Goal: Task Accomplishment & Management: Complete application form

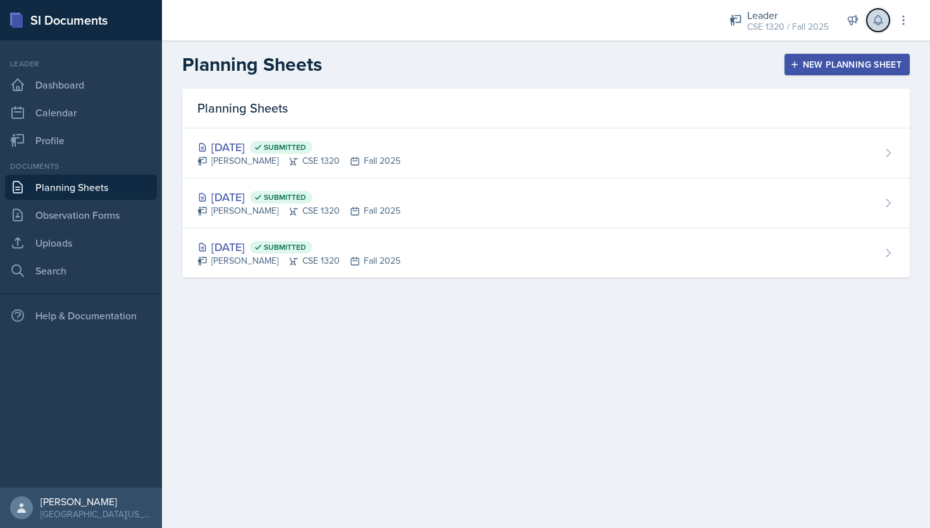
click at [880, 22] on icon at bounding box center [878, 20] width 13 height 13
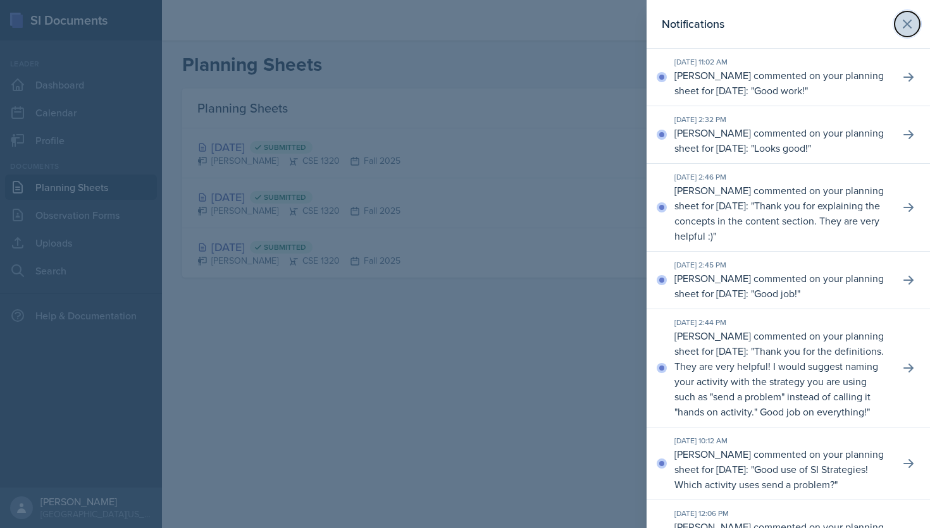
click at [910, 30] on icon at bounding box center [907, 23] width 15 height 15
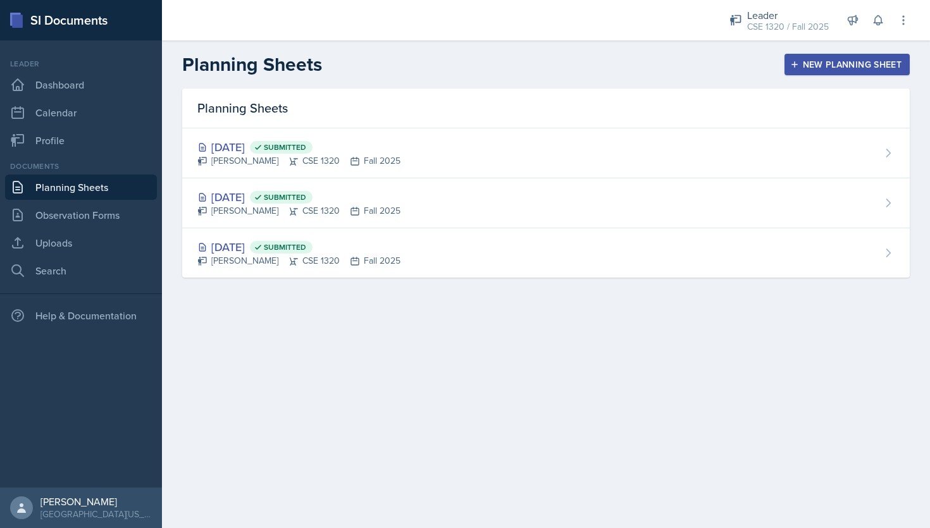
click at [56, 196] on link "Planning Sheets" at bounding box center [81, 187] width 152 height 25
click at [845, 60] on div "New Planning Sheet" at bounding box center [847, 64] width 109 height 10
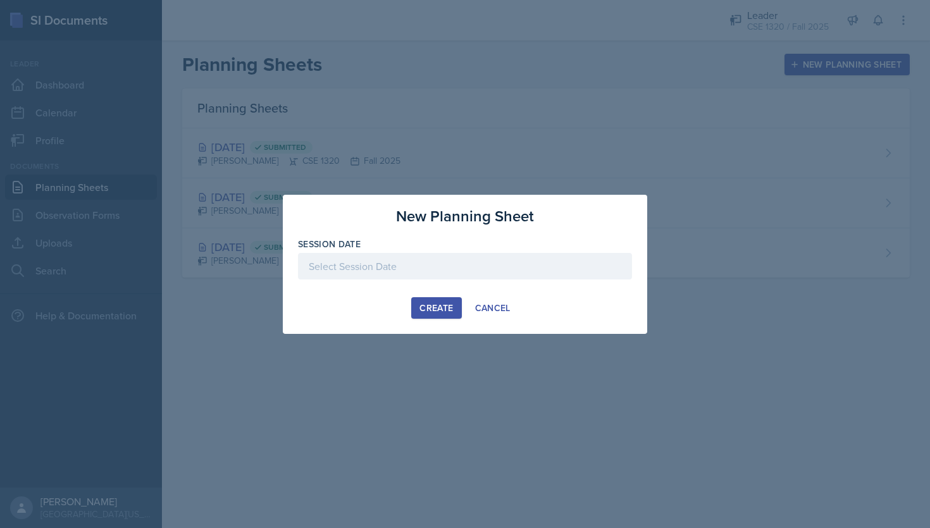
click at [423, 273] on div at bounding box center [465, 266] width 334 height 27
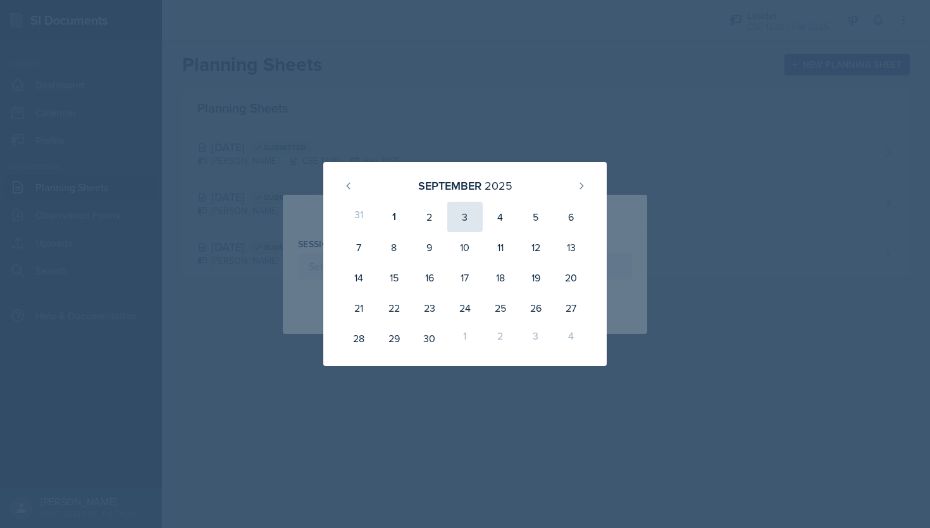
click at [467, 220] on div "3" at bounding box center [464, 217] width 35 height 30
type input "[DATE]"
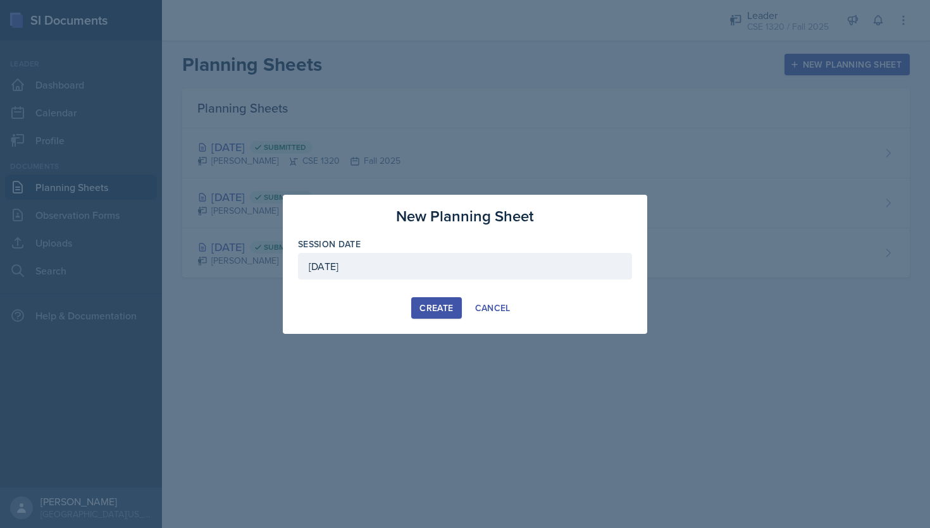
click at [439, 304] on div "Create" at bounding box center [437, 308] width 34 height 10
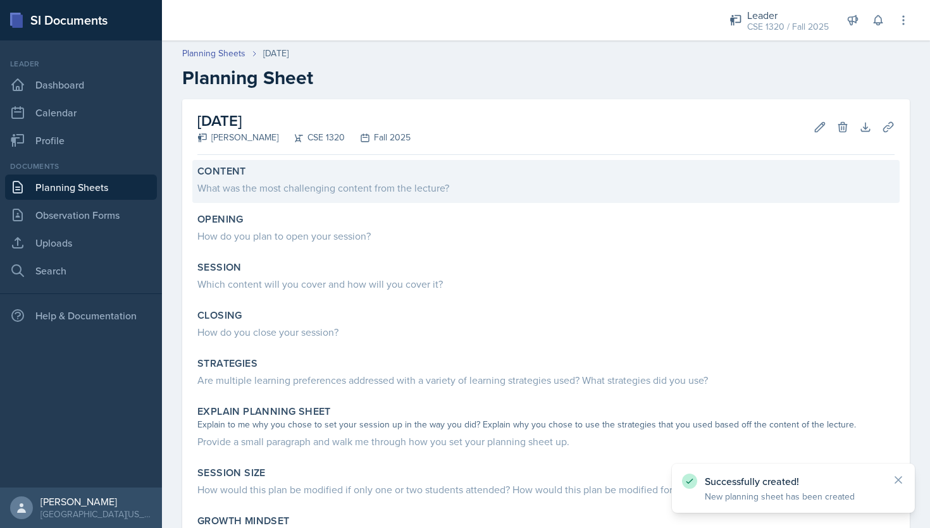
click at [347, 192] on div "What was the most challenging content from the lecture?" at bounding box center [545, 187] width 697 height 15
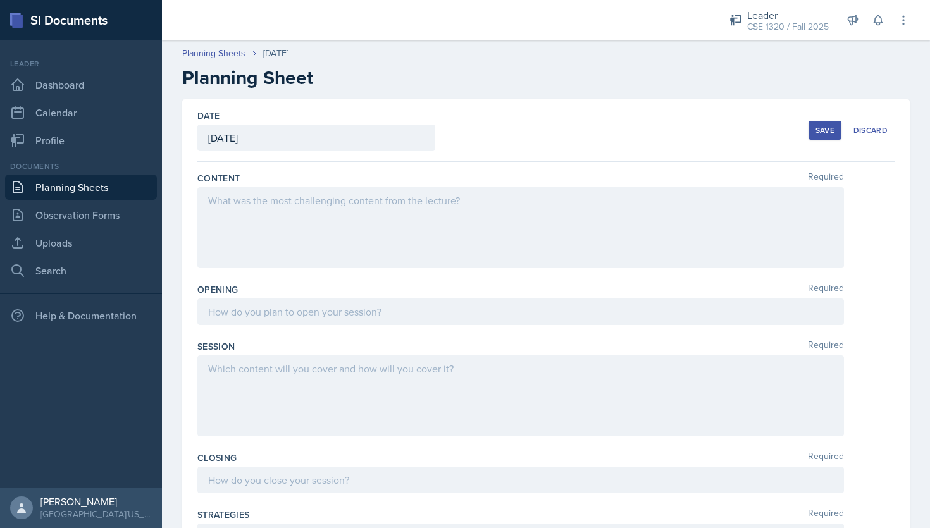
click at [390, 193] on div at bounding box center [520, 227] width 647 height 81
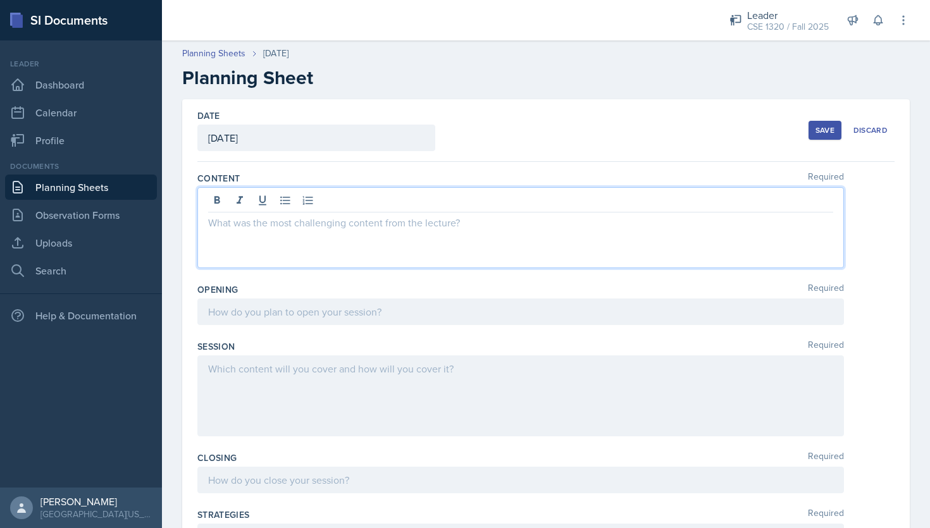
click at [359, 224] on p at bounding box center [520, 222] width 625 height 15
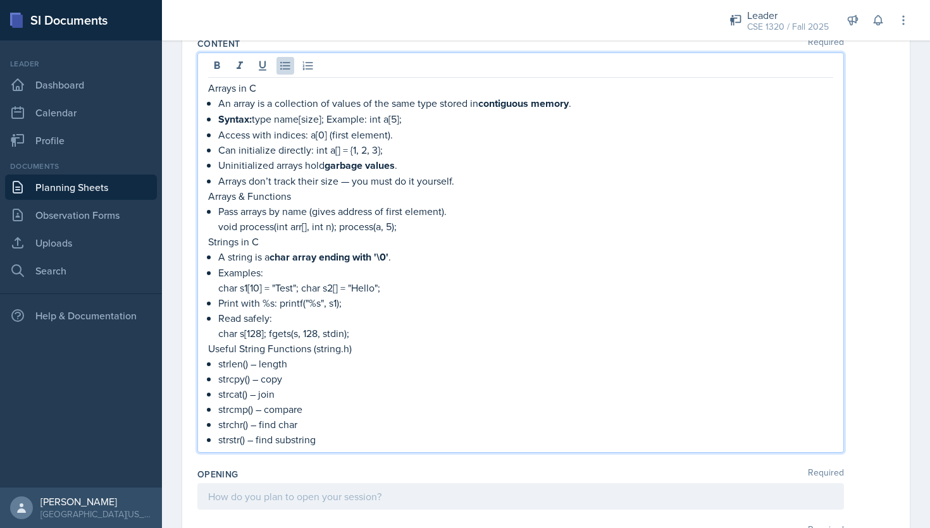
scroll to position [137, 0]
click at [365, 397] on p "strcat() – join" at bounding box center [525, 392] width 615 height 15
click at [351, 437] on p "strstr() – find substring" at bounding box center [525, 437] width 615 height 15
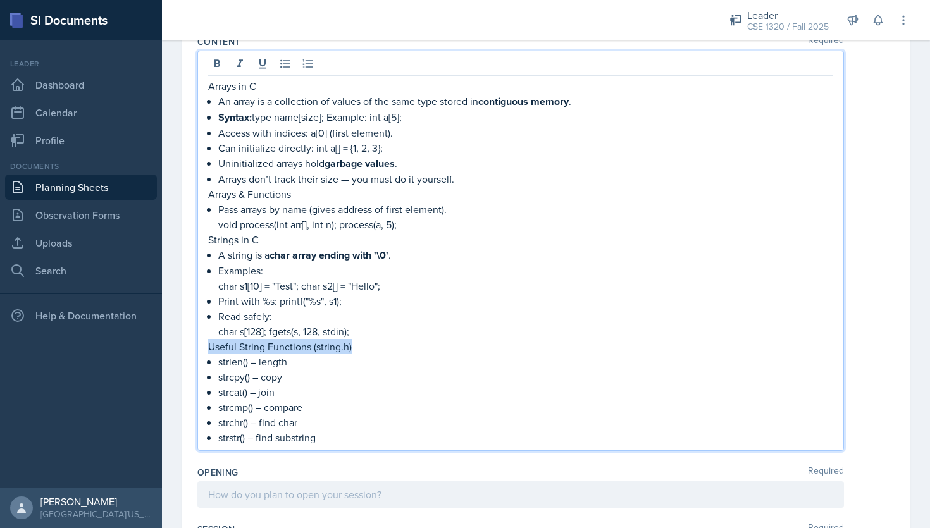
drag, startPoint x: 354, startPoint y: 341, endPoint x: 209, endPoint y: 347, distance: 145.0
click at [209, 347] on p "Useful String Functions (string.h)" at bounding box center [520, 346] width 625 height 15
click at [212, 65] on icon at bounding box center [217, 64] width 13 height 13
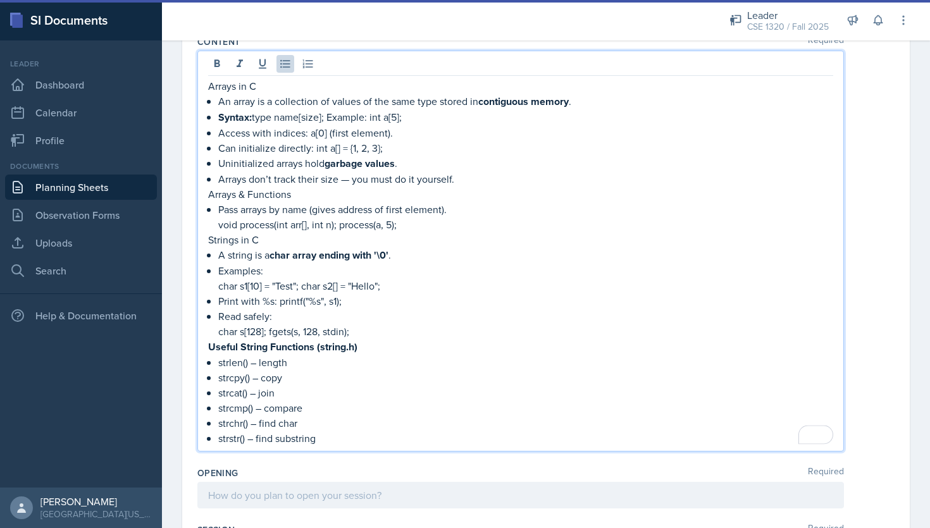
click at [439, 334] on p "char s[128]; fgets(s, 128, stdin);" at bounding box center [525, 331] width 615 height 15
drag, startPoint x: 261, startPoint y: 239, endPoint x: 203, endPoint y: 238, distance: 57.6
click at [203, 238] on main "Planning Sheets [DATE] Planning Sheet Date [DATE] [DATE] 31 1 2 3 4 5 6 7 8 9 1…" at bounding box center [546, 285] width 768 height 488
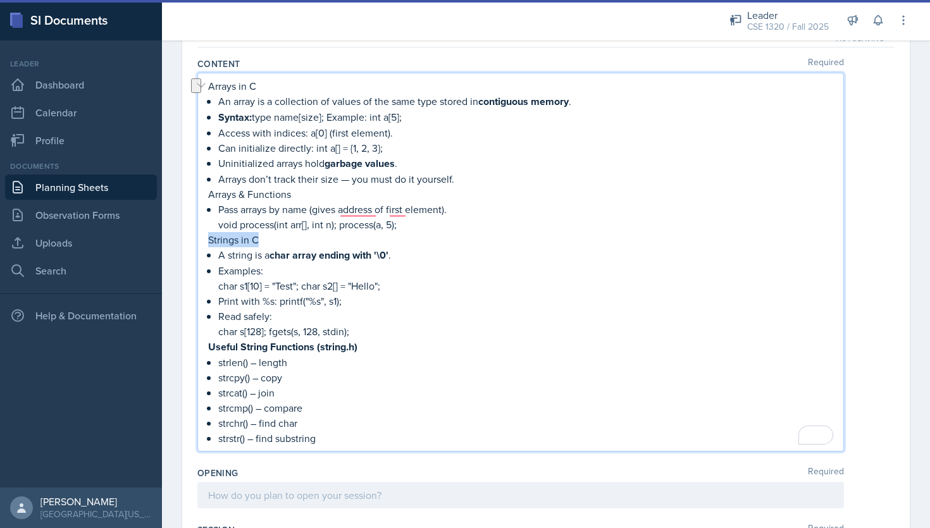
scroll to position [66, 0]
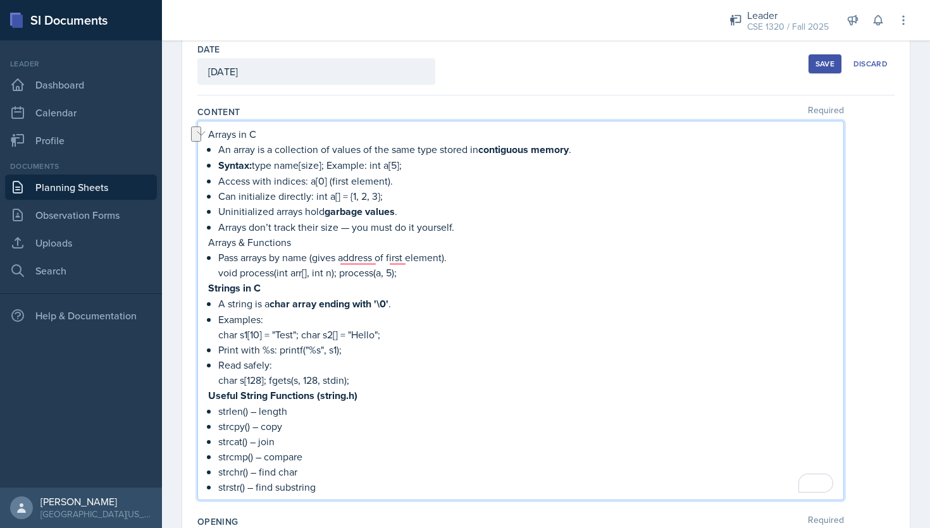
click at [490, 263] on p "Pass arrays by name (gives address of first element)." at bounding box center [525, 257] width 615 height 15
drag, startPoint x: 296, startPoint y: 241, endPoint x: 203, endPoint y: 238, distance: 93.7
click at [203, 238] on main "Planning Sheets [DATE] Planning Sheet Date [DATE] [DATE] 31 1 2 3 4 5 6 7 8 9 1…" at bounding box center [546, 285] width 768 height 488
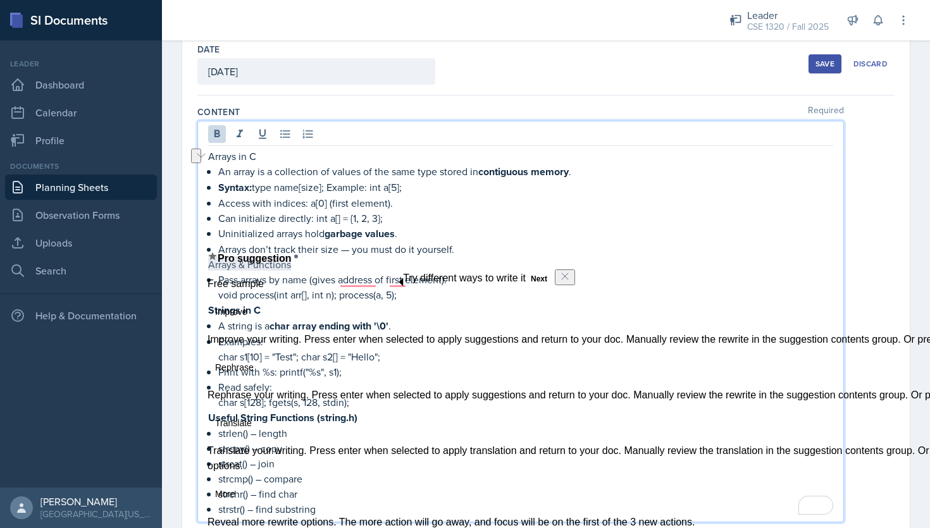
click at [719, 393] on div "Arrays in C An array is a collection of values of the same type stored in conti…" at bounding box center [520, 333] width 625 height 368
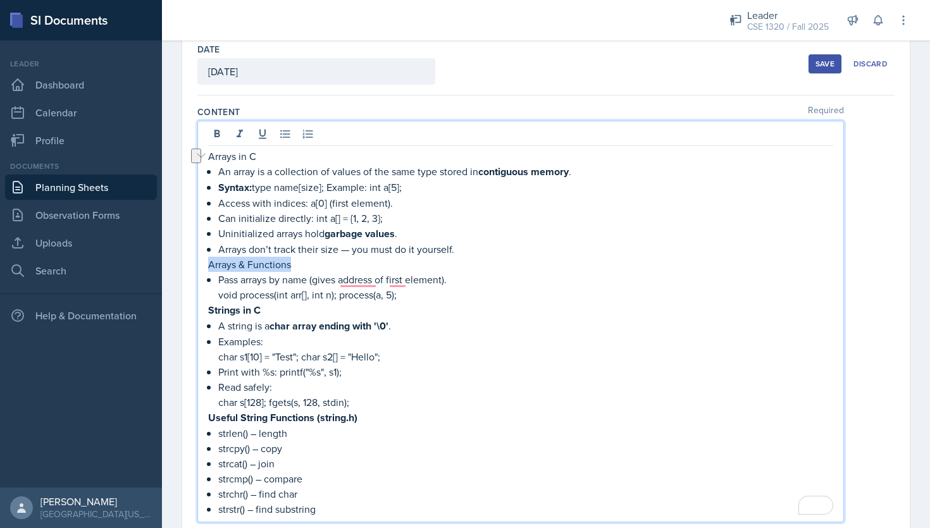
drag, startPoint x: 295, startPoint y: 261, endPoint x: 206, endPoint y: 265, distance: 88.7
click at [206, 265] on div "Arrays in C An array is a collection of values of the same type stored in conti…" at bounding box center [520, 322] width 647 height 402
click at [489, 376] on p "Print with %s: printf("%s", s1);" at bounding box center [525, 372] width 615 height 15
drag, startPoint x: 256, startPoint y: 158, endPoint x: 198, endPoint y: 157, distance: 57.6
click at [198, 157] on main "Planning Sheets [DATE] Planning Sheet Date [DATE] [DATE] 31 1 2 3 4 5 6 7 8 9 1…" at bounding box center [546, 285] width 768 height 488
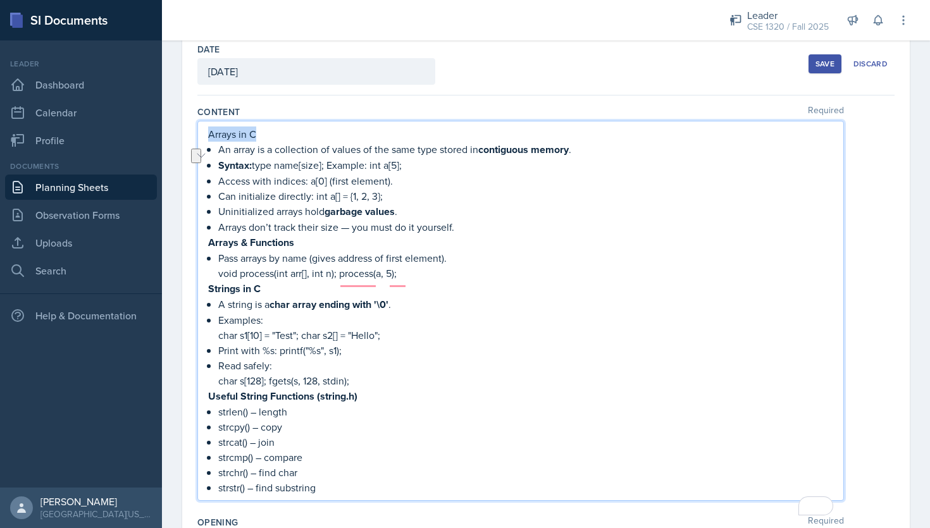
scroll to position [44, 0]
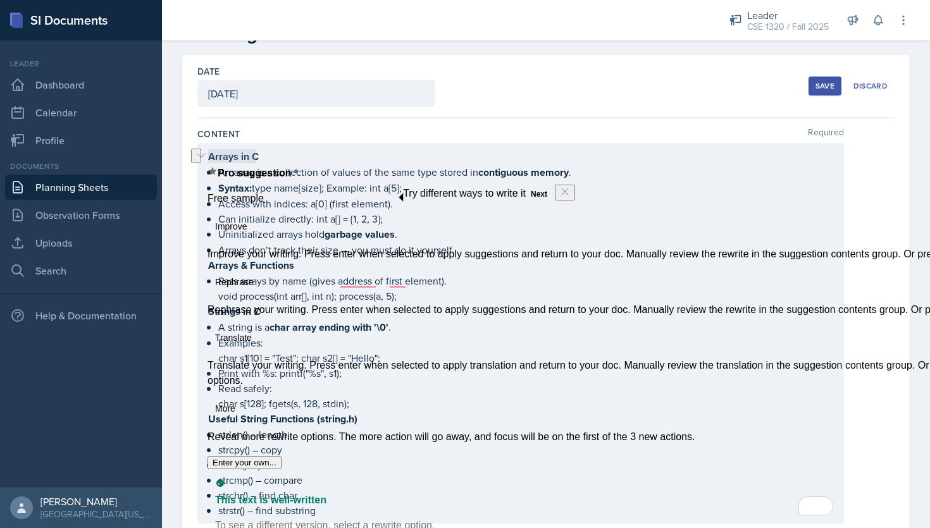
click at [543, 425] on div "Arrays in C An array is a collection of values of the same type stored in conti…" at bounding box center [520, 334] width 625 height 370
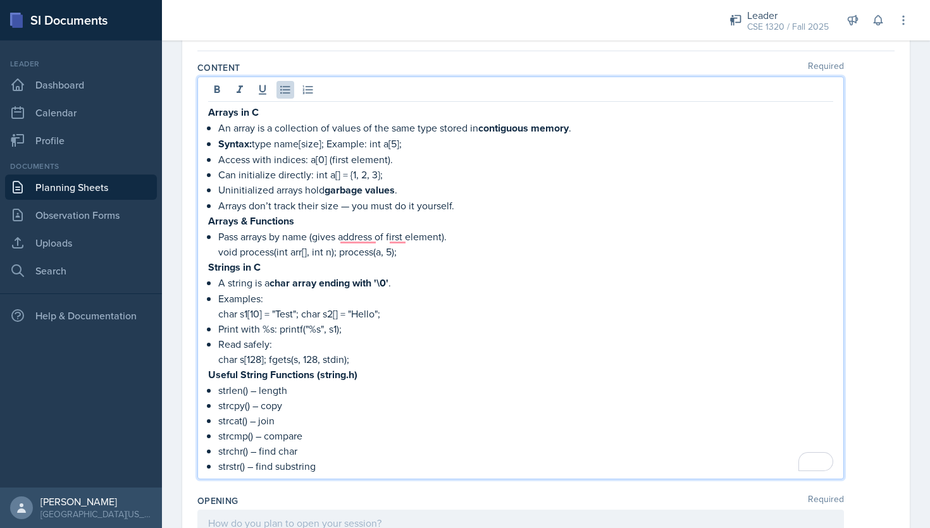
scroll to position [113, 0]
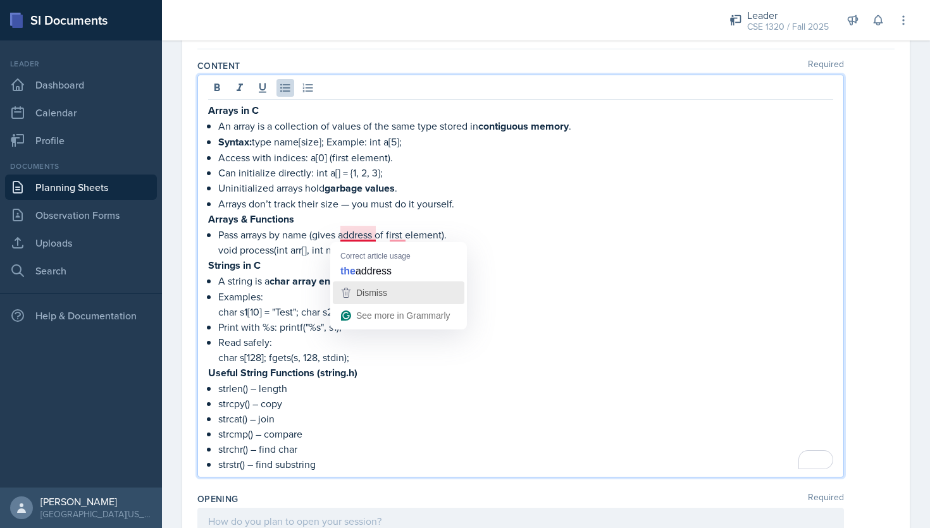
click at [390, 285] on div "Dismiss" at bounding box center [399, 293] width 120 height 19
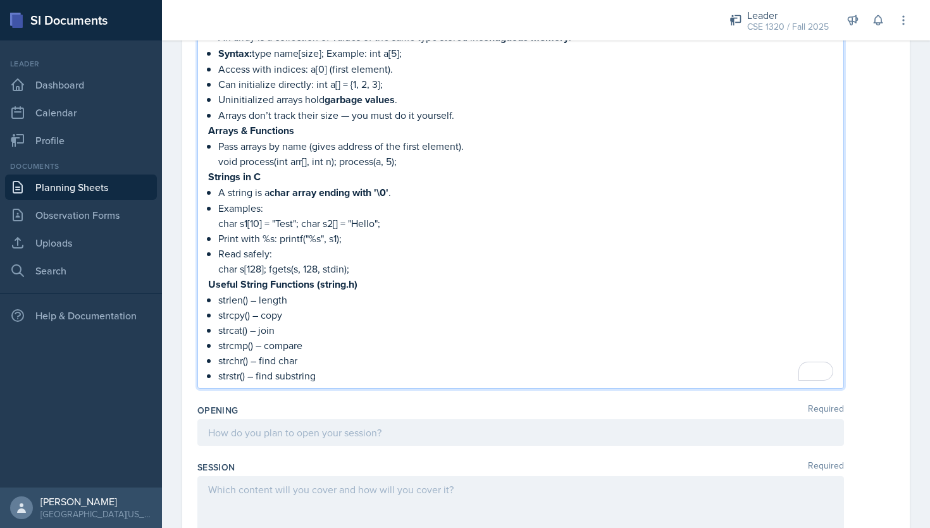
scroll to position [202, 0]
click at [219, 250] on p "Read safely:" at bounding box center [525, 253] width 615 height 15
click at [216, 235] on div "Arrays in C An array is a collection of values of the same type stored in conti…" at bounding box center [520, 198] width 625 height 370
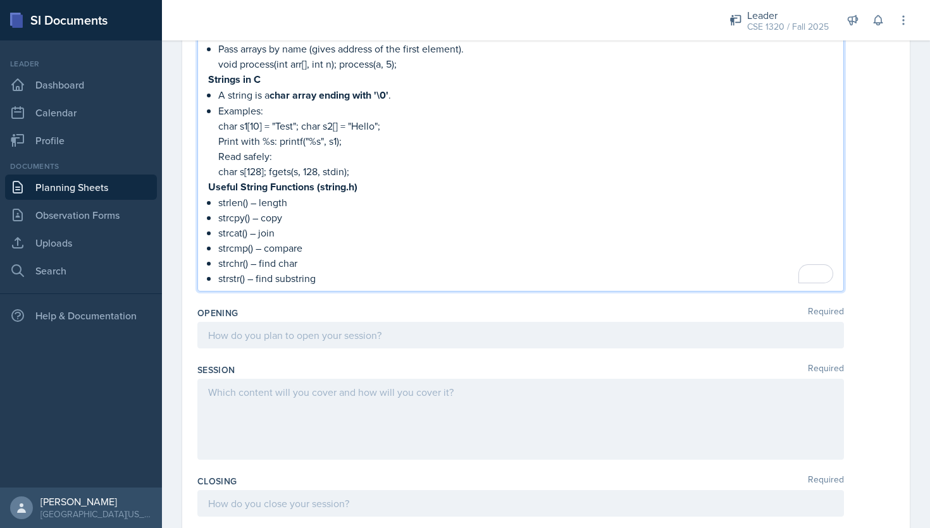
scroll to position [301, 0]
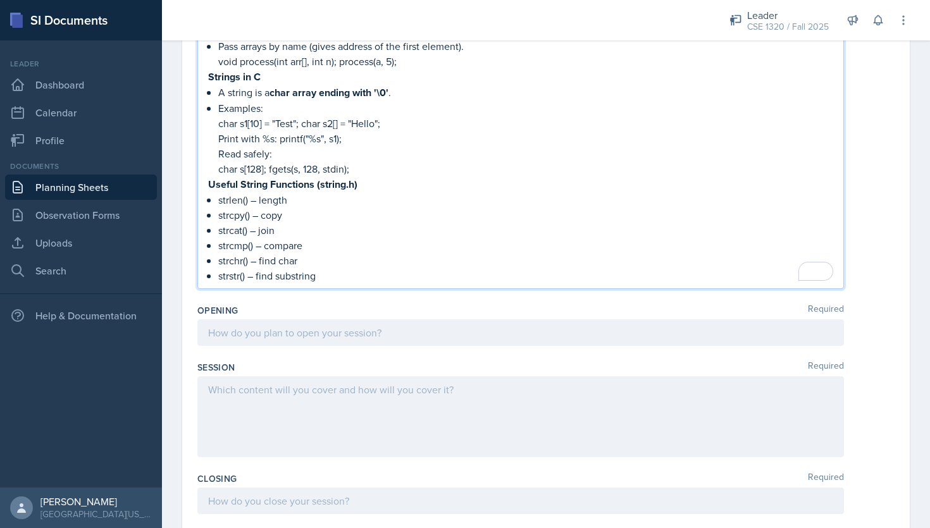
click at [363, 277] on p "strstr() – find substring" at bounding box center [525, 275] width 615 height 15
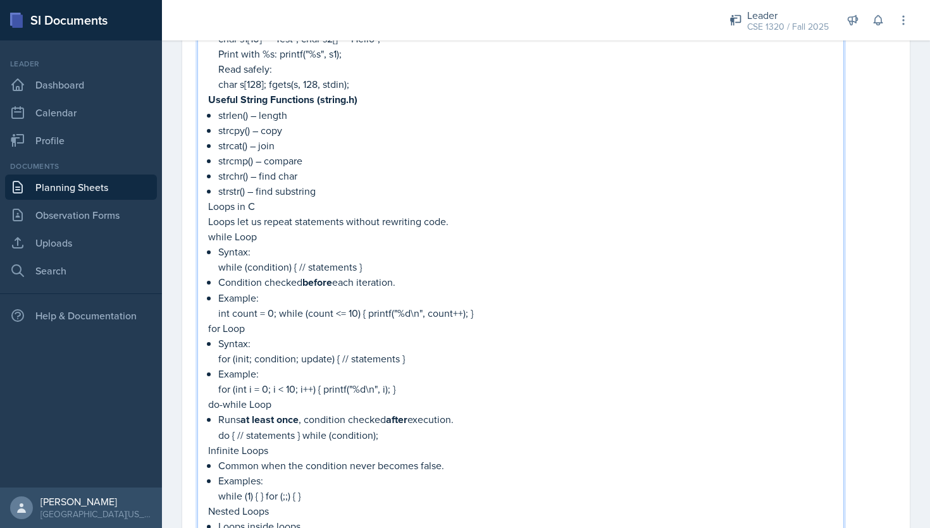
scroll to position [311, 0]
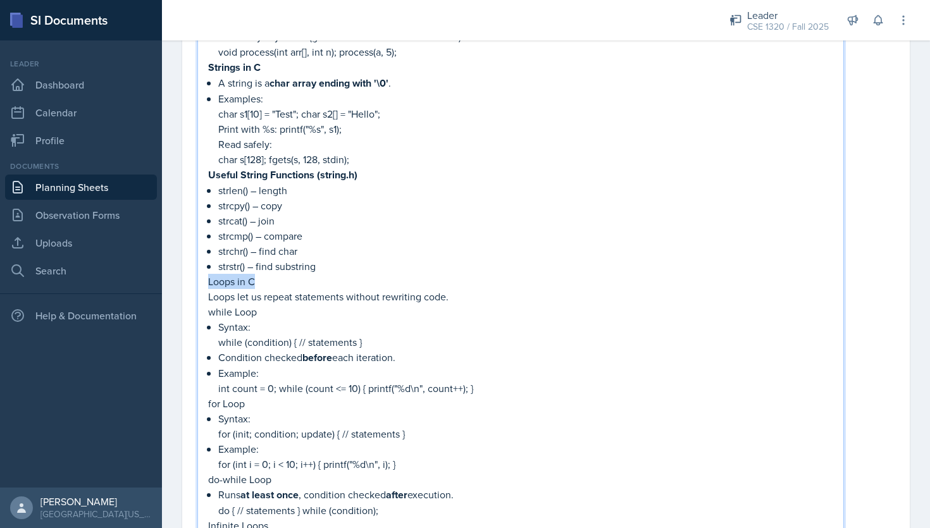
drag, startPoint x: 257, startPoint y: 280, endPoint x: 204, endPoint y: 276, distance: 52.7
click at [204, 276] on main "Planning Sheets [DATE] Planning Sheet Date [DATE] [DATE] 31 1 2 3 4 5 6 7 8 9 1…" at bounding box center [546, 285] width 768 height 488
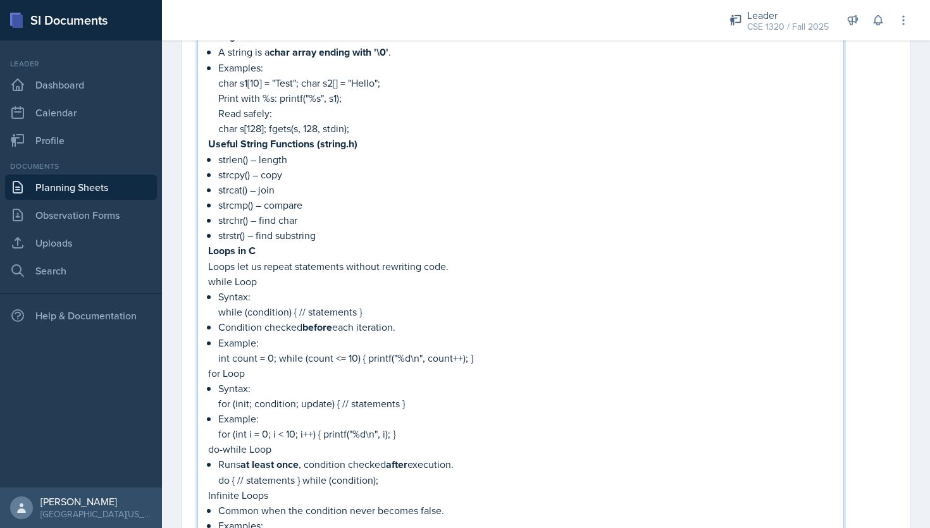
scroll to position [353, 0]
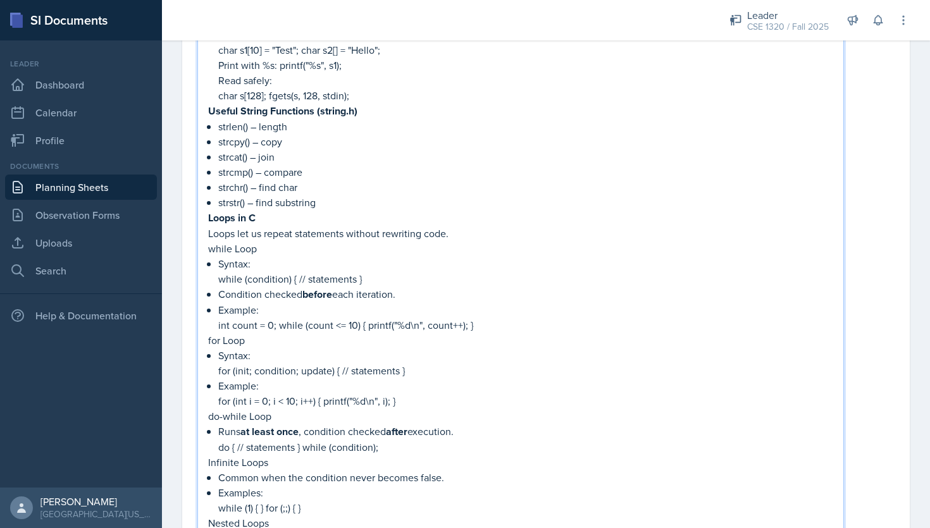
click at [551, 371] on p "for (init; condition; update) { // statements }" at bounding box center [525, 370] width 615 height 15
drag, startPoint x: 261, startPoint y: 248, endPoint x: 208, endPoint y: 244, distance: 52.7
click at [208, 244] on p "while Loop" at bounding box center [520, 248] width 625 height 15
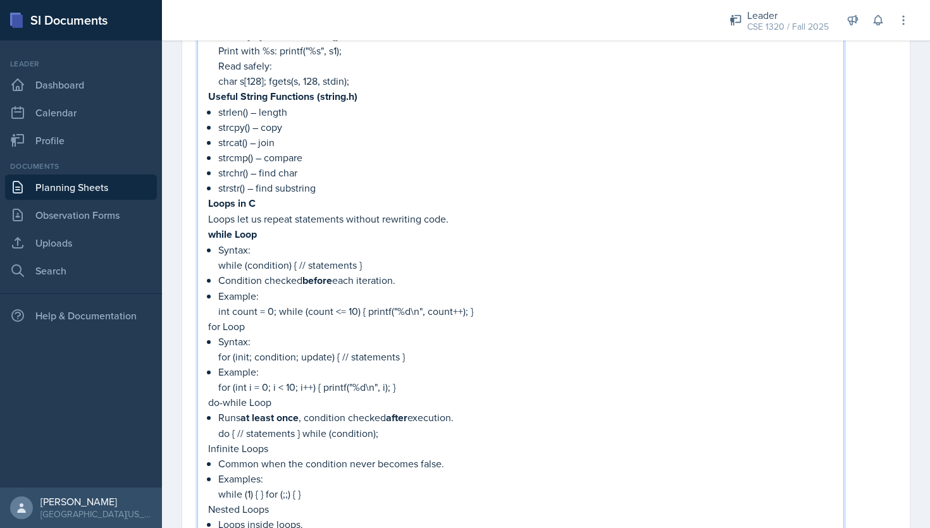
click at [247, 320] on p "for Loop" at bounding box center [520, 326] width 625 height 15
drag, startPoint x: 247, startPoint y: 320, endPoint x: 203, endPoint y: 323, distance: 44.4
click at [203, 323] on div "Arrays in C An array is a collection of values of the same type stored in conti…" at bounding box center [520, 247] width 647 height 854
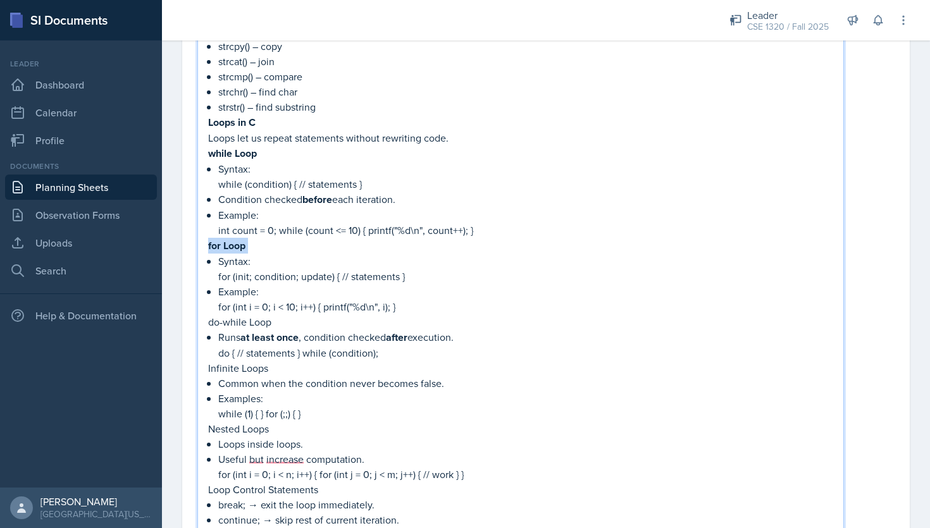
scroll to position [451, 0]
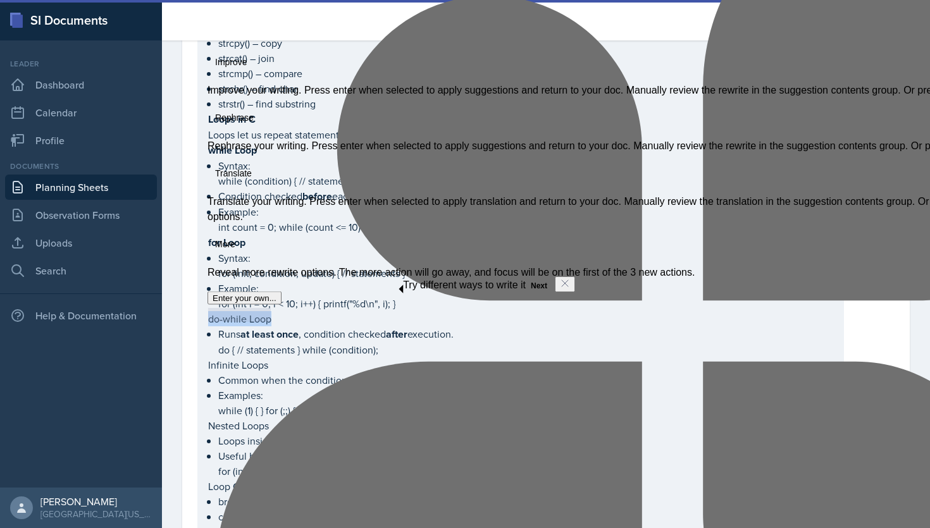
drag, startPoint x: 278, startPoint y: 321, endPoint x: 209, endPoint y: 310, distance: 69.2
click at [209, 311] on p "do-while Loop" at bounding box center [520, 318] width 625 height 15
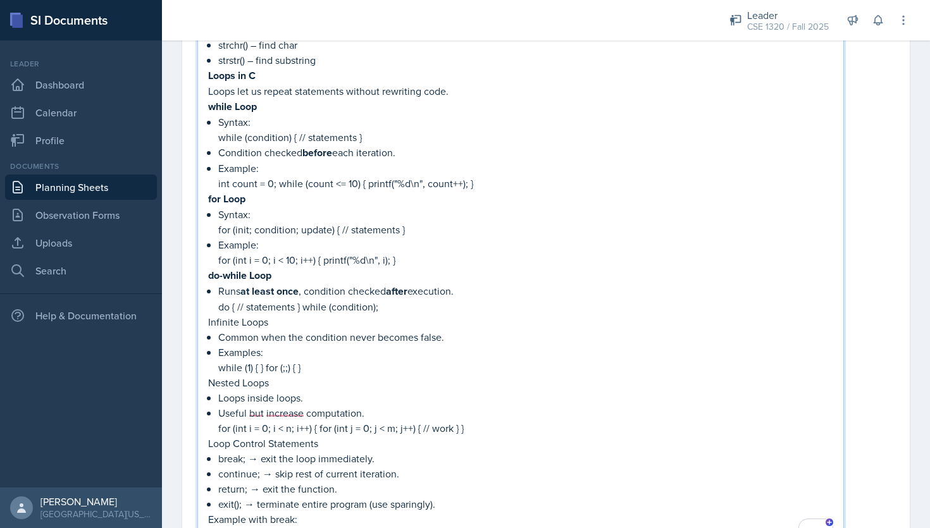
scroll to position [523, 0]
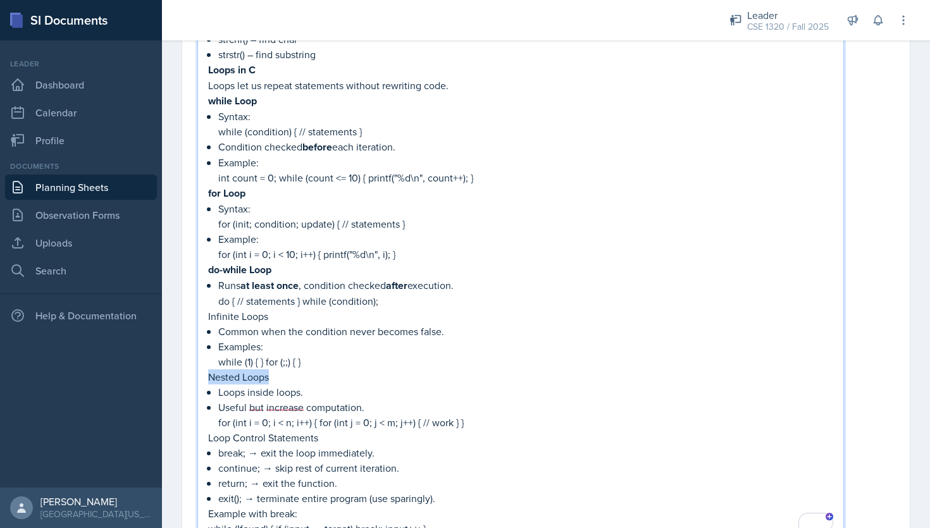
drag, startPoint x: 269, startPoint y: 371, endPoint x: 209, endPoint y: 371, distance: 59.5
click at [209, 371] on p "Nested Loops" at bounding box center [520, 377] width 625 height 15
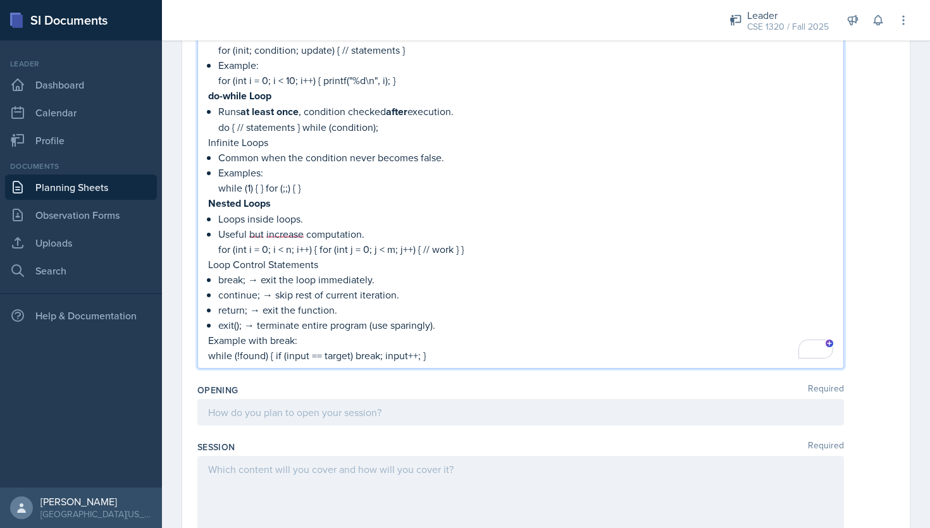
scroll to position [755, 0]
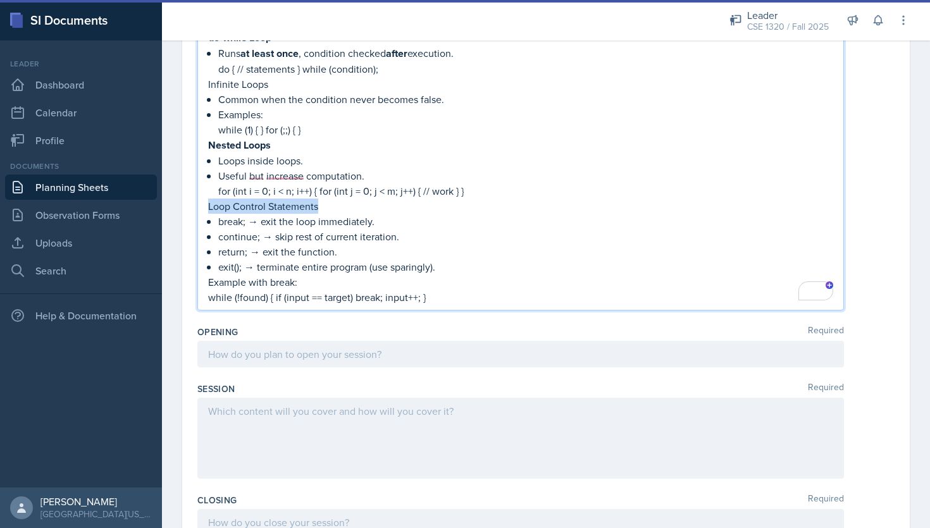
drag, startPoint x: 320, startPoint y: 204, endPoint x: 209, endPoint y: 204, distance: 110.8
click at [209, 204] on p "Loop Control Statements" at bounding box center [520, 206] width 625 height 15
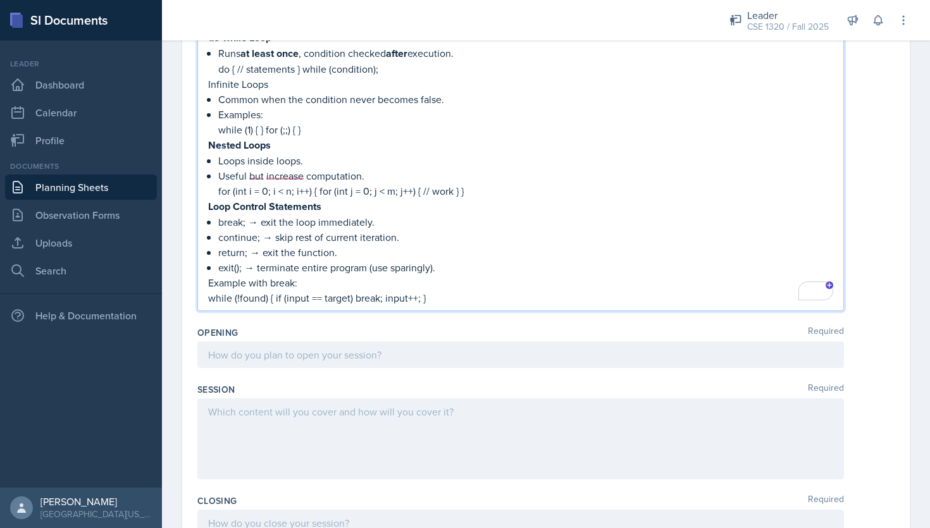
click at [475, 280] on p "Example with break:" at bounding box center [520, 282] width 625 height 15
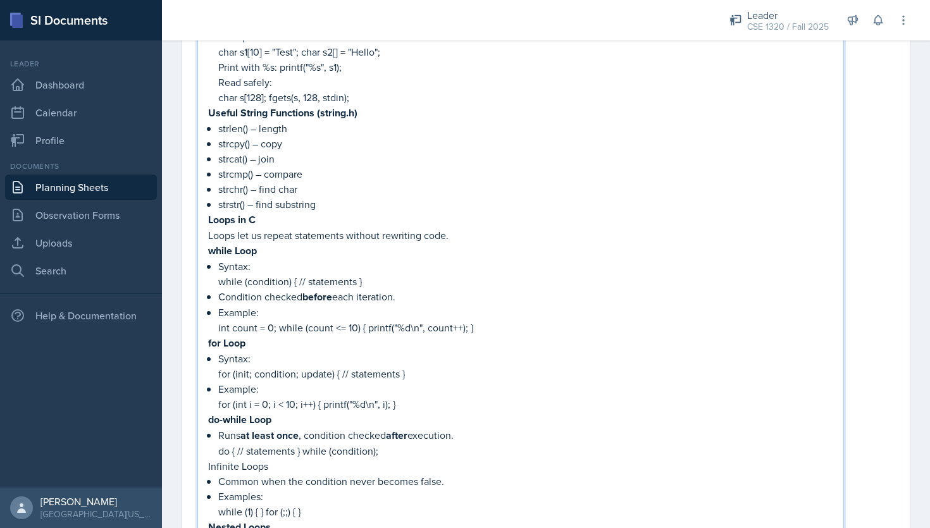
scroll to position [366, 0]
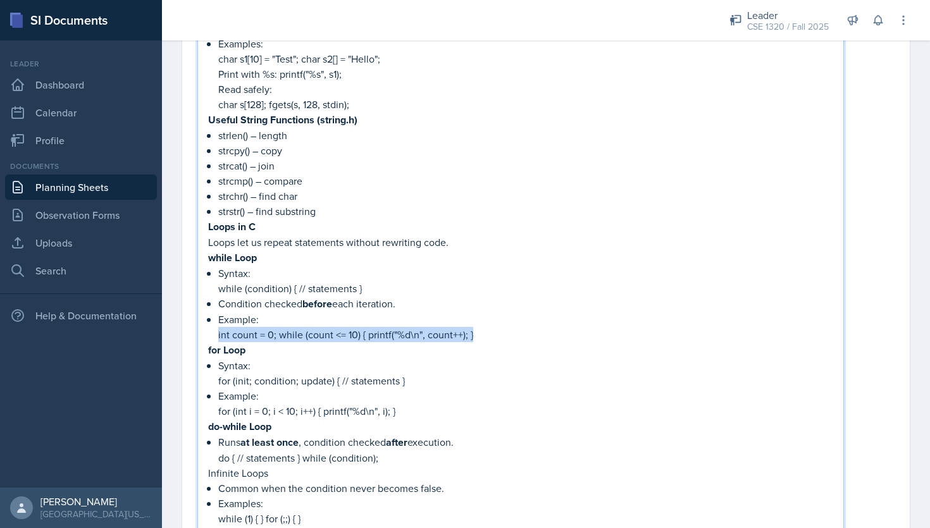
drag, startPoint x: 494, startPoint y: 332, endPoint x: 218, endPoint y: 332, distance: 275.9
click at [218, 332] on div "Arrays in C An array is a collection of values of the same type stored in conti…" at bounding box center [520, 272] width 625 height 846
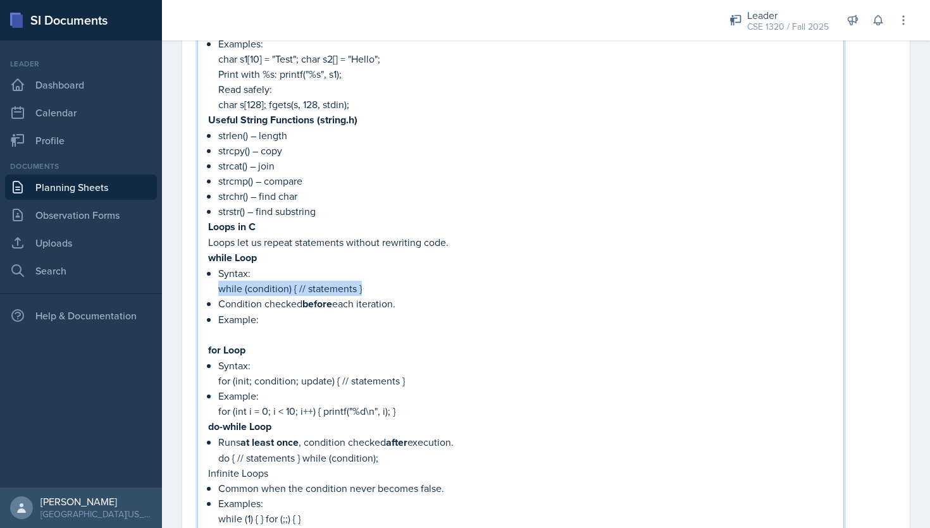
drag, startPoint x: 364, startPoint y: 285, endPoint x: 219, endPoint y: 280, distance: 145.0
click at [219, 281] on p "while (condition) { // statements }" at bounding box center [525, 288] width 615 height 15
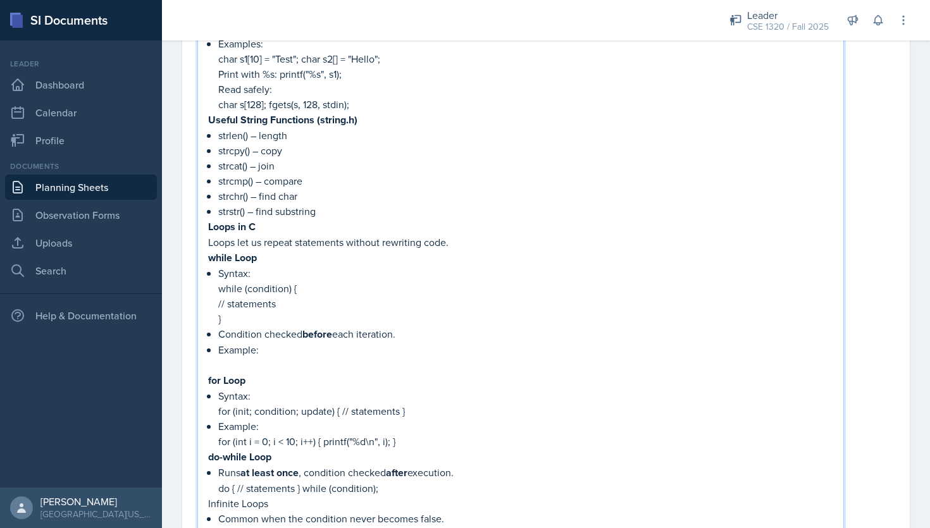
scroll to position [385, 0]
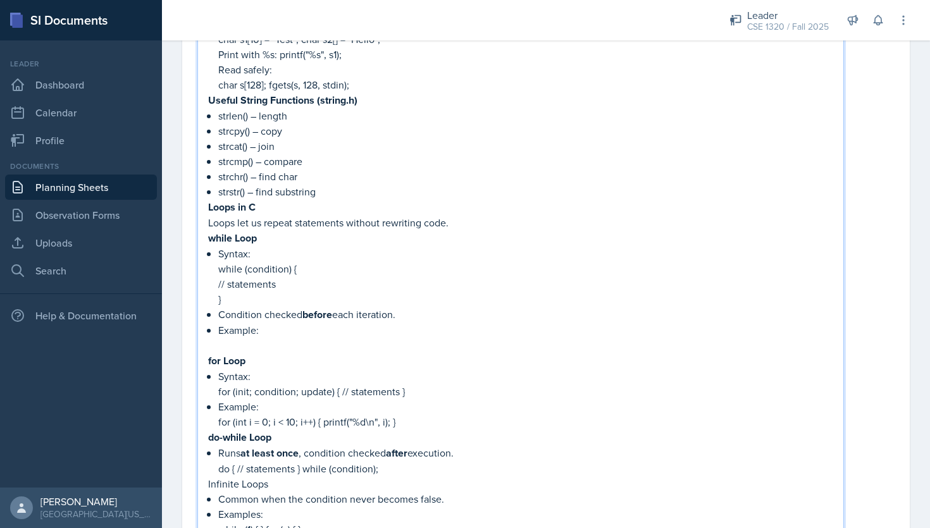
click at [258, 339] on p "To enrich screen reader interactions, please activate Accessibility in Grammarl…" at bounding box center [525, 345] width 615 height 15
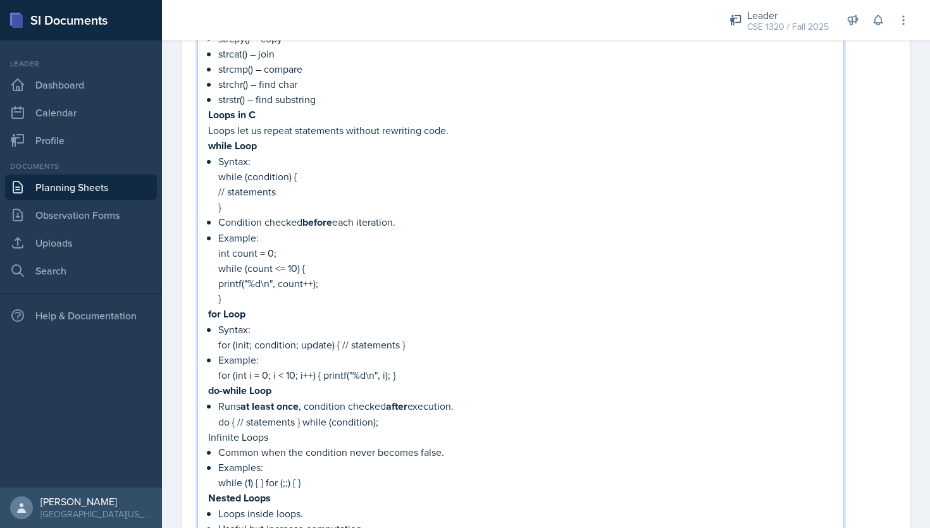
scroll to position [483, 0]
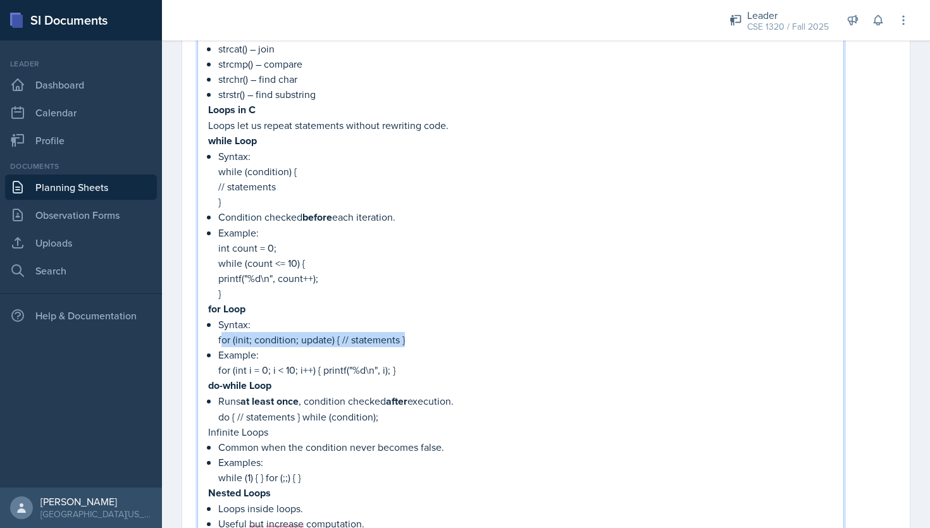
drag, startPoint x: 409, startPoint y: 337, endPoint x: 221, endPoint y: 340, distance: 188.6
click at [221, 340] on p "for (init; condition; update) { // statements }" at bounding box center [525, 339] width 615 height 15
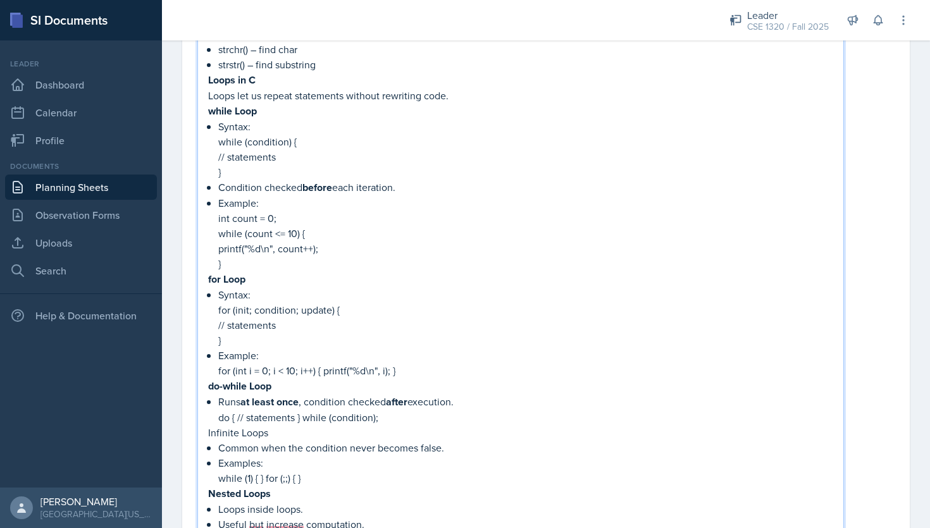
scroll to position [513, 0]
drag, startPoint x: 396, startPoint y: 366, endPoint x: 219, endPoint y: 364, distance: 176.6
click at [219, 364] on p "for (int i = 0; i < 10; i++) { printf("%d\n", i); }" at bounding box center [525, 370] width 615 height 15
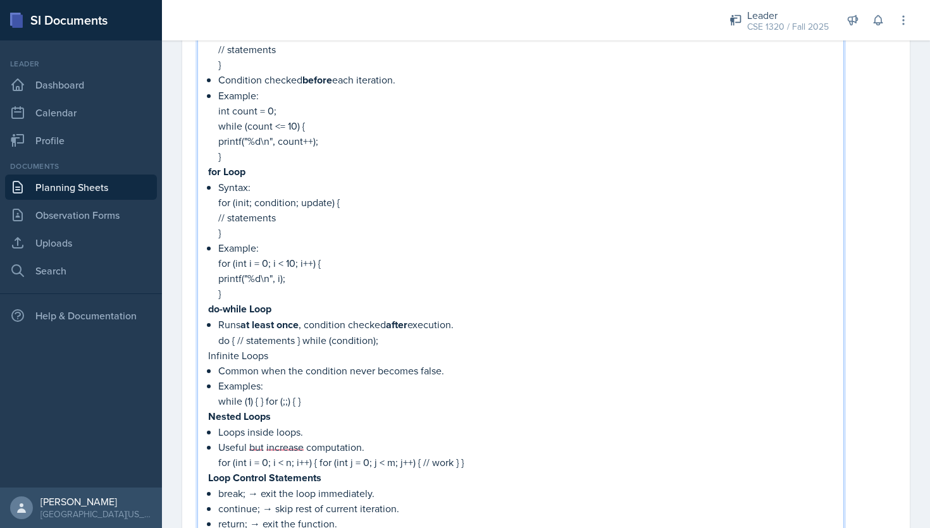
scroll to position [628, 0]
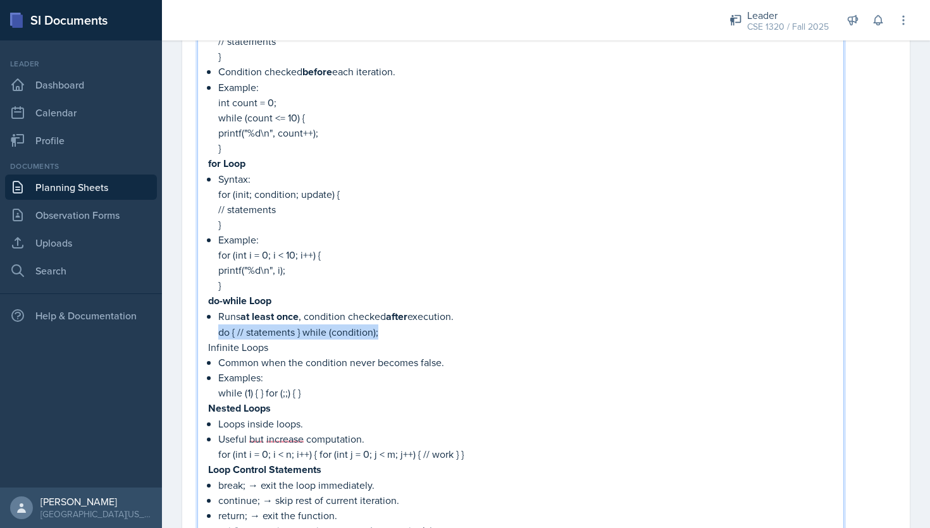
drag, startPoint x: 381, startPoint y: 329, endPoint x: 215, endPoint y: 330, distance: 166.4
click at [215, 330] on div "Arrays in C An array is a collection of values of the same type stored in conti…" at bounding box center [520, 78] width 625 height 982
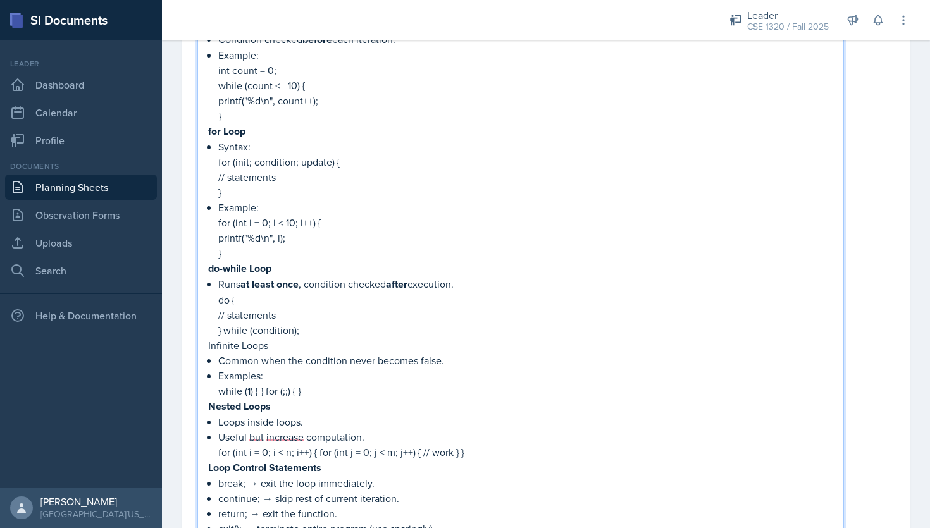
scroll to position [678, 0]
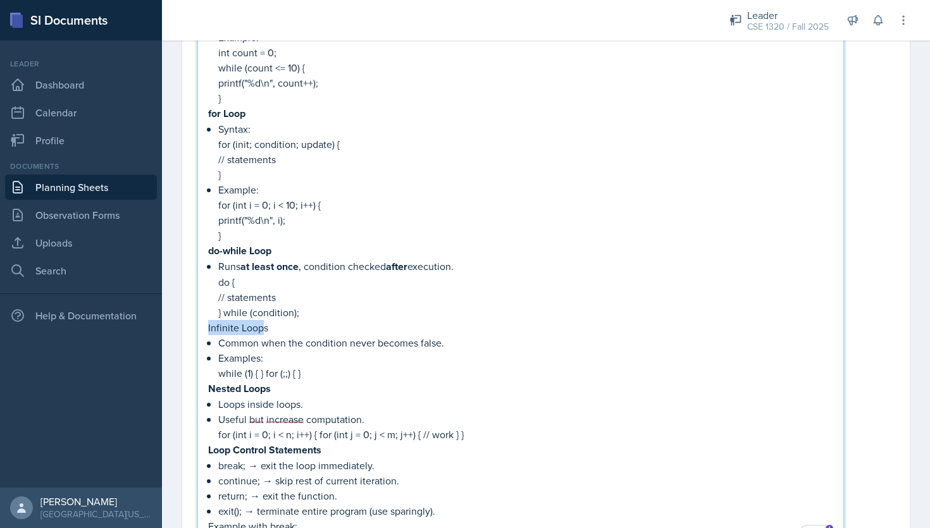
drag, startPoint x: 265, startPoint y: 321, endPoint x: 208, endPoint y: 323, distance: 57.6
click at [208, 323] on p "Infinite Loops" at bounding box center [520, 327] width 625 height 15
click at [306, 323] on p "Infinite Loops" at bounding box center [520, 327] width 625 height 15
drag, startPoint x: 272, startPoint y: 323, endPoint x: 206, endPoint y: 322, distance: 65.8
click at [206, 322] on div "Arrays in C An array is a collection of values of the same type stored in conti…" at bounding box center [520, 32] width 647 height 1046
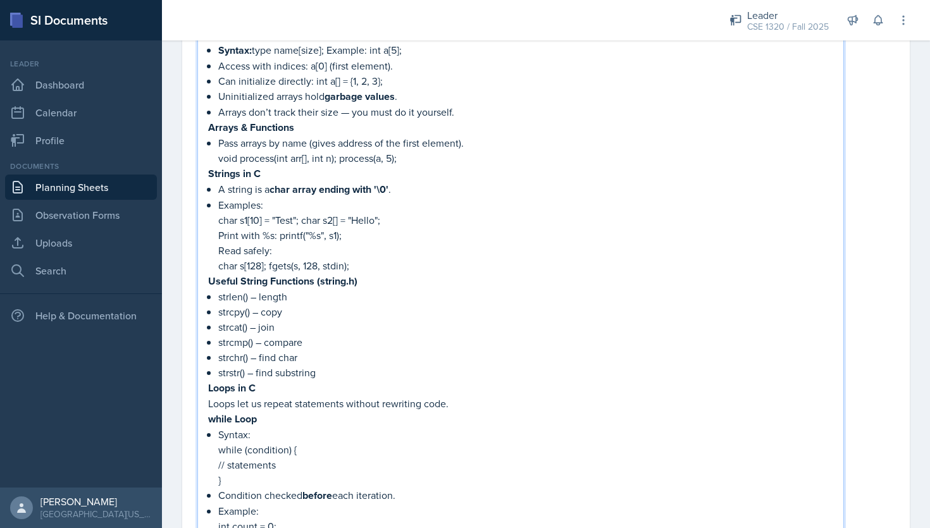
scroll to position [0, 0]
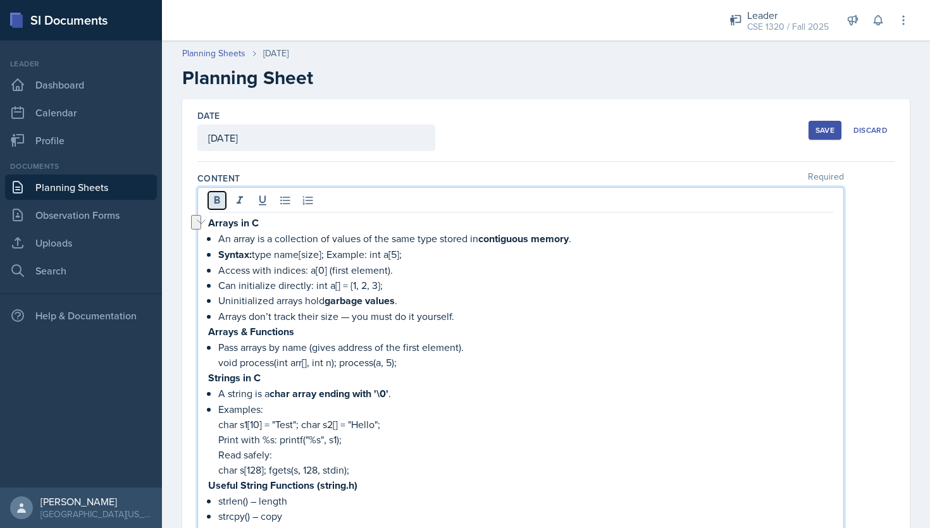
click at [216, 203] on icon at bounding box center [218, 200] width 6 height 8
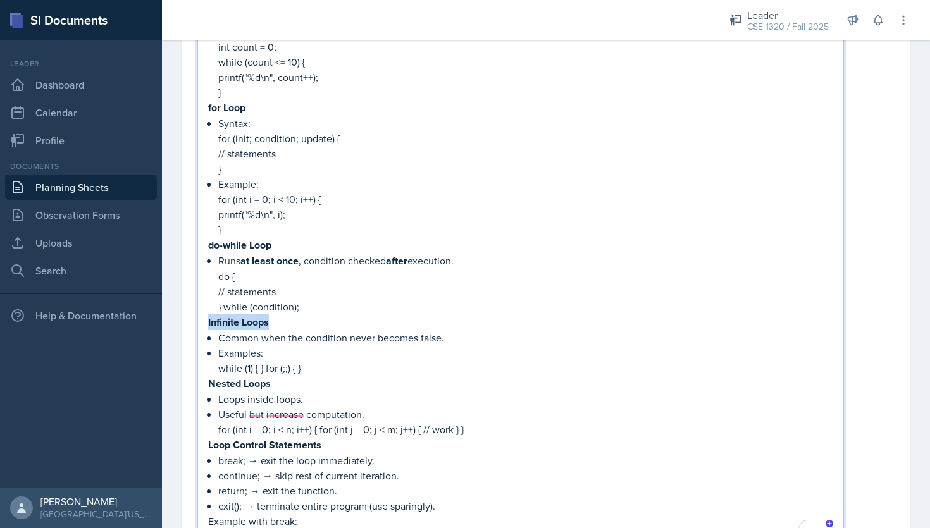
scroll to position [699, 0]
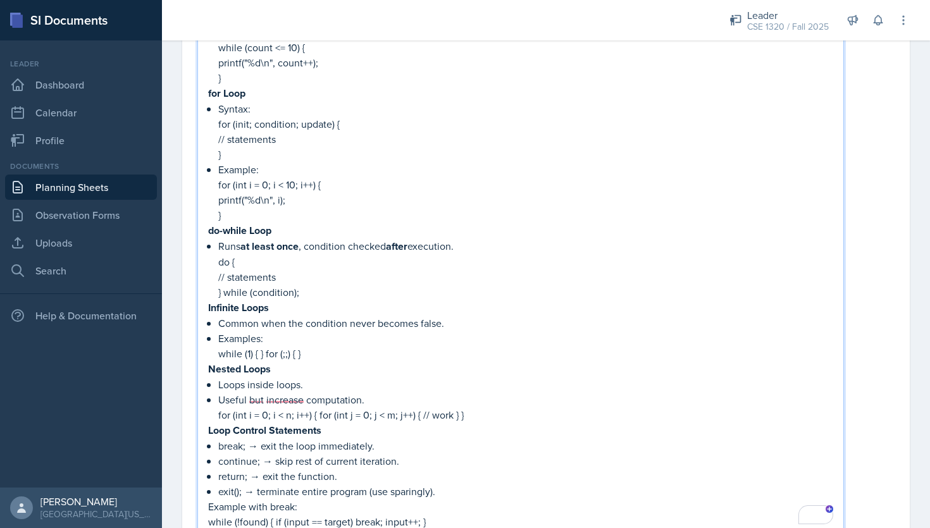
click at [386, 336] on p "Examples:" at bounding box center [525, 338] width 615 height 15
drag, startPoint x: 304, startPoint y: 354, endPoint x: 220, endPoint y: 353, distance: 84.8
click at [220, 353] on p "while (1) { } for (;;) { }" at bounding box center [525, 353] width 615 height 15
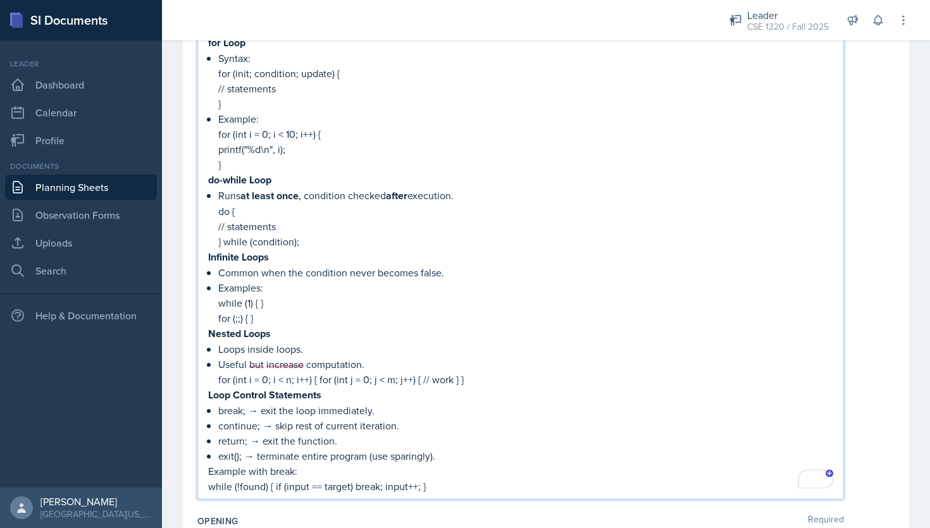
scroll to position [752, 0]
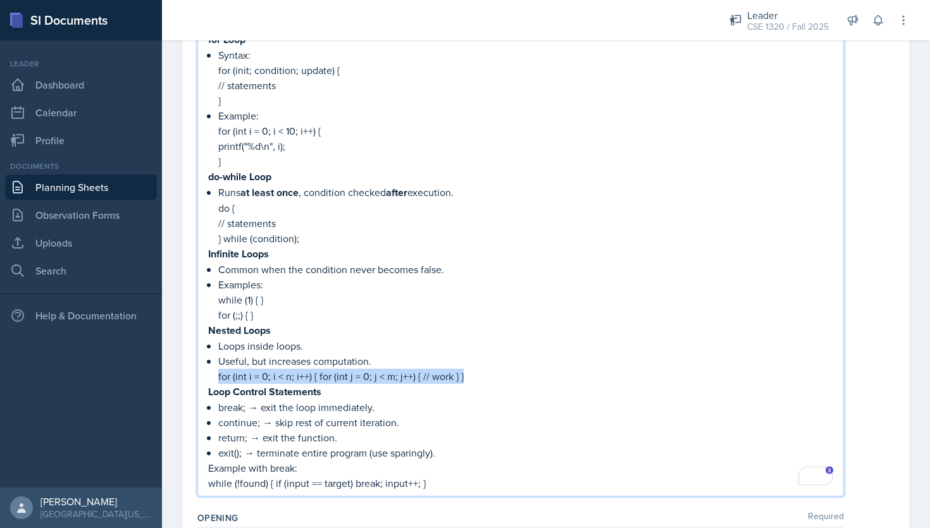
drag, startPoint x: 474, startPoint y: 373, endPoint x: 216, endPoint y: 377, distance: 257.6
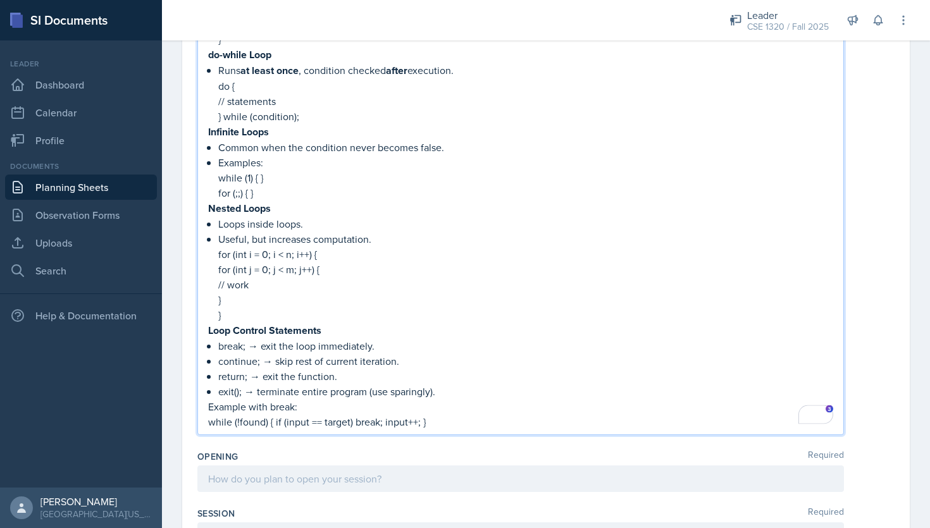
scroll to position [881, 0]
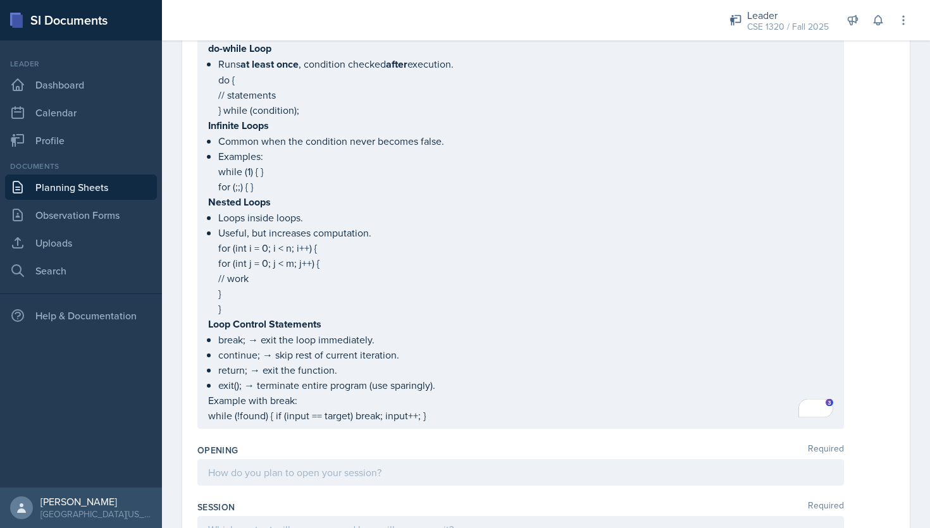
drag, startPoint x: 434, startPoint y: 418, endPoint x: 211, endPoint y: 407, distance: 223.7
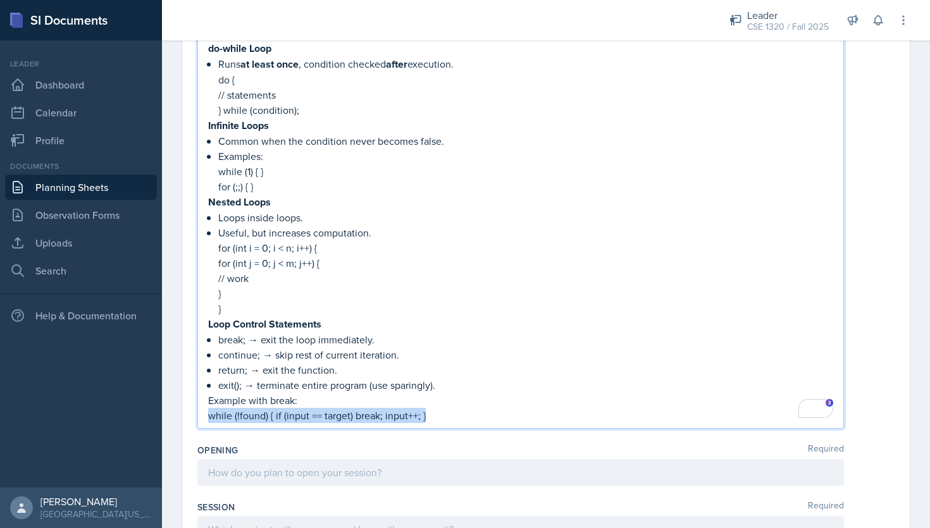
drag, startPoint x: 432, startPoint y: 412, endPoint x: 208, endPoint y: 413, distance: 224.0
click at [208, 413] on p "while (!found) { if (input == target) break; input++; }" at bounding box center [520, 415] width 625 height 15
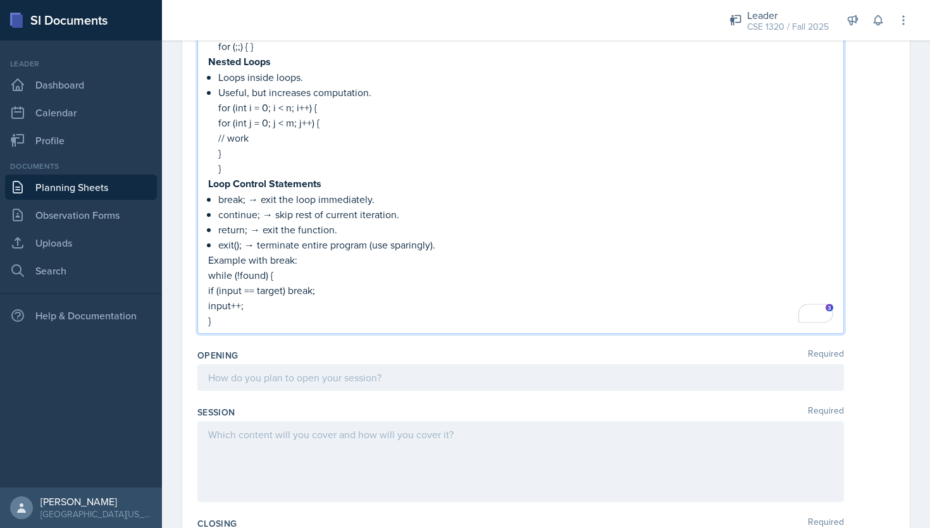
click at [347, 365] on div at bounding box center [520, 378] width 647 height 27
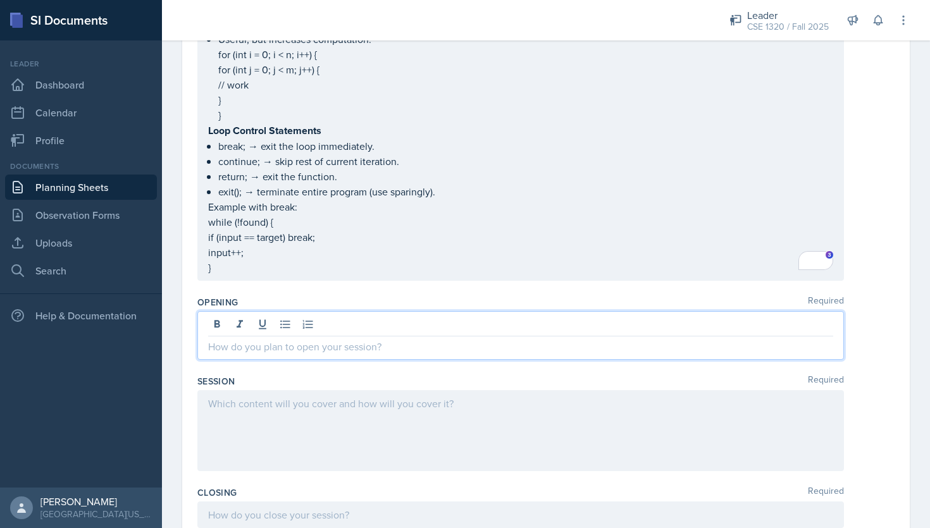
scroll to position [1056, 0]
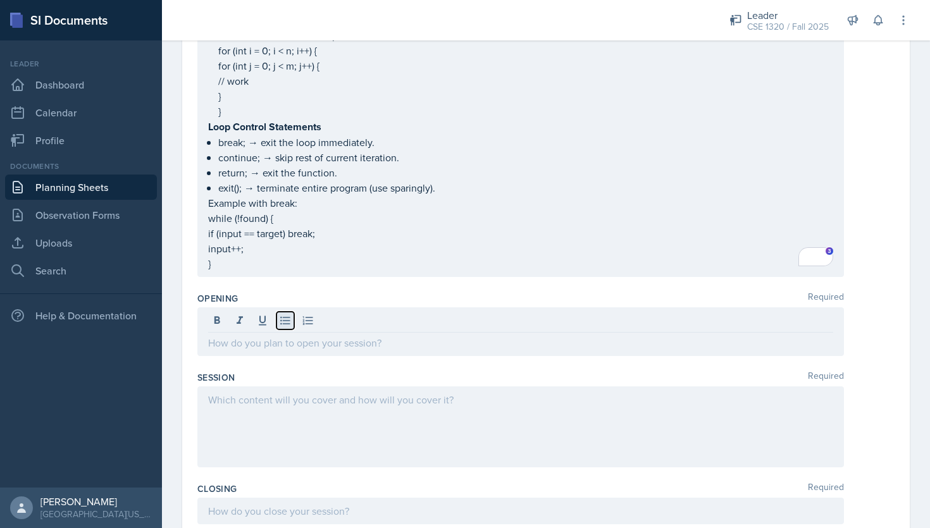
click at [283, 315] on icon at bounding box center [285, 321] width 13 height 13
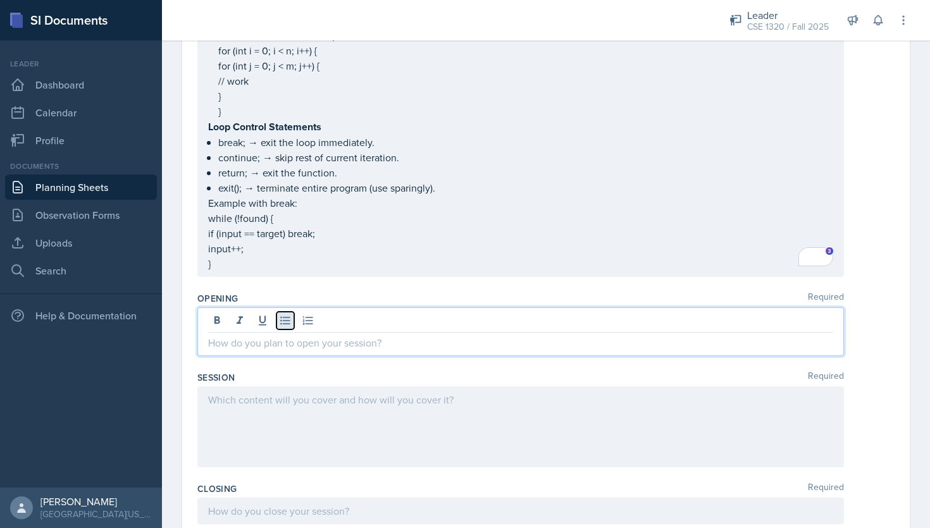
click at [294, 320] on button at bounding box center [286, 321] width 18 height 18
click at [207, 336] on div "Display the code and record the attendance." at bounding box center [520, 332] width 647 height 49
click at [209, 339] on p "Display the code and record the attendance." at bounding box center [520, 342] width 625 height 15
click at [284, 315] on icon at bounding box center [285, 321] width 13 height 13
click at [421, 340] on p "Display the code and record the attendance." at bounding box center [525, 342] width 615 height 15
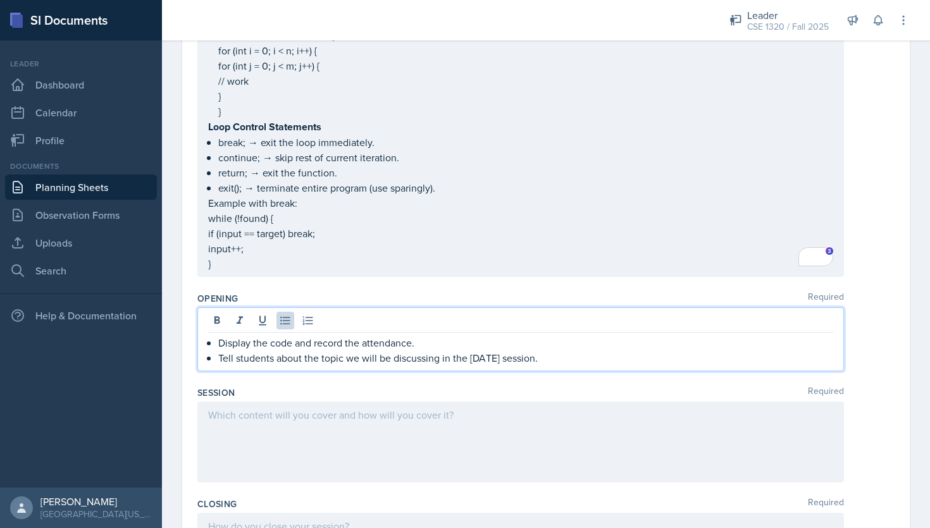
click at [343, 355] on p "Tell students about the topic we will be discussing in the [DATE] session." at bounding box center [525, 358] width 615 height 15
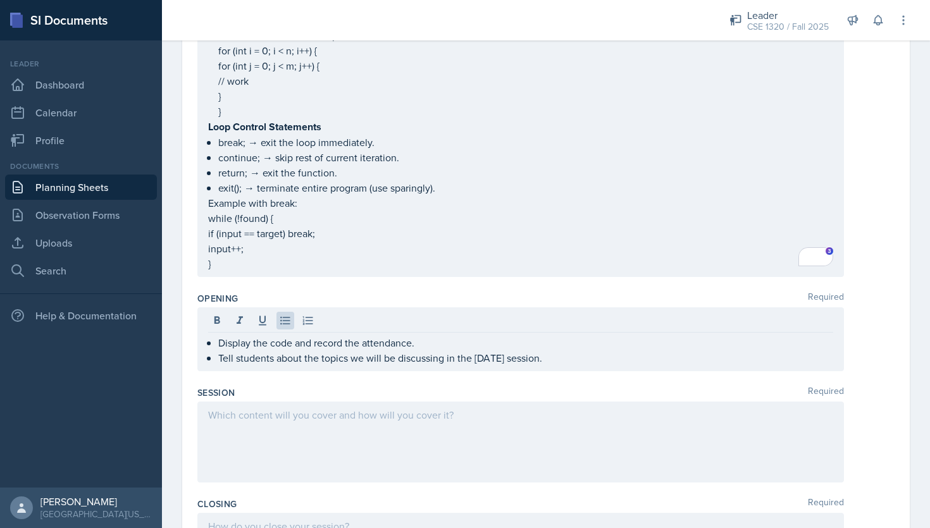
click at [577, 371] on div "Opening Required Display the code and record the attendance. Tell students abou…" at bounding box center [545, 334] width 697 height 94
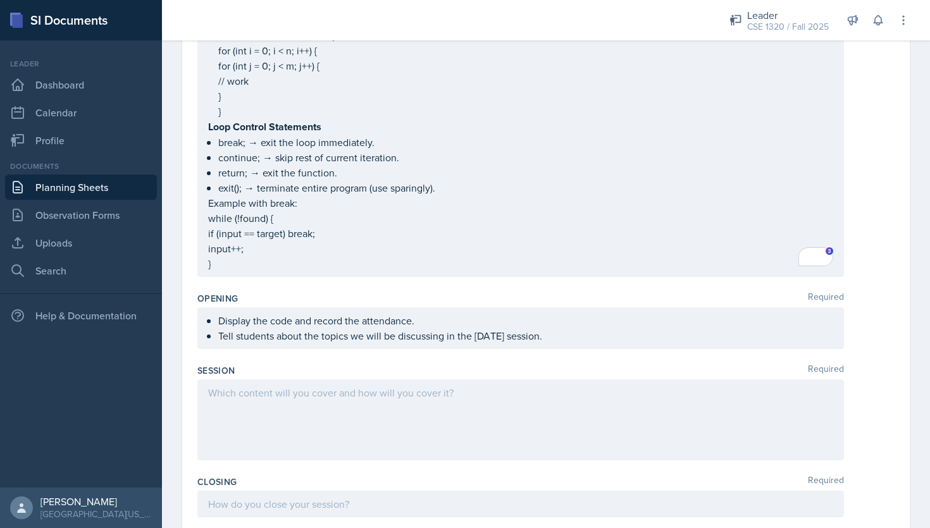
click at [561, 326] on div "Display the code and record the attendance. Tell students about the topics we w…" at bounding box center [520, 329] width 647 height 42
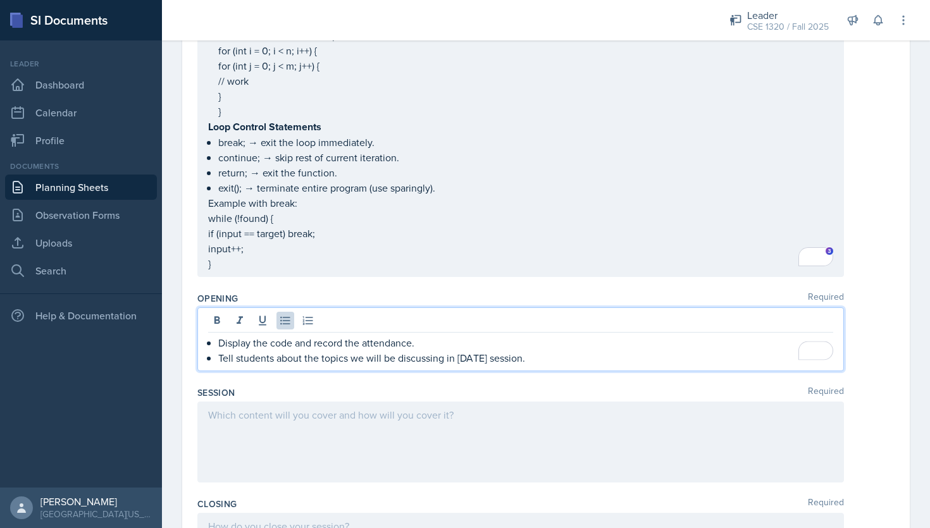
click at [539, 354] on p "Tell students about the topics we will be discussing in [DATE] session." at bounding box center [525, 358] width 615 height 15
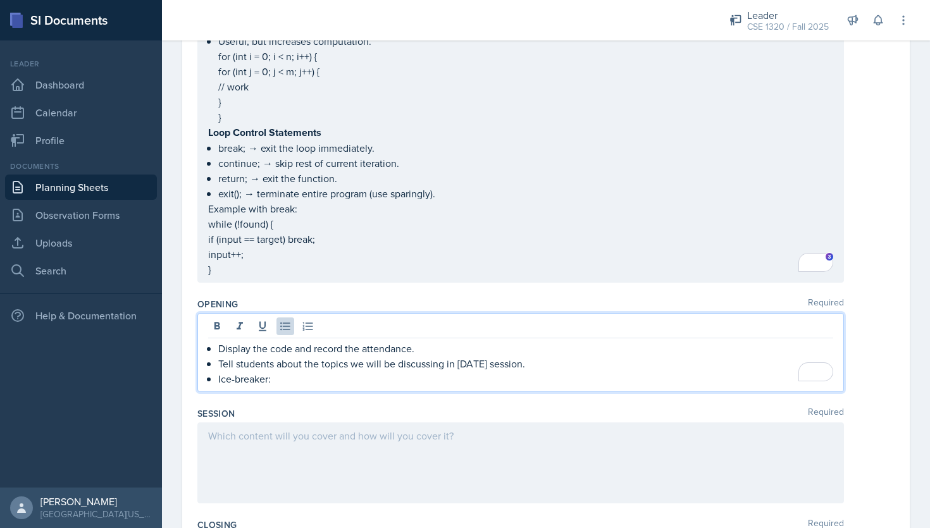
scroll to position [1166, 0]
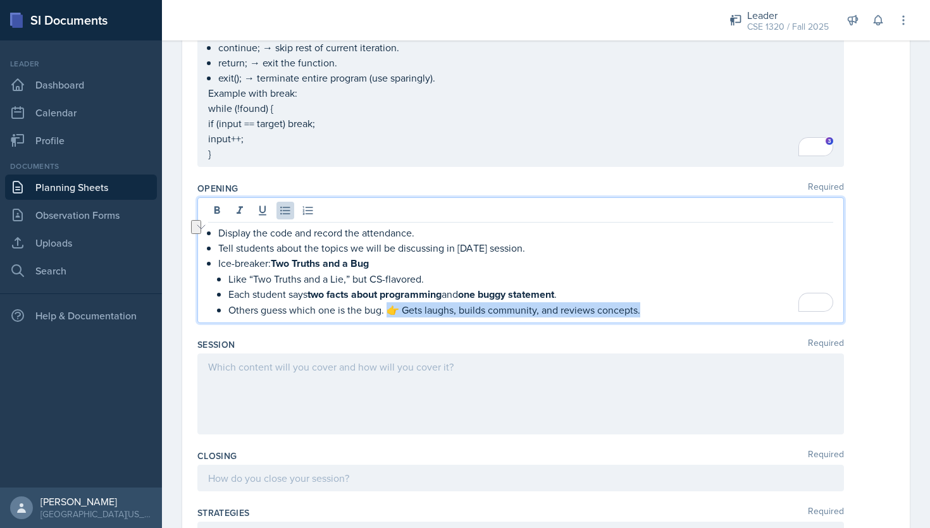
drag, startPoint x: 389, startPoint y: 305, endPoint x: 639, endPoint y: 302, distance: 250.0
click at [639, 303] on p "Others guess which one is the bug. 👉 Gets laughs, builds community, and reviews…" at bounding box center [530, 310] width 605 height 15
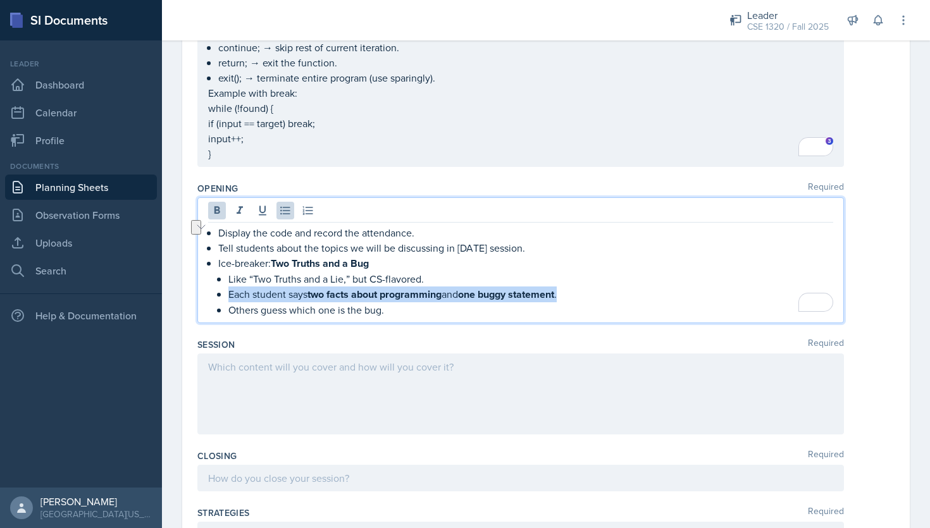
drag, startPoint x: 567, startPoint y: 288, endPoint x: 228, endPoint y: 290, distance: 339.2
click at [228, 290] on li "Ice-breaker: Two Truths and a Bug Like “Two Truths and a Lie,” but CS-flavored.…" at bounding box center [525, 287] width 615 height 62
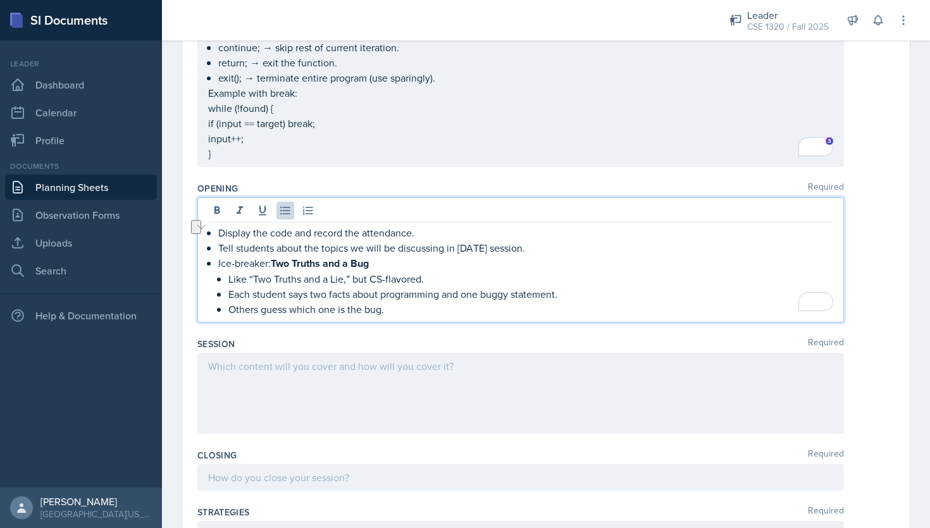
click at [454, 305] on p "Others guess which one is the bug." at bounding box center [530, 309] width 605 height 15
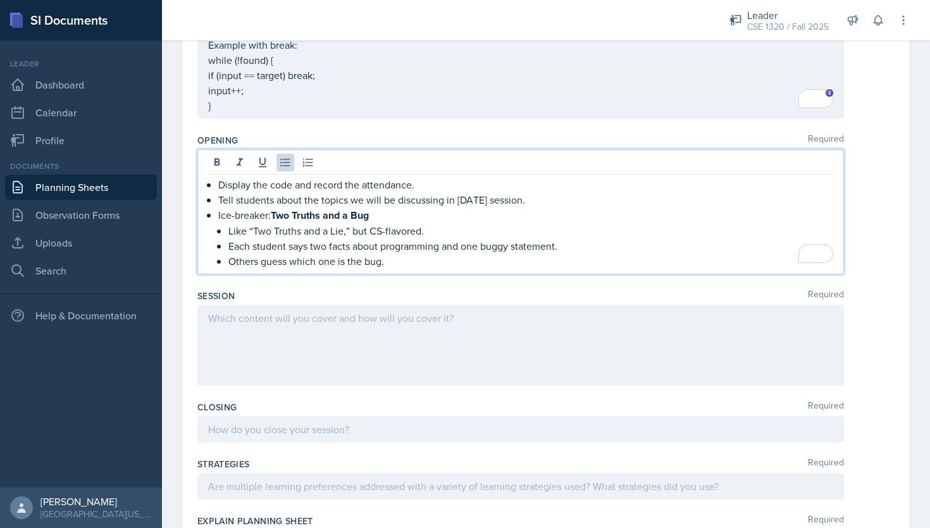
click at [392, 326] on p at bounding box center [520, 318] width 625 height 15
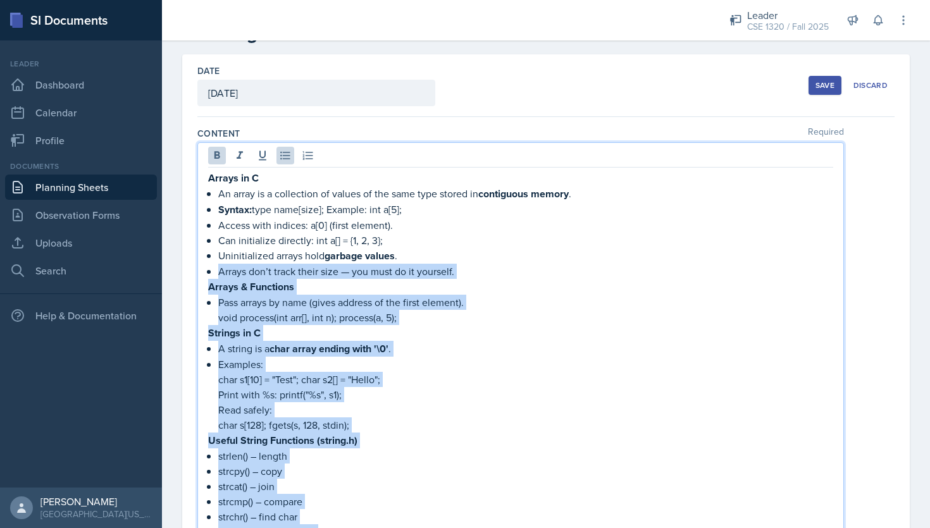
scroll to position [0, 0]
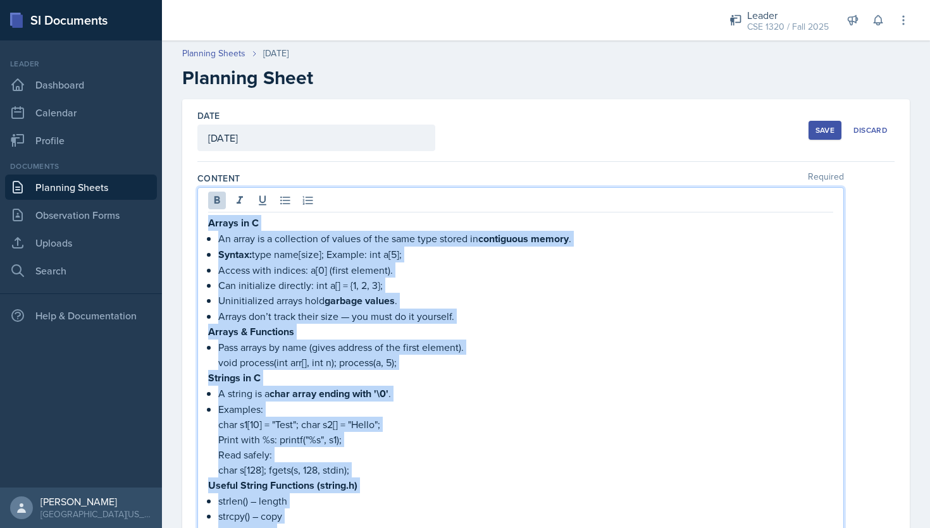
drag, startPoint x: 218, startPoint y: 337, endPoint x: 199, endPoint y: 228, distance: 110.4
copy div "Loremi do S Am conse ad e seddoeiusm te incidi ut lab etdo magn aliqua en admin…"
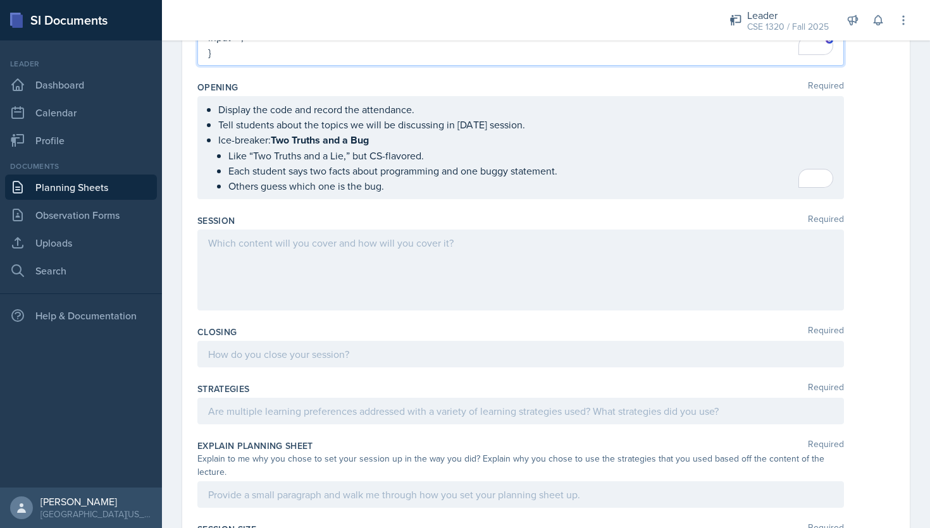
click at [333, 215] on div "Session Required" at bounding box center [545, 221] width 697 height 13
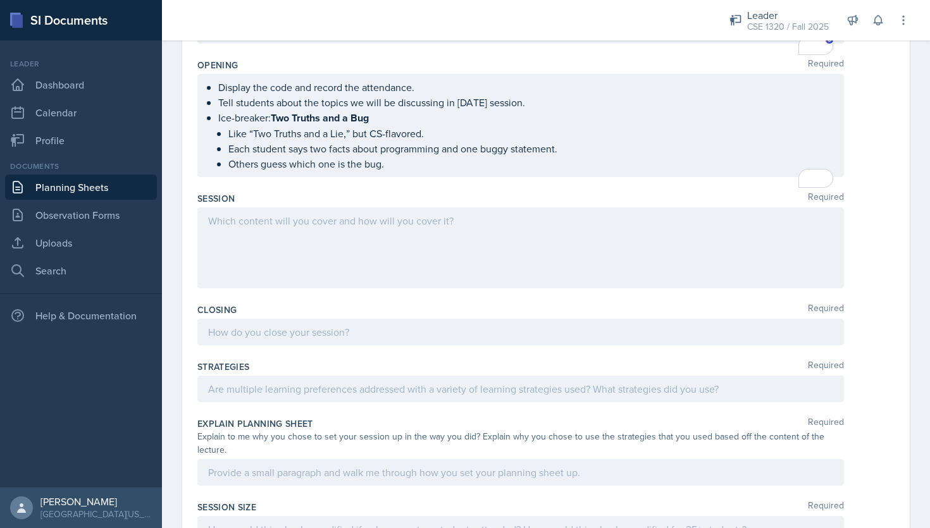
scroll to position [1268, 0]
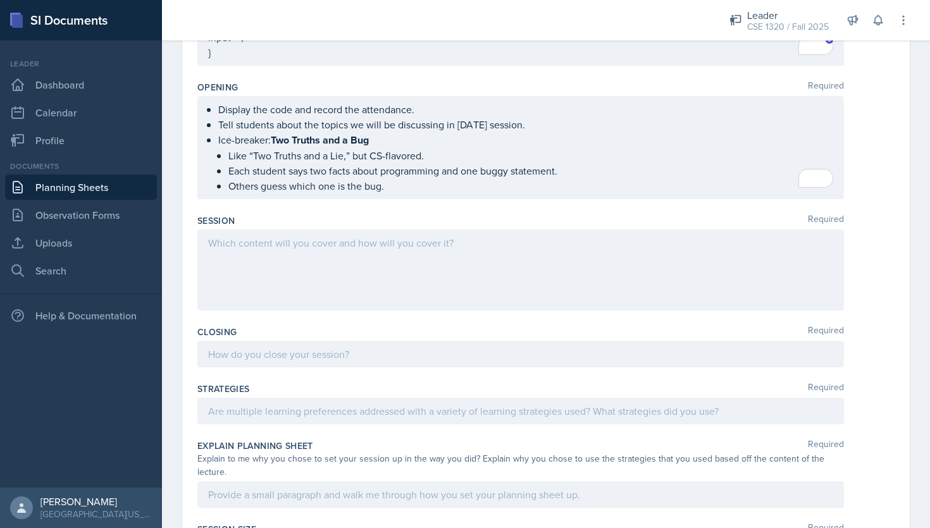
click at [312, 237] on div at bounding box center [520, 270] width 647 height 81
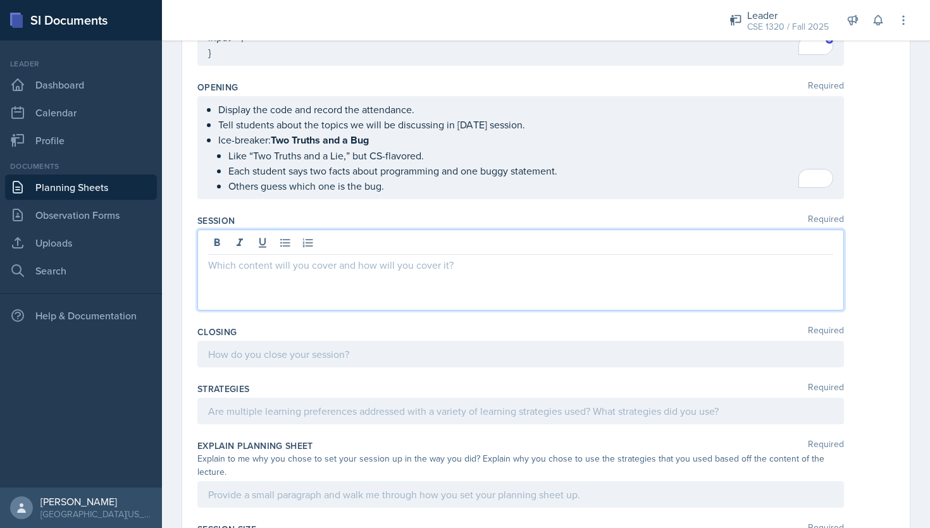
click at [279, 259] on p at bounding box center [520, 265] width 625 height 15
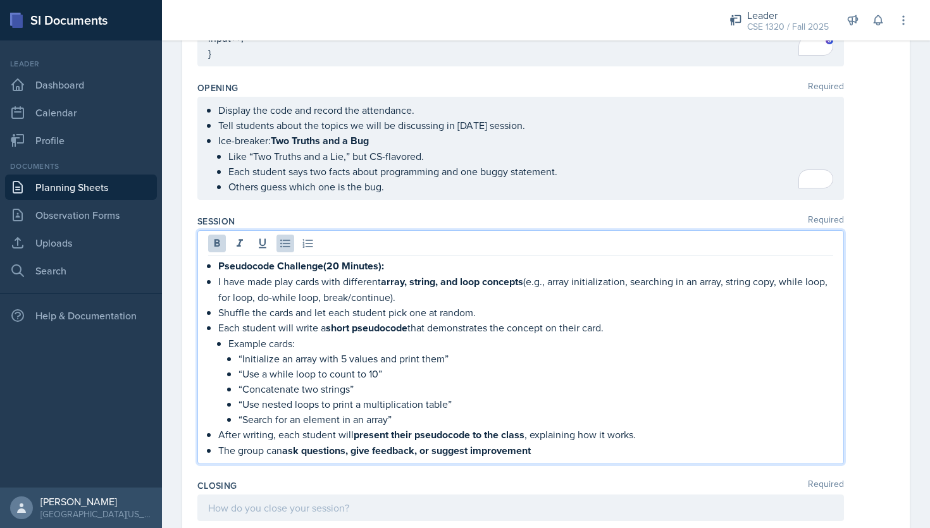
scroll to position [1268, 0]
drag, startPoint x: 530, startPoint y: 275, endPoint x: 615, endPoint y: 291, distance: 86.4
click at [615, 291] on p "I have made play cards with different array, string, and loop concepts (e.g., a…" at bounding box center [525, 288] width 615 height 31
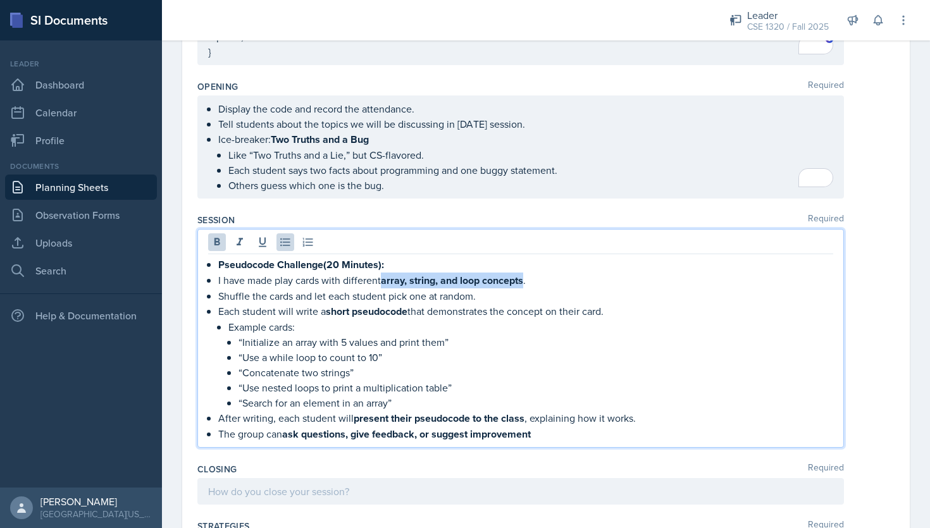
drag, startPoint x: 527, startPoint y: 274, endPoint x: 385, endPoint y: 279, distance: 141.2
click at [385, 279] on strong "array, string, and loop concepts" at bounding box center [452, 280] width 142 height 15
click at [432, 334] on p "“Initialize an array with 5 values and print them”" at bounding box center [536, 341] width 595 height 15
drag, startPoint x: 409, startPoint y: 307, endPoint x: 330, endPoint y: 308, distance: 79.8
click at [330, 308] on strong "short pseudocode" at bounding box center [367, 311] width 82 height 15
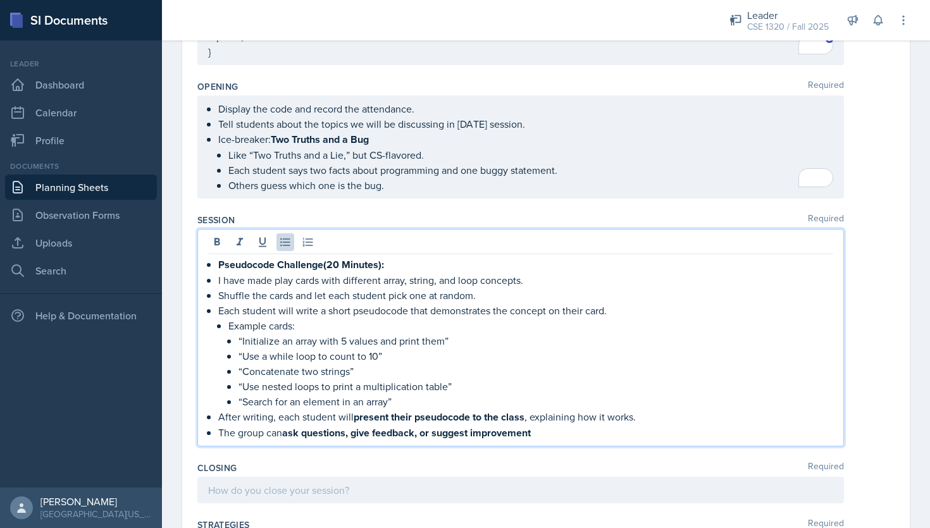
click at [507, 397] on p "“Search for an element in an array”" at bounding box center [536, 401] width 595 height 15
drag, startPoint x: 526, startPoint y: 411, endPoint x: 356, endPoint y: 416, distance: 169.7
click at [356, 416] on strong "present their pseudocode to the class" at bounding box center [439, 417] width 171 height 15
click at [563, 428] on p "The group can ask questions, give feedback, or suggest improvement" at bounding box center [525, 433] width 615 height 16
drag, startPoint x: 545, startPoint y: 428, endPoint x: 285, endPoint y: 425, distance: 259.5
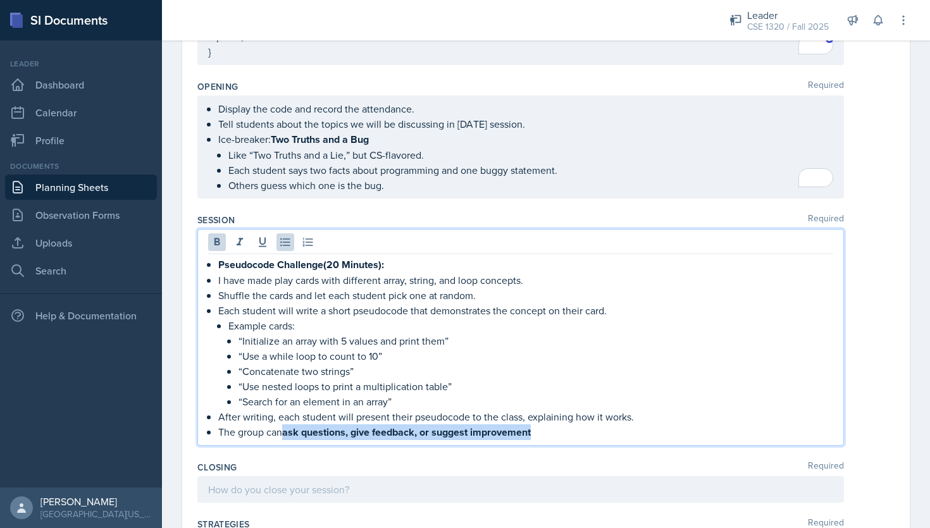
click at [285, 425] on p "The group can ask questions, give feedback, or suggest improvement" at bounding box center [525, 433] width 615 height 16
click at [534, 427] on p "The group can ask questions, give feedback, or suggest improvement" at bounding box center [525, 432] width 615 height 15
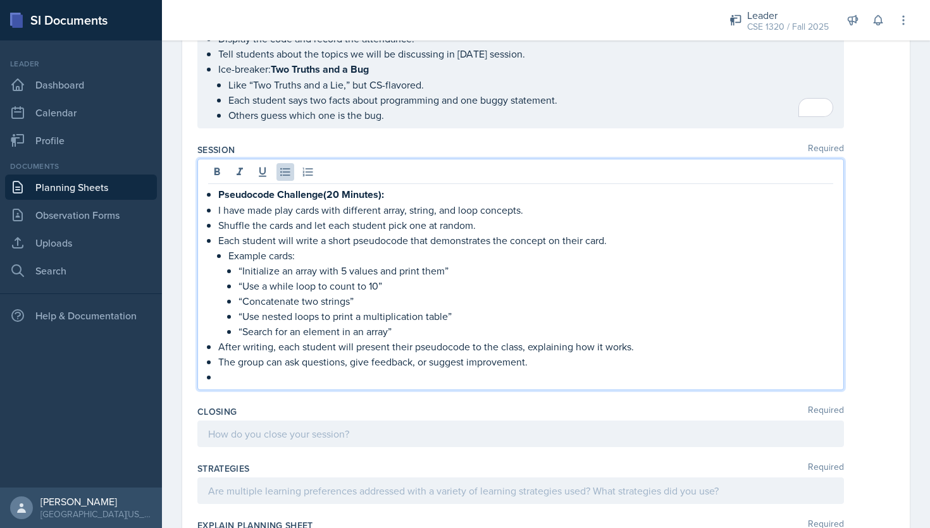
click at [314, 427] on p at bounding box center [520, 434] width 625 height 15
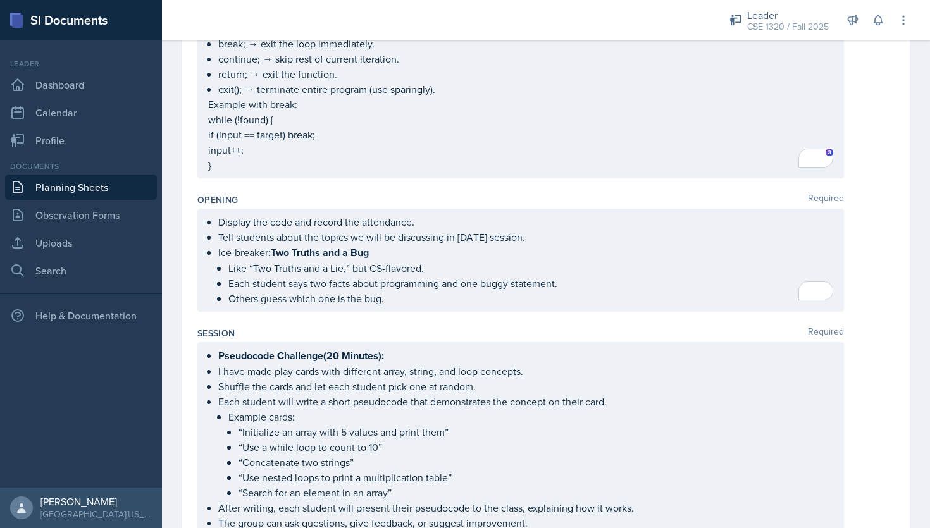
scroll to position [1147, 0]
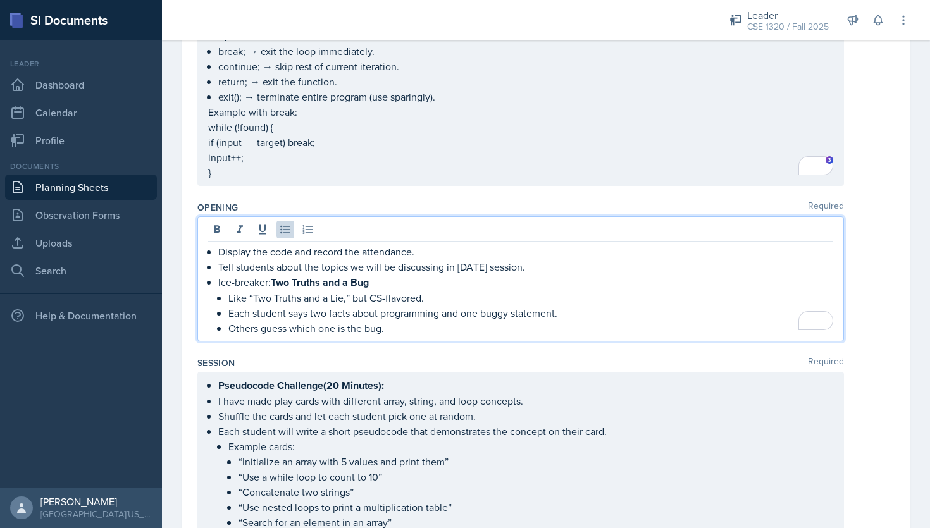
click at [403, 321] on p "Others guess which one is the bug." at bounding box center [530, 328] width 605 height 15
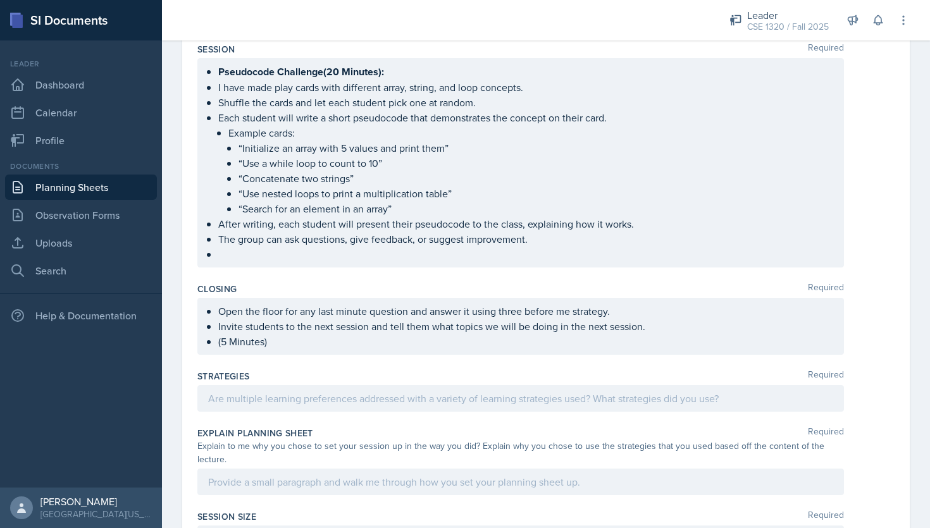
scroll to position [1402, 0]
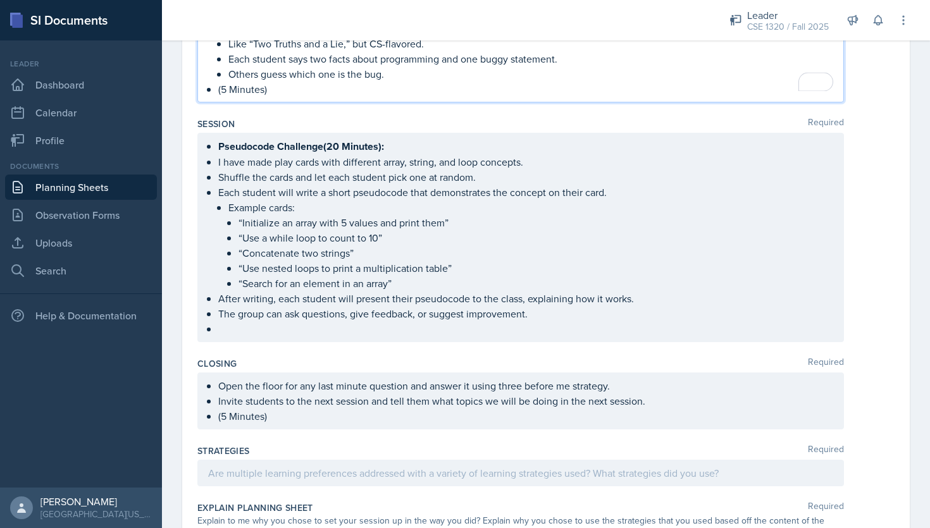
click at [222, 330] on div "Pseudocode Challenge(20 Minutes): I have made play cards with different array, …" at bounding box center [520, 237] width 647 height 209
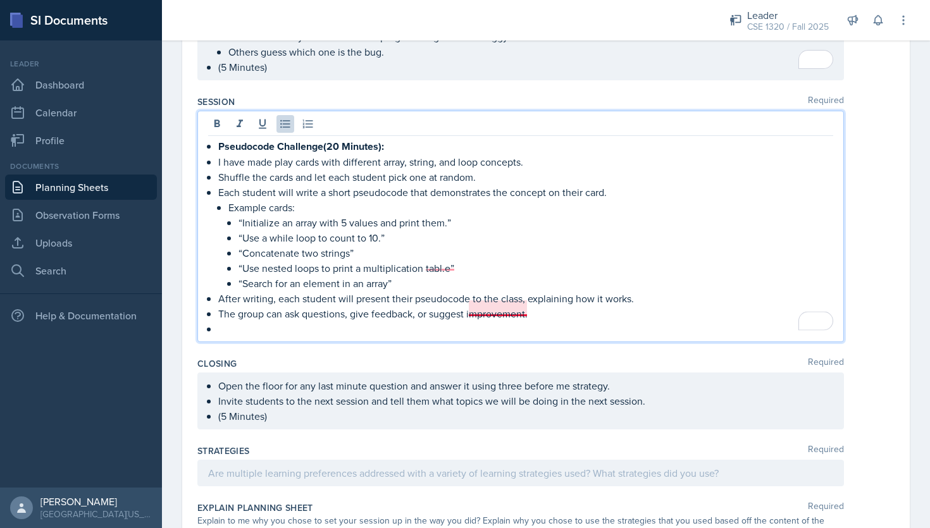
click at [497, 308] on p "The group can ask questions, give feedback, or suggest improvement." at bounding box center [525, 313] width 615 height 15
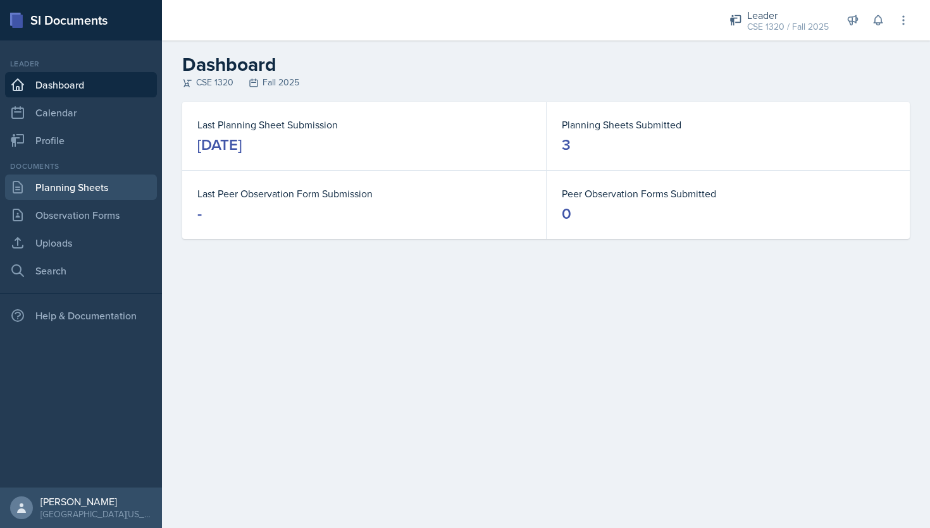
click at [83, 182] on link "Planning Sheets" at bounding box center [81, 187] width 152 height 25
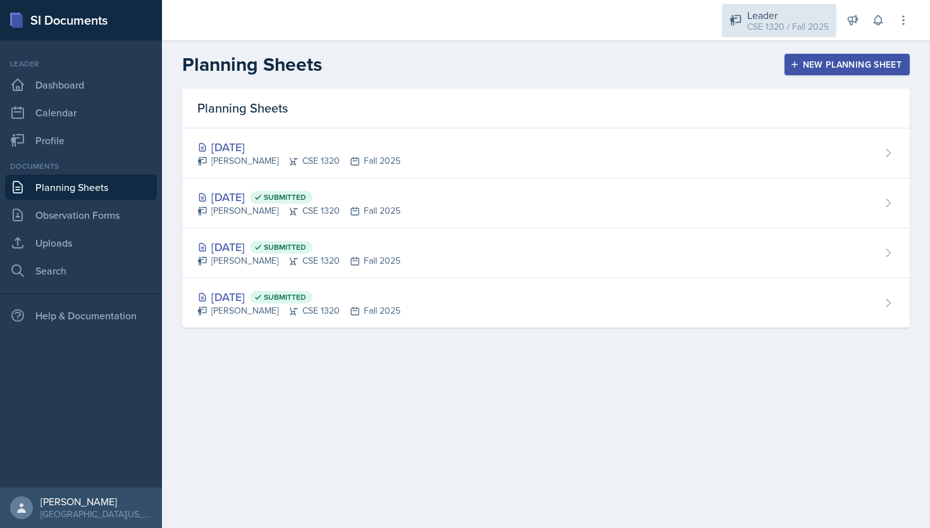
click at [770, 23] on div "CSE 1320 / Fall 2025" at bounding box center [788, 26] width 82 height 13
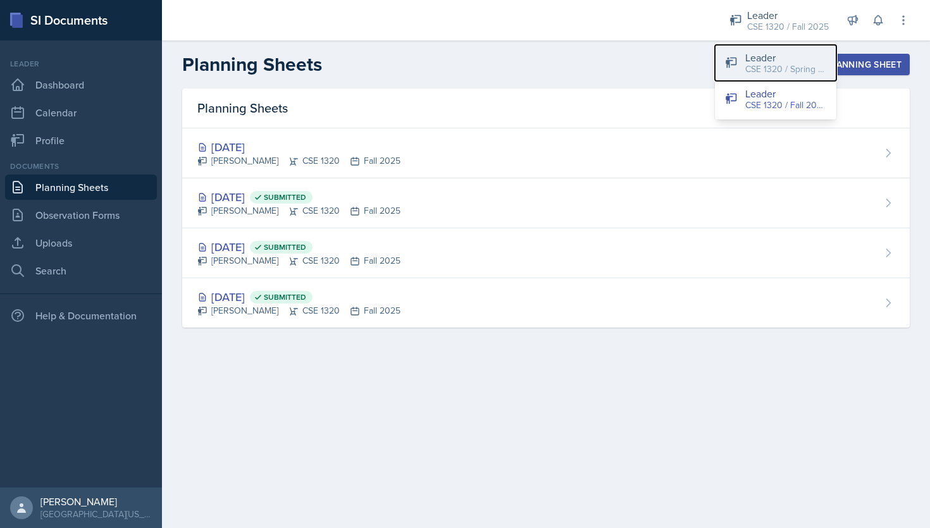
click at [787, 56] on div "Leader" at bounding box center [786, 57] width 81 height 15
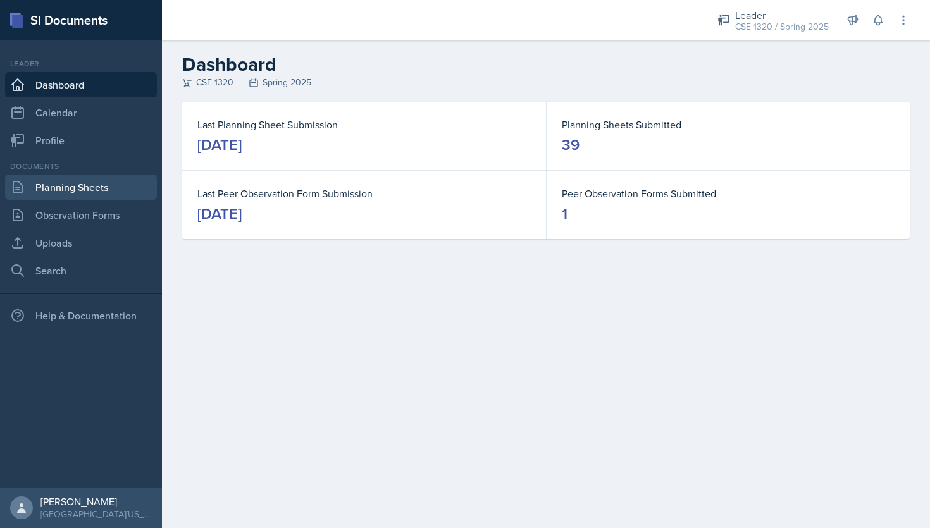
click at [72, 187] on link "Planning Sheets" at bounding box center [81, 187] width 152 height 25
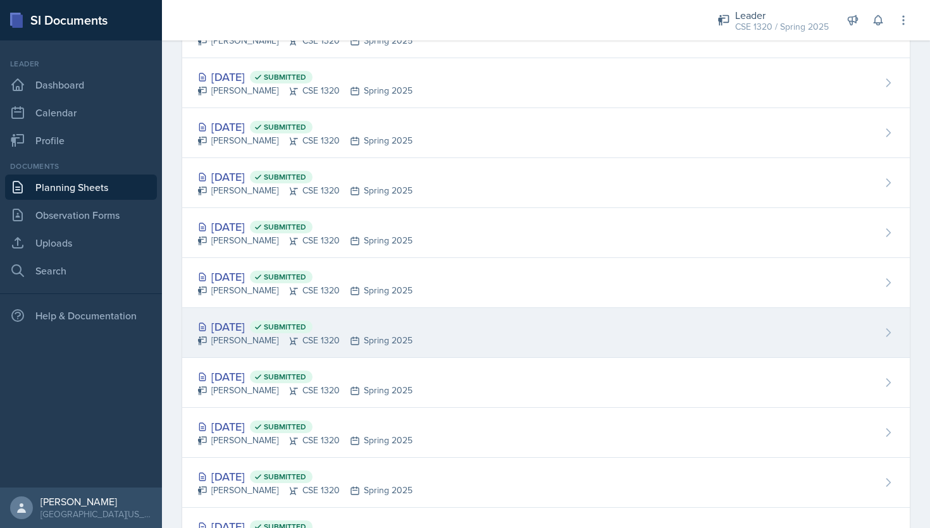
scroll to position [1378, 0]
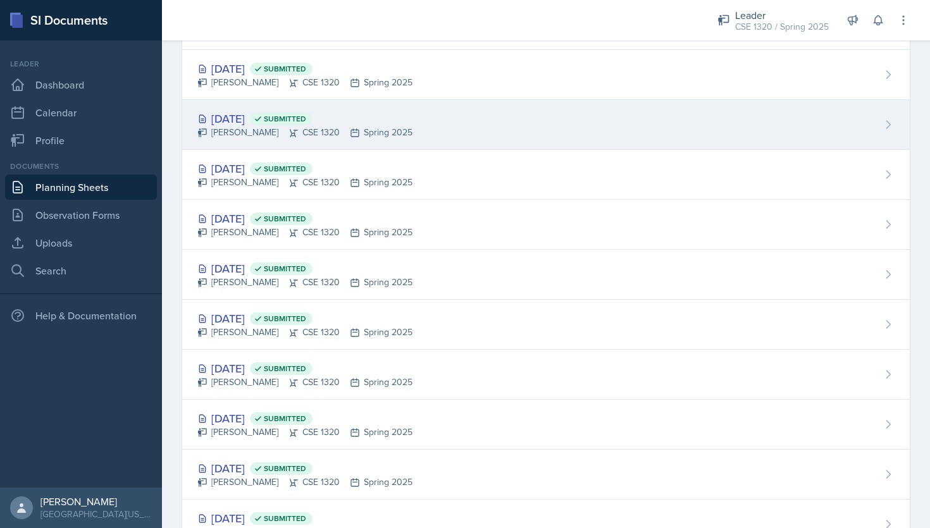
click at [498, 132] on div "Feb 17th, 2025 Submitted Nishan Koirala CSE 1320 Spring 2025" at bounding box center [546, 125] width 728 height 50
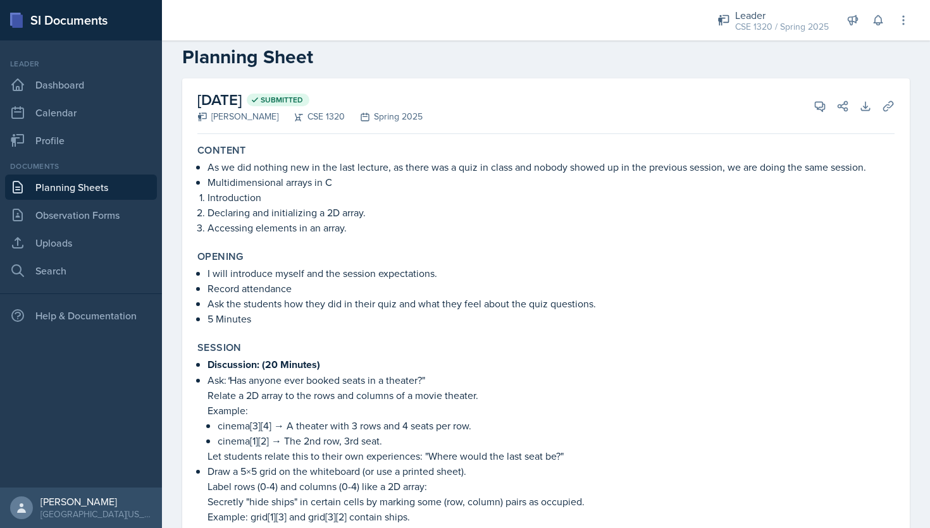
scroll to position [22, 0]
click at [101, 184] on link "Planning Sheets" at bounding box center [81, 187] width 152 height 25
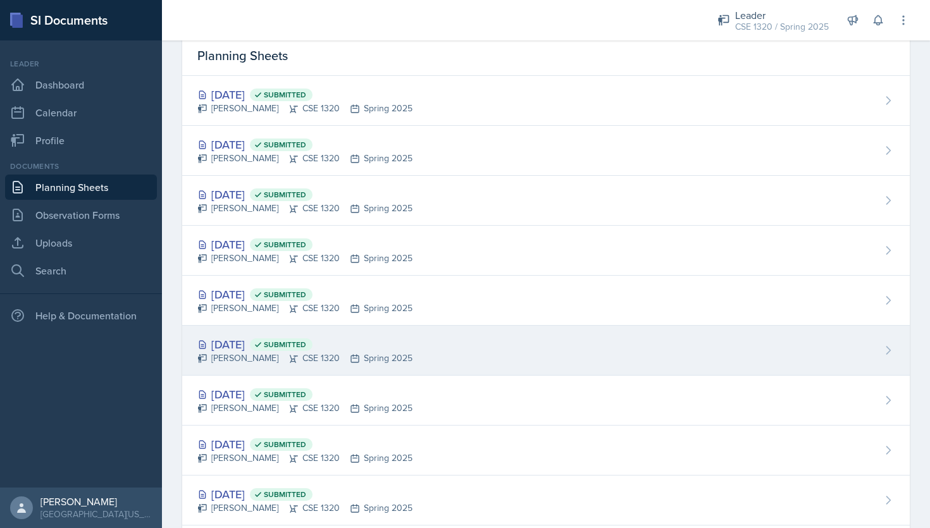
scroll to position [59, 0]
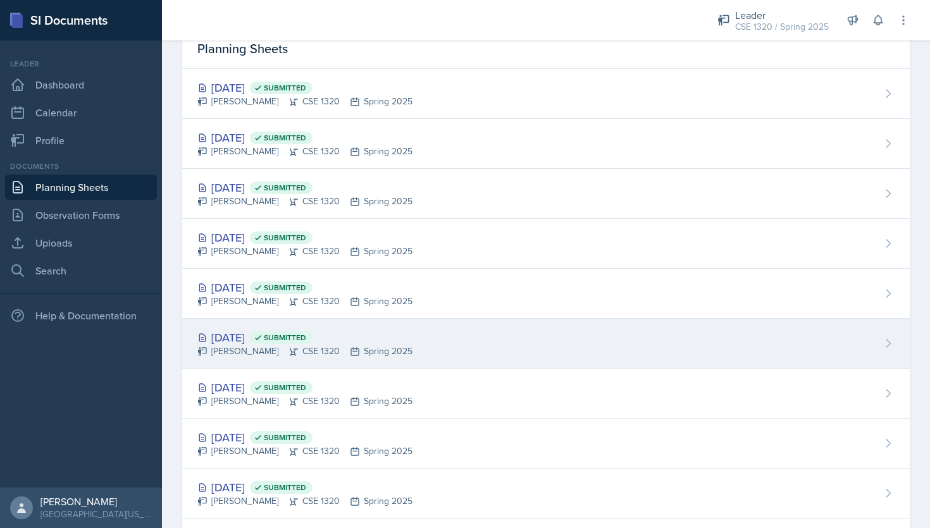
click at [479, 354] on div "Apr 16th, 2025 Submitted Nishan Koirala CSE 1320 Spring 2025" at bounding box center [546, 344] width 728 height 50
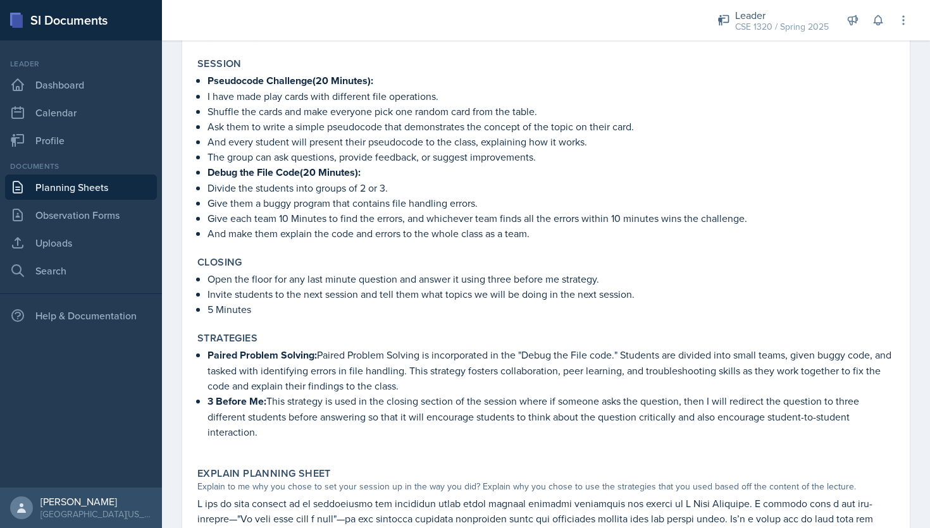
scroll to position [608, 0]
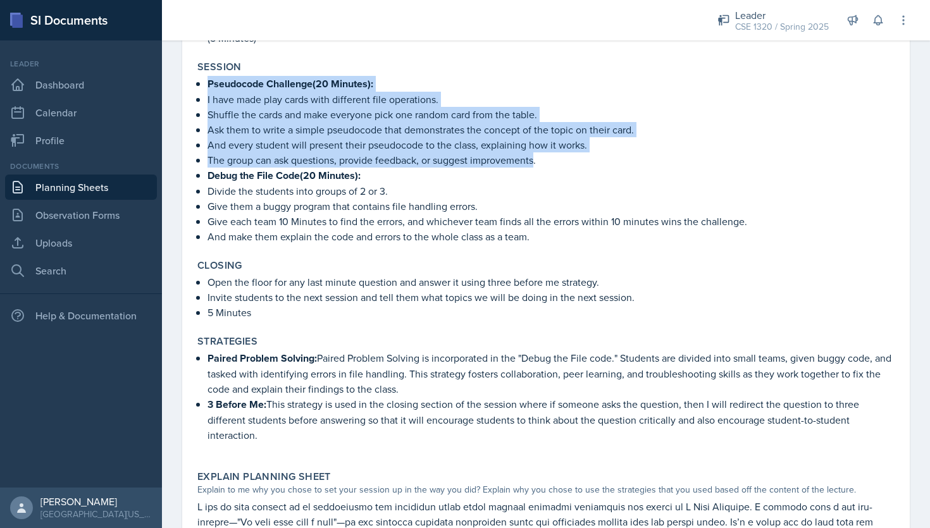
drag, startPoint x: 535, startPoint y: 156, endPoint x: 207, endPoint y: 84, distance: 336.3
click at [207, 84] on div "Pseudocode Challenge(20 Minutes): I have made play cards with different file op…" at bounding box center [545, 160] width 697 height 168
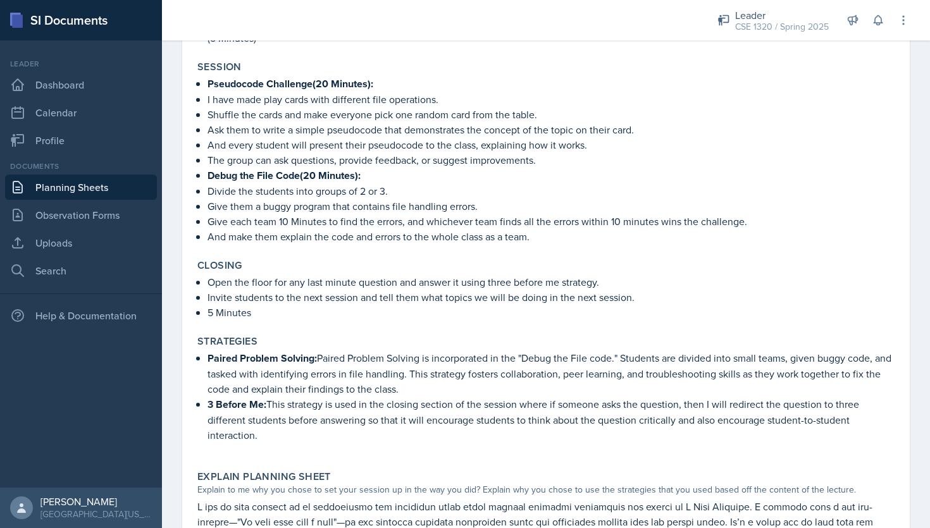
click at [537, 190] on p "Divide the students into groups of 2 or 3." at bounding box center [551, 191] width 687 height 15
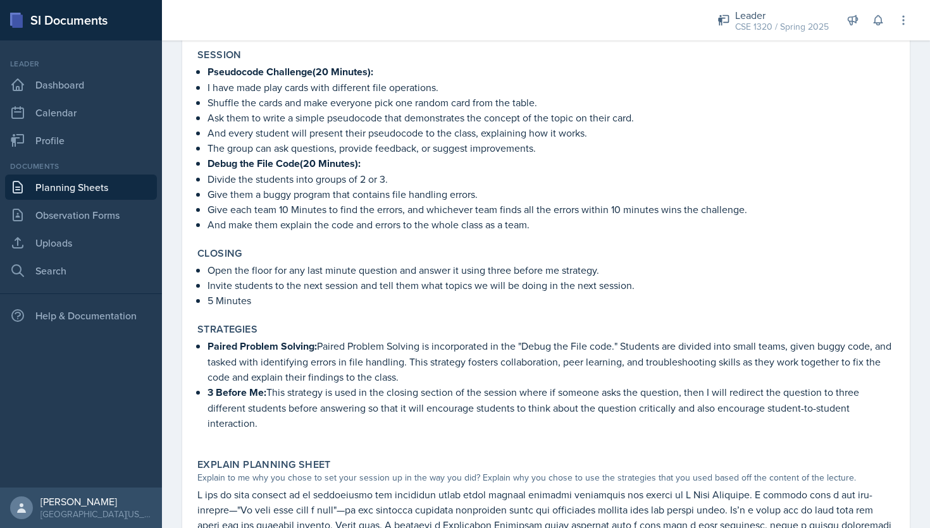
scroll to position [606, 0]
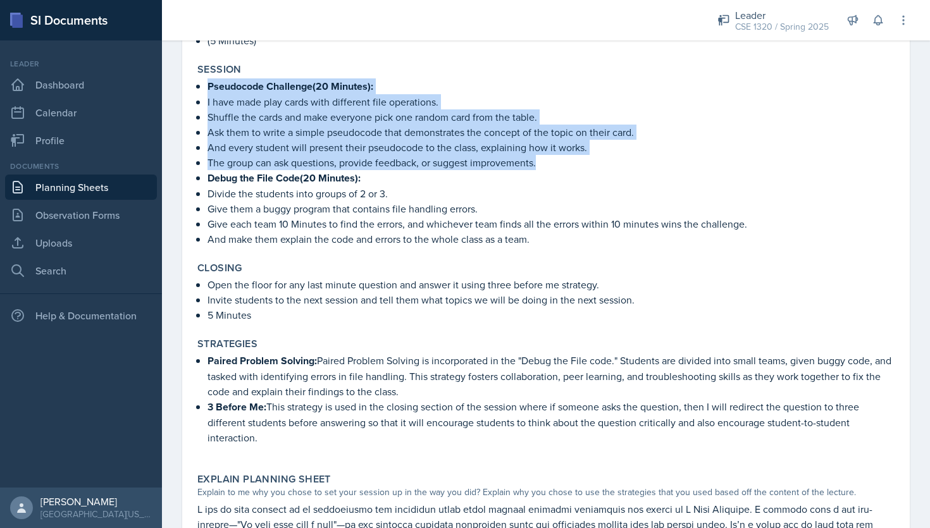
drag, startPoint x: 542, startPoint y: 161, endPoint x: 201, endPoint y: 87, distance: 348.3
click at [208, 87] on ul "Pseudocode Challenge(20 Minutes): I have made play cards with different file op…" at bounding box center [551, 162] width 687 height 168
copy ul "Pseudocode Challenge(20 Minutes): I have made play cards with different file op…"
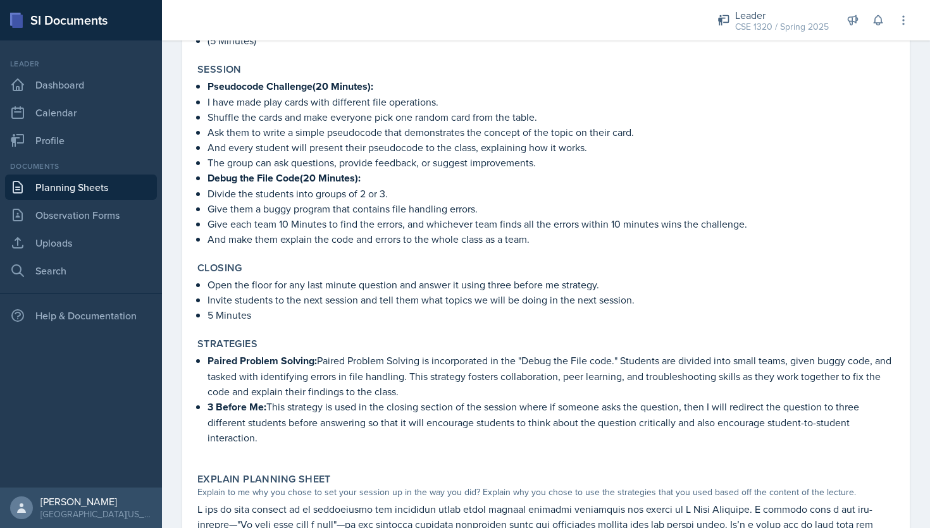
click at [482, 203] on p "Give them a buggy program that contains file handling errors." at bounding box center [551, 208] width 687 height 15
drag, startPoint x: 381, startPoint y: 84, endPoint x: 201, endPoint y: 80, distance: 180.4
click at [208, 80] on li "Pseudocode Challenge(20 Minutes):" at bounding box center [551, 86] width 687 height 16
copy strong "Pseudocode Challenge(20 Minutes):"
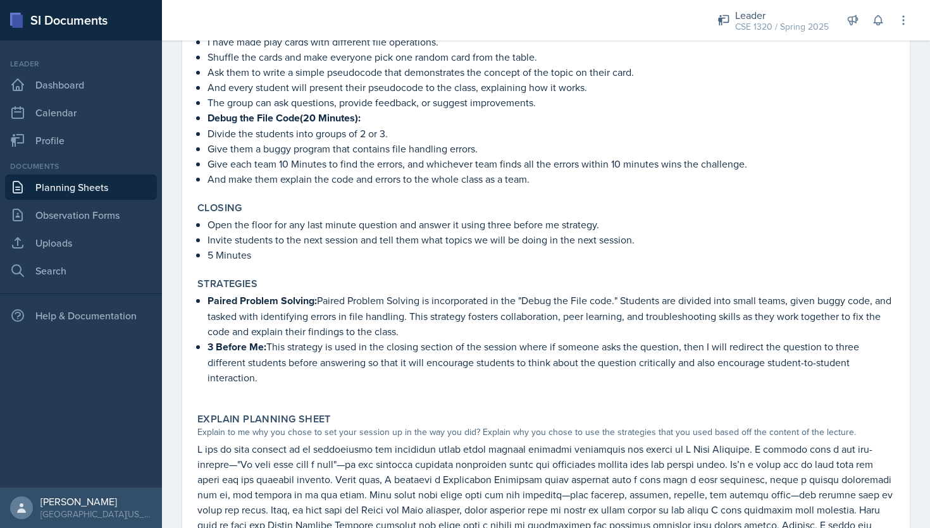
scroll to position [666, 0]
drag, startPoint x: 647, startPoint y: 238, endPoint x: 408, endPoint y: 235, distance: 239.2
click at [408, 235] on p "Invite students to the next session and tell them what topics we will be doing …" at bounding box center [551, 239] width 687 height 15
click at [313, 259] on div "Closing Open the floor for any last minute question and answer it using three b…" at bounding box center [546, 231] width 708 height 71
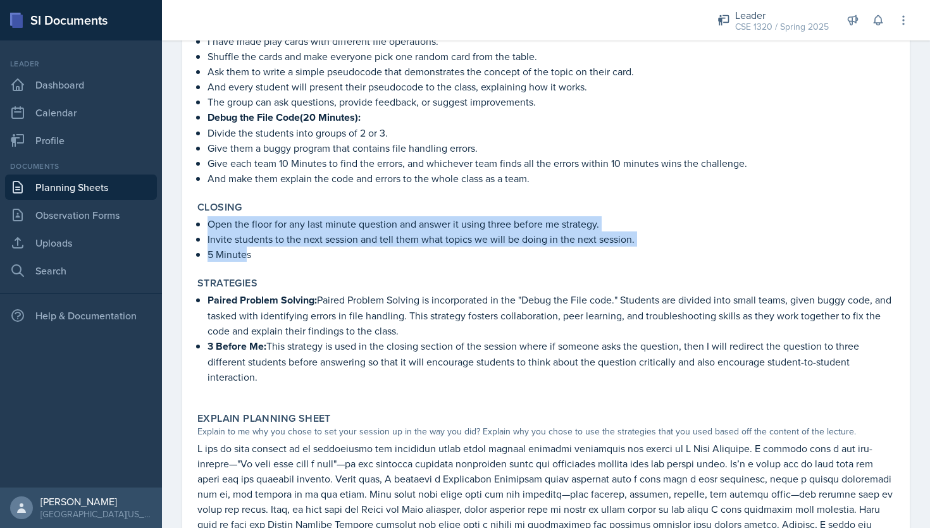
drag, startPoint x: 248, startPoint y: 256, endPoint x: 201, endPoint y: 223, distance: 57.6
click at [208, 223] on ul "Open the floor for any last minute question and answer it using three before me…" at bounding box center [551, 239] width 687 height 46
copy ul "Open the floor for any last minute question and answer it using three before me…"
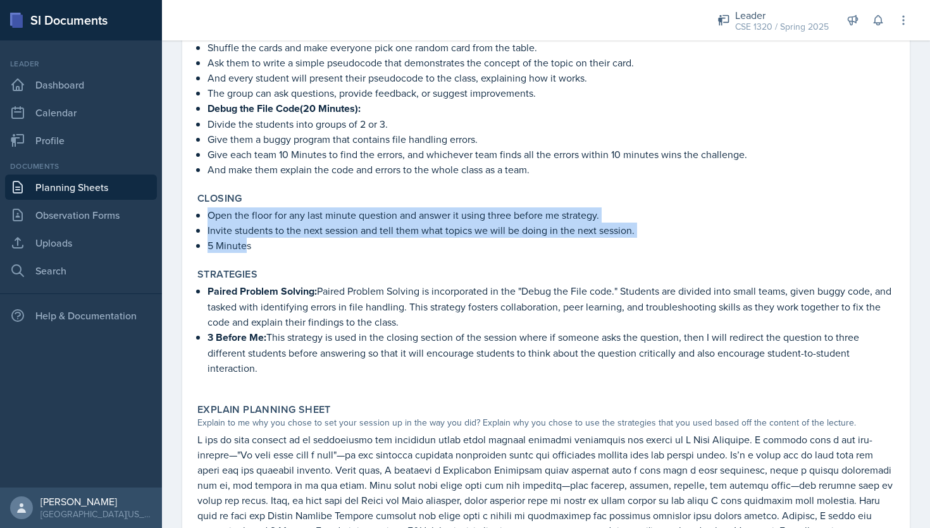
scroll to position [647, 0]
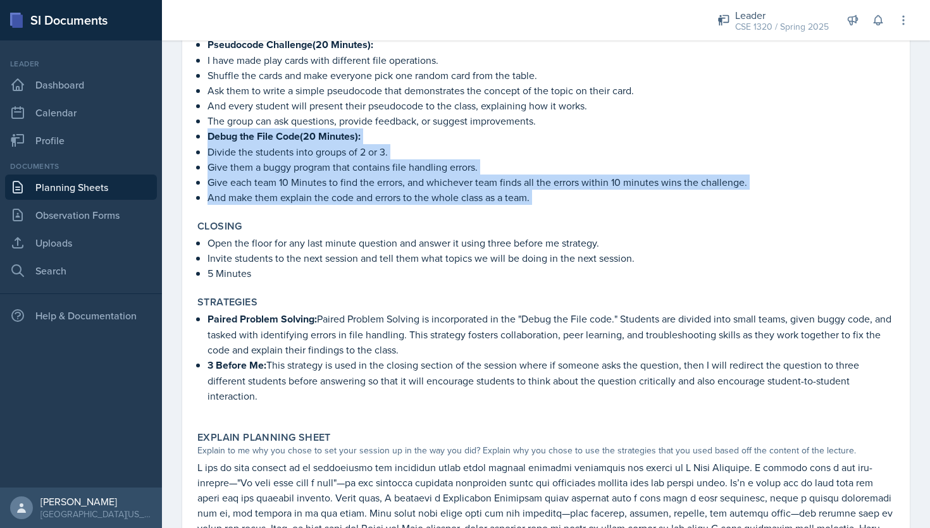
drag, startPoint x: 208, startPoint y: 128, endPoint x: 487, endPoint y: 209, distance: 290.6
click at [487, 209] on div "Content C File Handling: A file is a container in computer storage devices used…" at bounding box center [545, 225] width 697 height 1425
copy div "Debug the File Code(20 Minutes): Divide the students into groups of 2 or 3. Giv…"
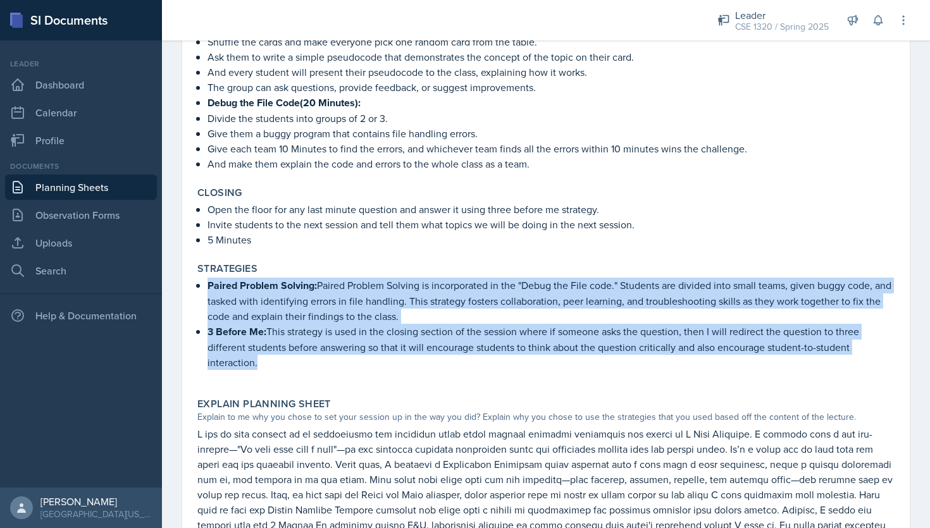
drag, startPoint x: 262, startPoint y: 358, endPoint x: 209, endPoint y: 284, distance: 91.2
click at [209, 284] on ul "Paired Problem Solving: Paired Problem Solving is incorporated in the "Debug th…" at bounding box center [551, 324] width 687 height 92
copy ul "Paired Problem Solving: Paired Problem Solving is incorporated in the "Debug th…"
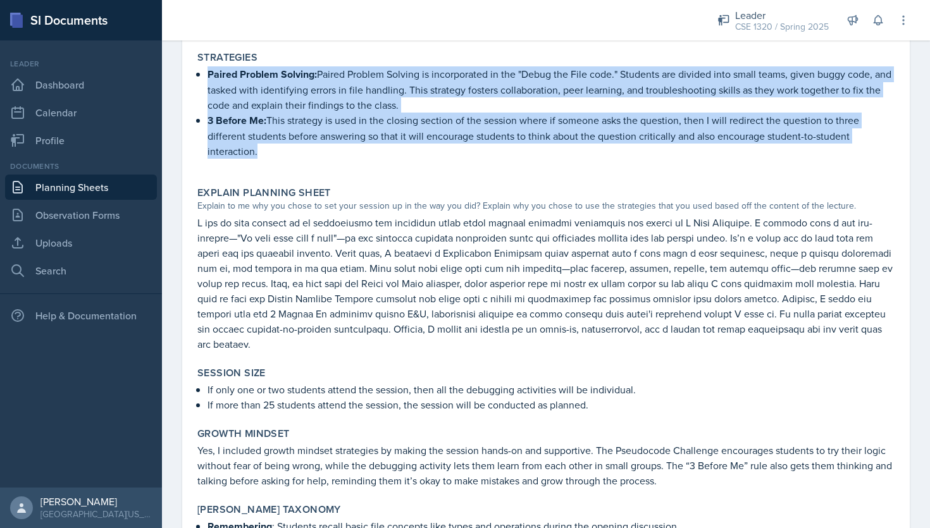
scroll to position [982, 0]
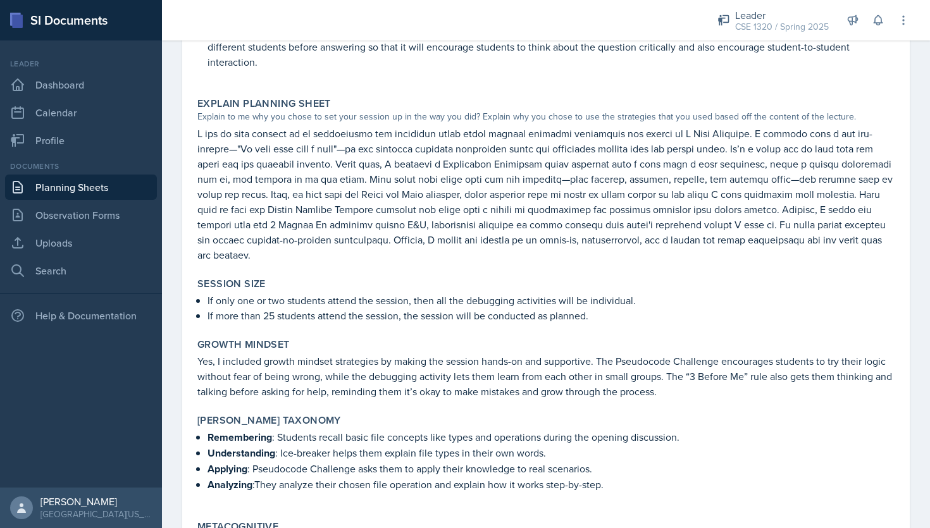
click at [624, 308] on p "If more than 25 students attend the session, the session will be conducted as p…" at bounding box center [551, 315] width 687 height 15
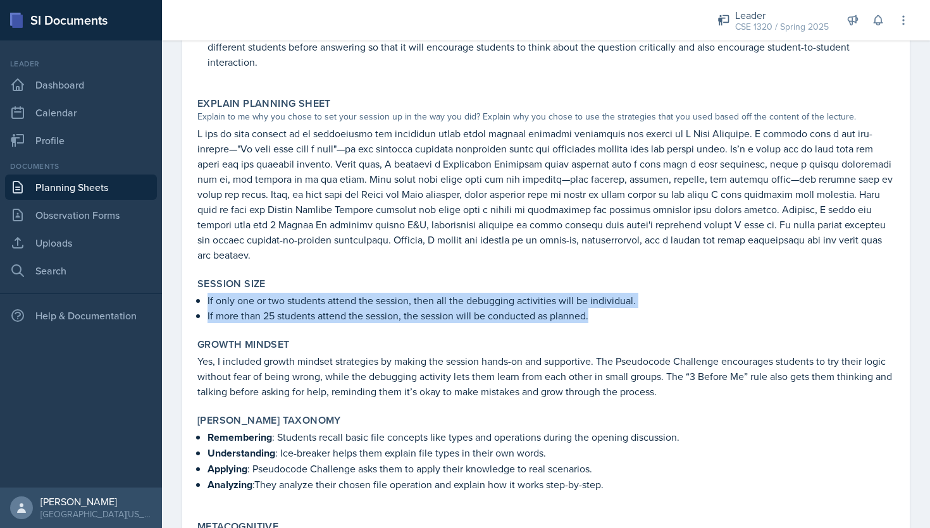
drag, startPoint x: 599, startPoint y: 297, endPoint x: 203, endPoint y: 282, distance: 395.8
click at [203, 293] on div "If only one or two students attend the session, then all the debugging activiti…" at bounding box center [545, 308] width 697 height 30
copy ul "If only one or two students attend the session, then all the debugging activiti…"
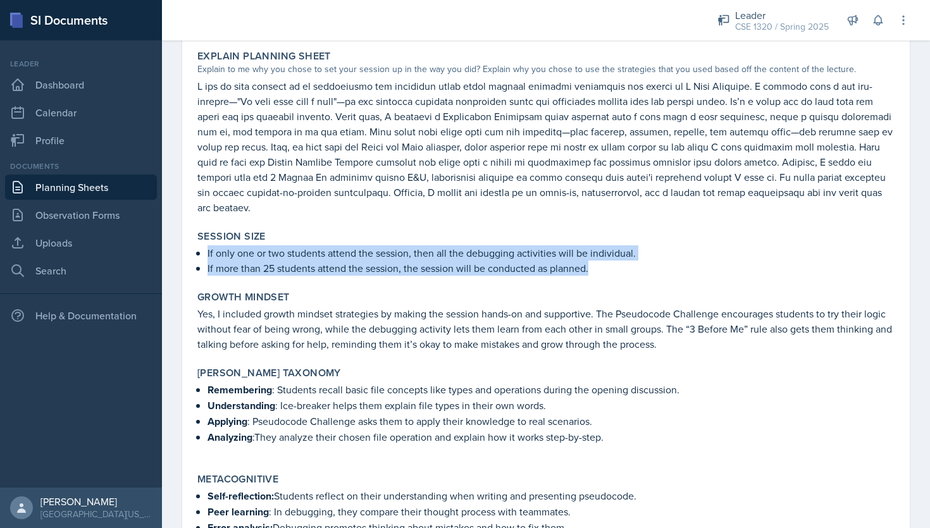
scroll to position [1066, 0]
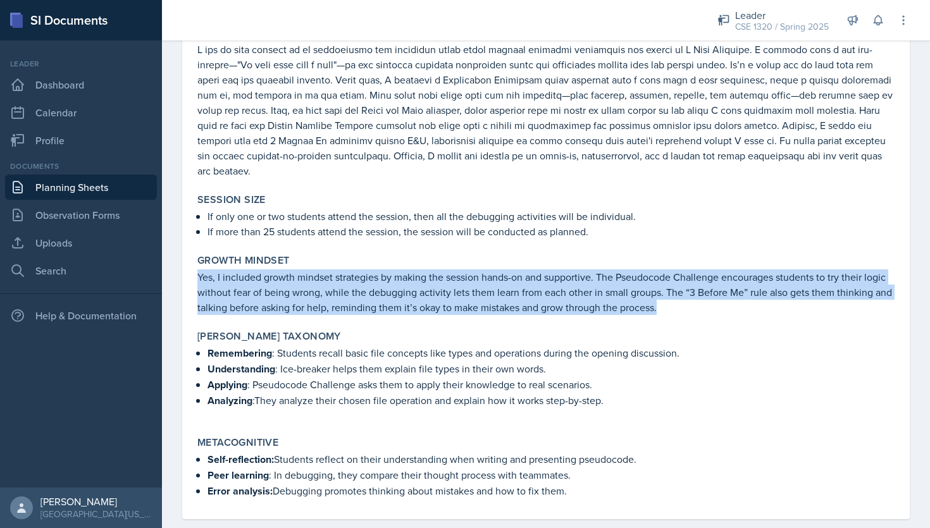
drag, startPoint x: 668, startPoint y: 290, endPoint x: 188, endPoint y: 261, distance: 480.6
copy p "Yes, I included growth mindset strategies by making the session hands-on and su…"
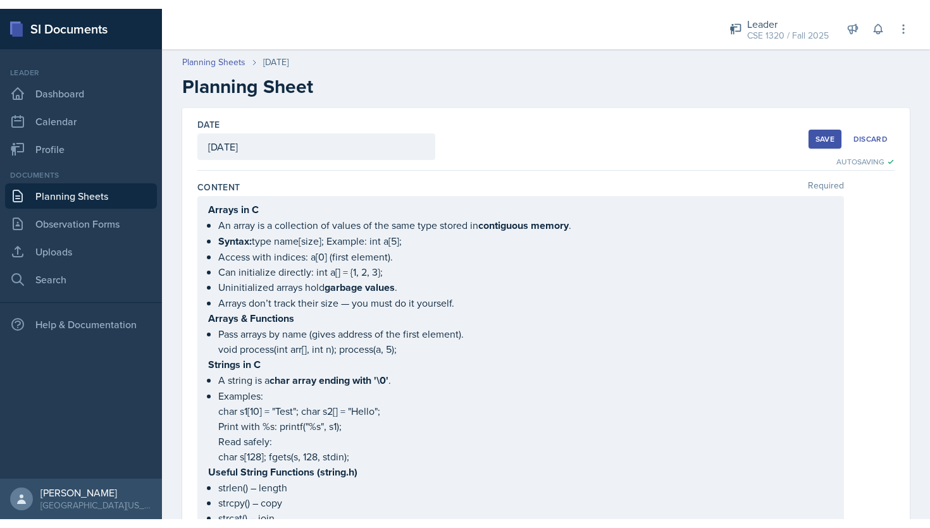
scroll to position [1402, 0]
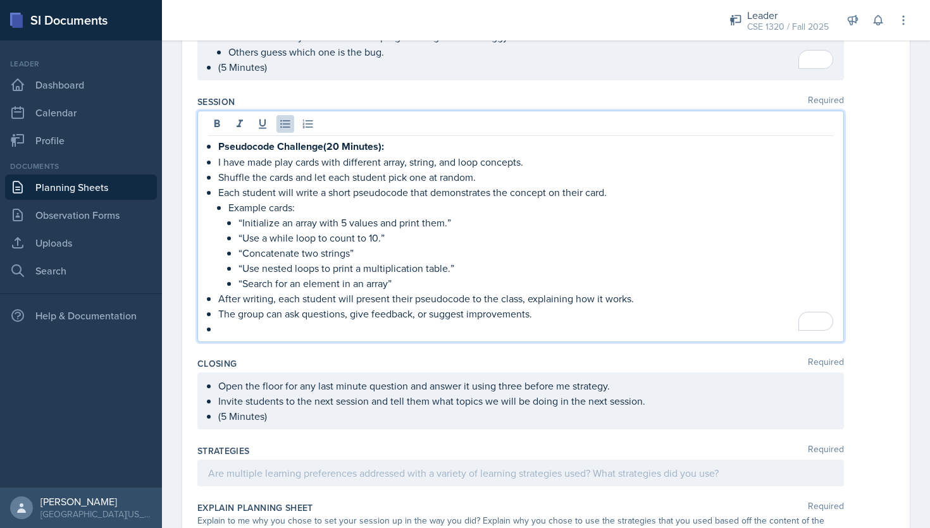
click at [231, 321] on p "To enrich screen reader interactions, please activate Accessibility in Grammarl…" at bounding box center [525, 328] width 615 height 15
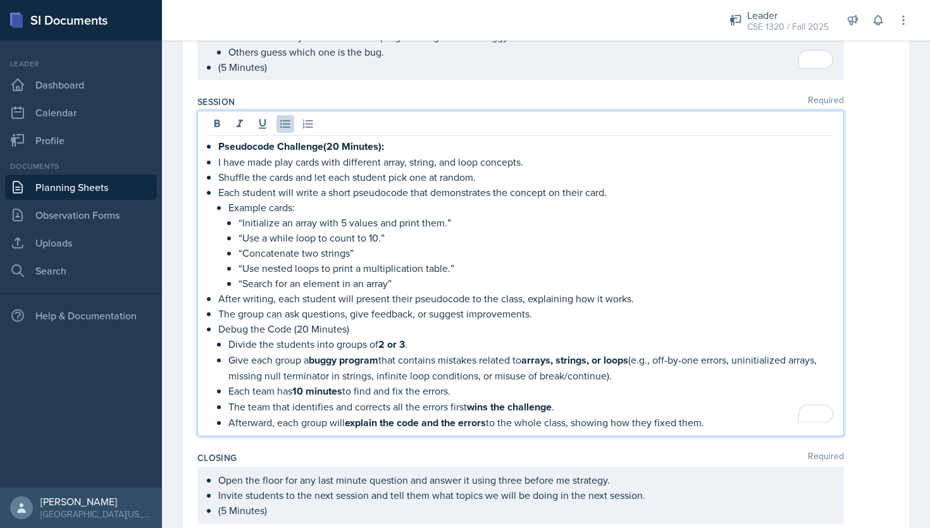
scroll to position [1422, 0]
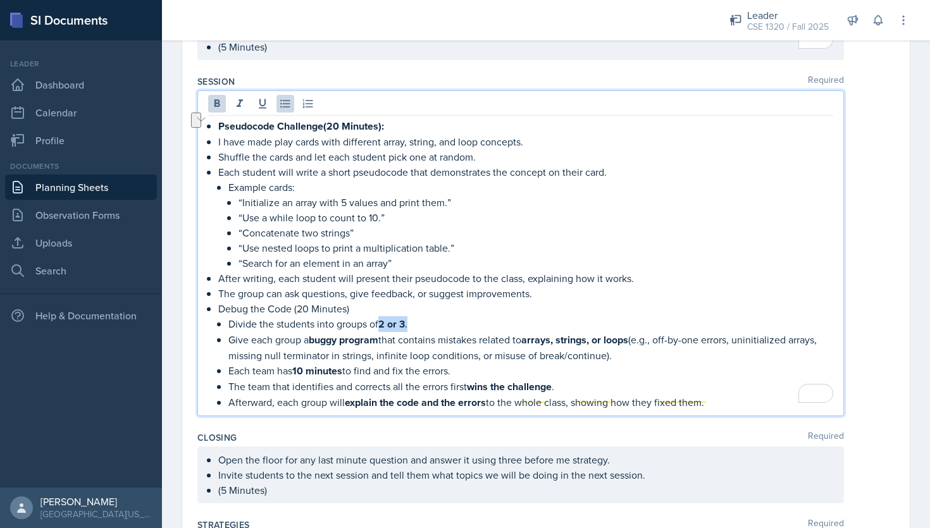
drag, startPoint x: 381, startPoint y: 318, endPoint x: 414, endPoint y: 318, distance: 32.9
click at [414, 318] on p "Divide the students into groups of 2 or 3 ." at bounding box center [530, 324] width 605 height 16
click at [366, 287] on p "The group can ask questions, give feedback, or suggest improvements." at bounding box center [525, 293] width 615 height 15
drag, startPoint x: 351, startPoint y: 301, endPoint x: 221, endPoint y: 301, distance: 129.7
click at [221, 301] on p "Debug the Code (20 Minutes)" at bounding box center [525, 308] width 615 height 15
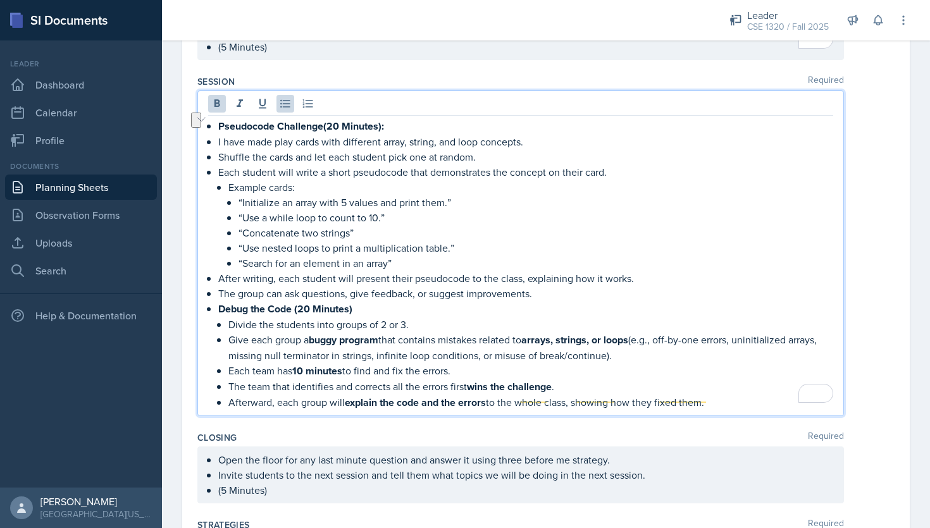
click at [427, 308] on p "Debug the Code (20 Minutes)" at bounding box center [525, 309] width 615 height 16
drag, startPoint x: 730, startPoint y: 397, endPoint x: 228, endPoint y: 336, distance: 505.6
click at [228, 336] on ul "Divide the students into groups of 2 or 3. Give each group a buggy program that…" at bounding box center [530, 364] width 605 height 94
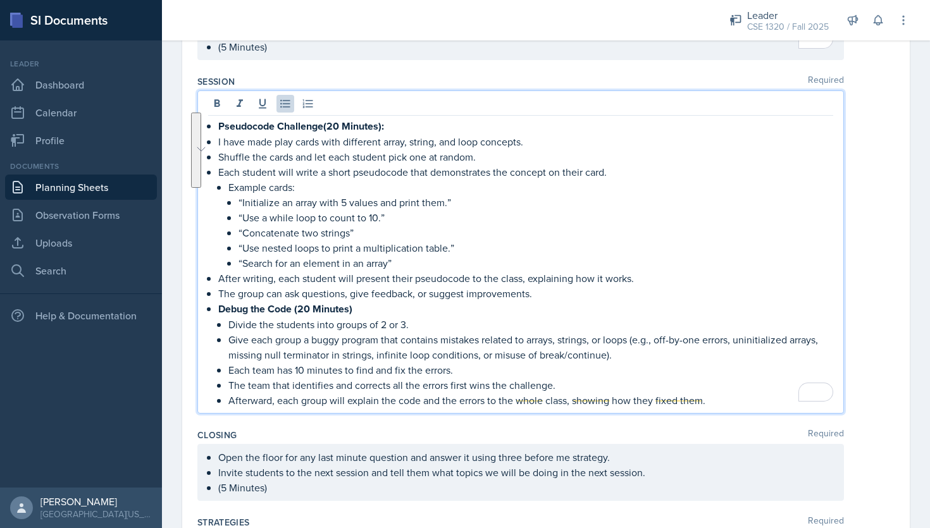
click at [765, 366] on p "Each team has 10 minutes to find and fix the errors." at bounding box center [530, 370] width 605 height 15
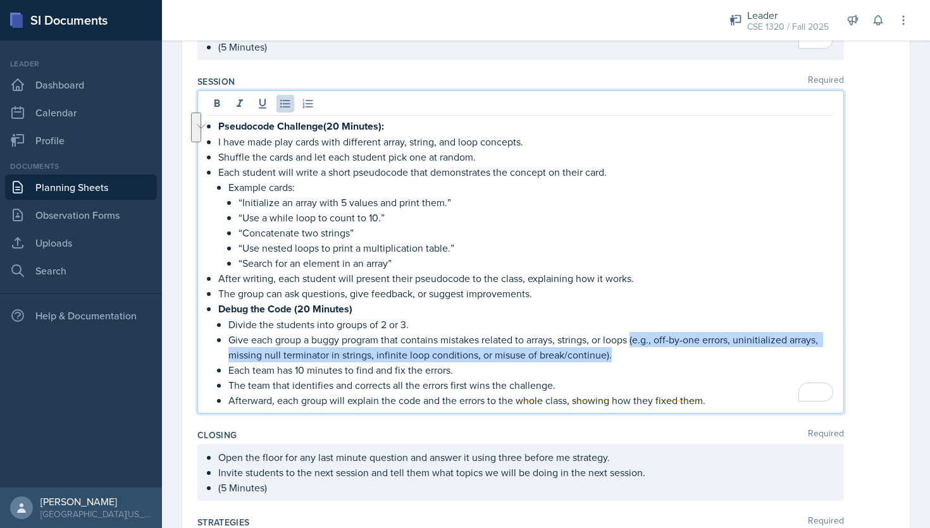
drag, startPoint x: 634, startPoint y: 334, endPoint x: 659, endPoint y: 352, distance: 30.8
click at [659, 352] on p "Give each group a buggy program that contains mistakes related to arrays, strin…" at bounding box center [530, 347] width 605 height 30
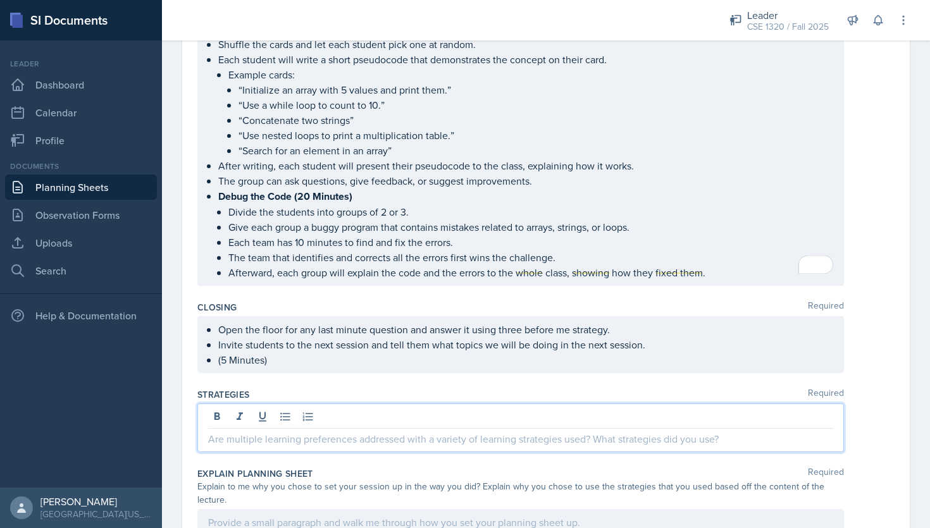
click at [463, 432] on p at bounding box center [520, 439] width 625 height 15
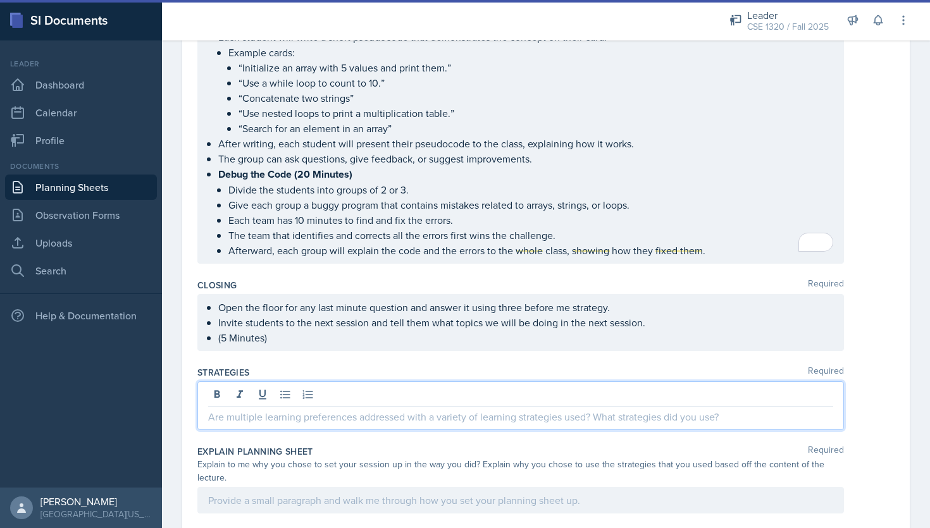
click at [309, 412] on p at bounding box center [520, 416] width 625 height 15
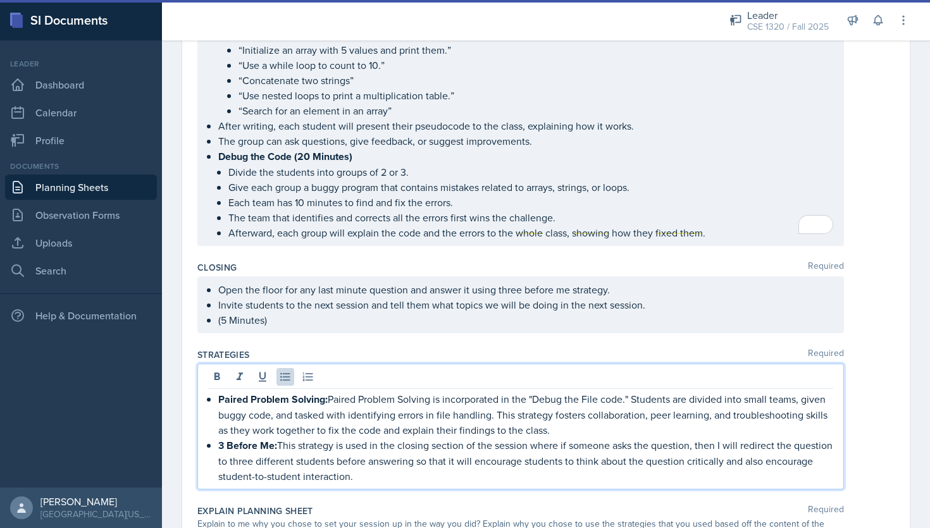
scroll to position [1555, 0]
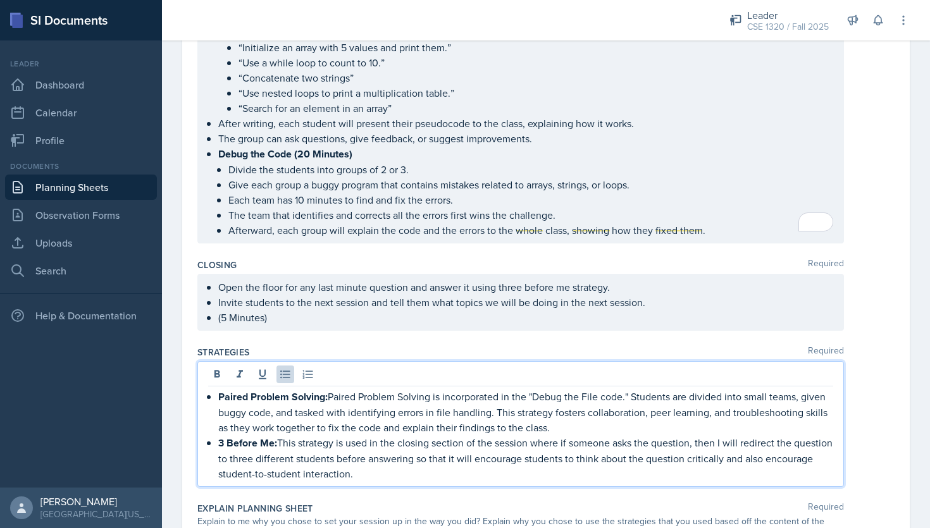
click at [439, 406] on p "Paired Problem Solving: Paired Problem Solving is incorporated in the "Debug th…" at bounding box center [525, 412] width 615 height 46
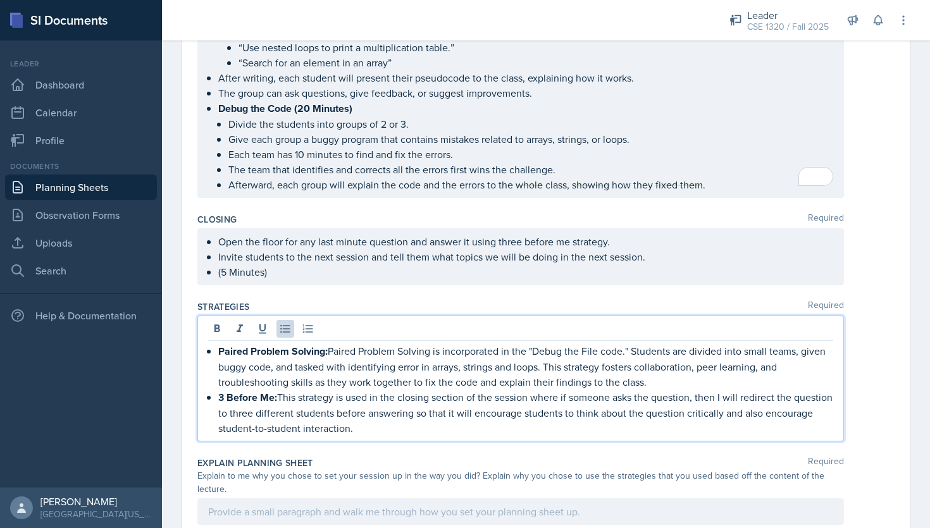
scroll to position [1604, 0]
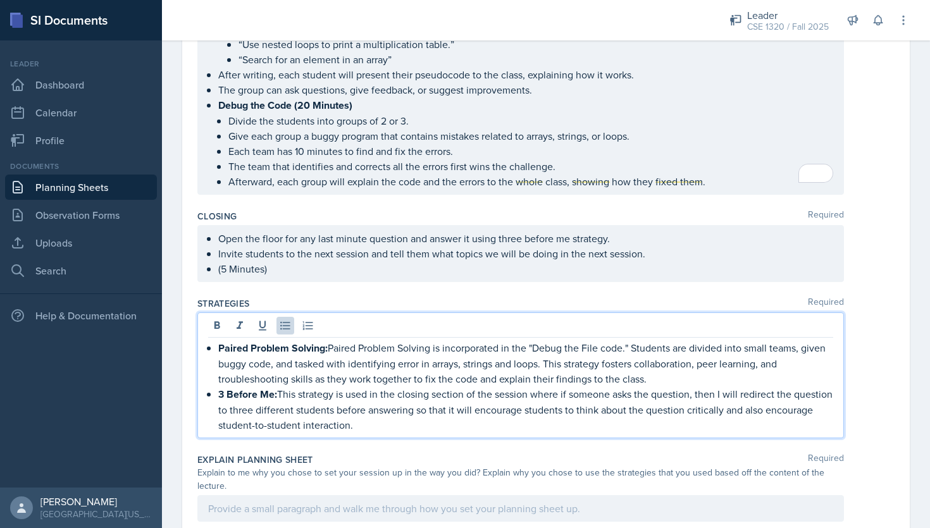
click at [408, 420] on p "3 Before Me: This strategy is used in the closing section of the session where …" at bounding box center [525, 410] width 615 height 46
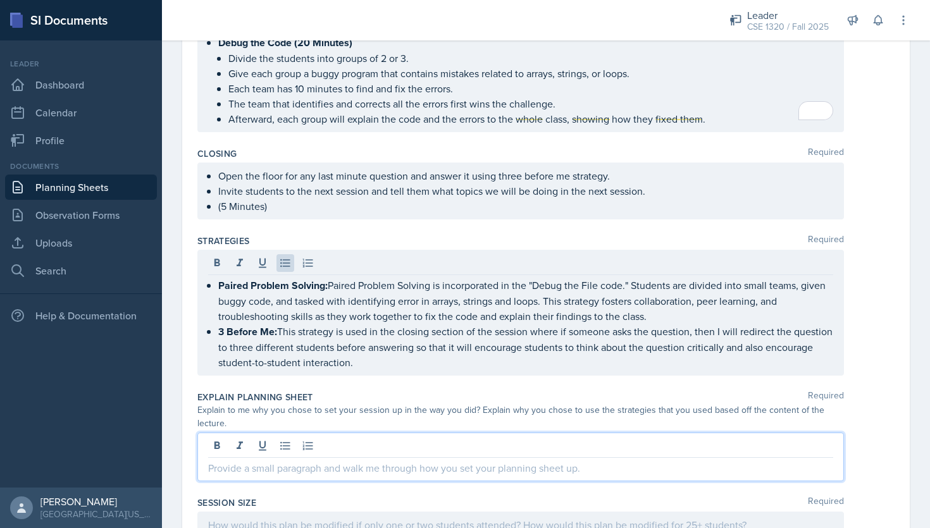
click at [403, 461] on p at bounding box center [520, 468] width 625 height 15
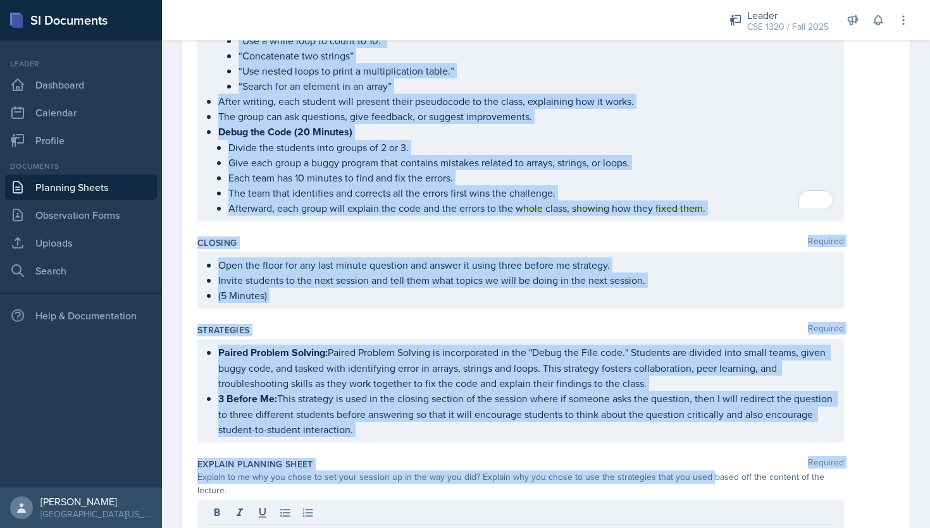
scroll to position [1607, 0]
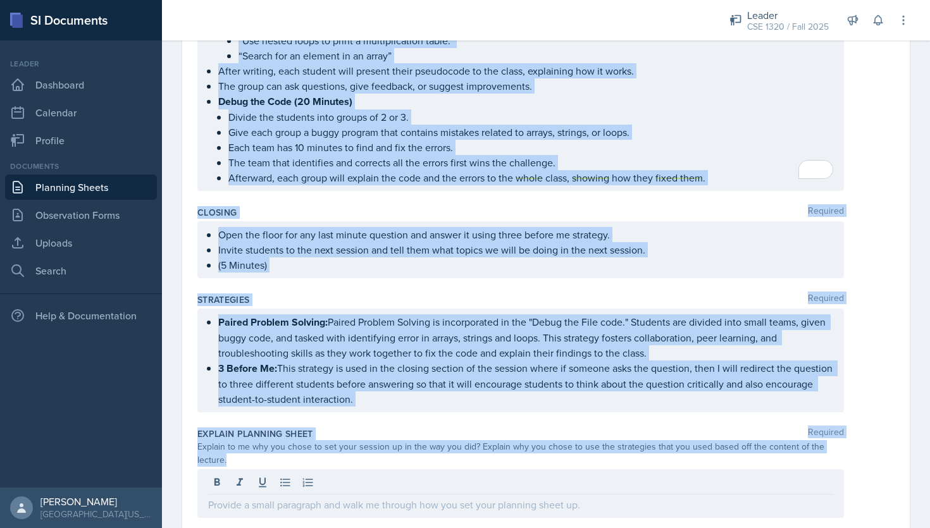
drag, startPoint x: 197, startPoint y: 172, endPoint x: 704, endPoint y: 459, distance: 583.2
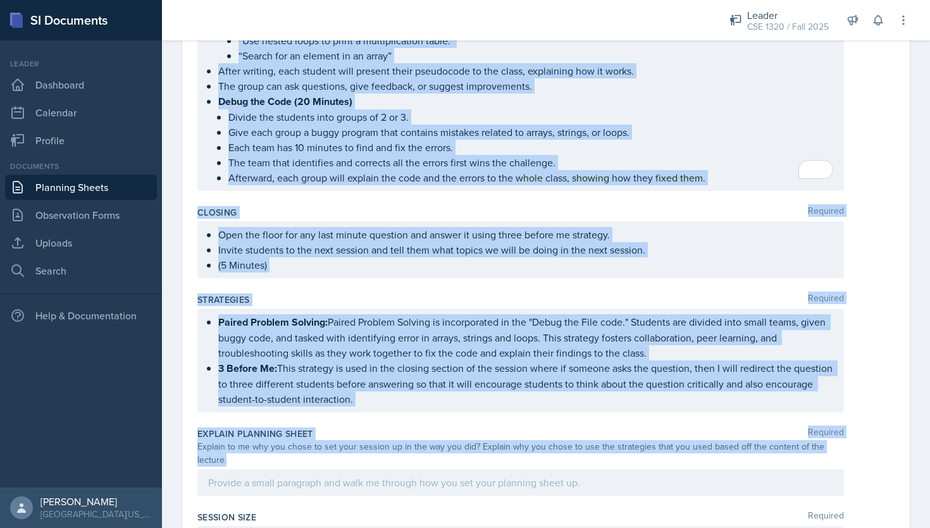
copy div "Content Required Arrays in C An array is a collection of values of the same typ…"
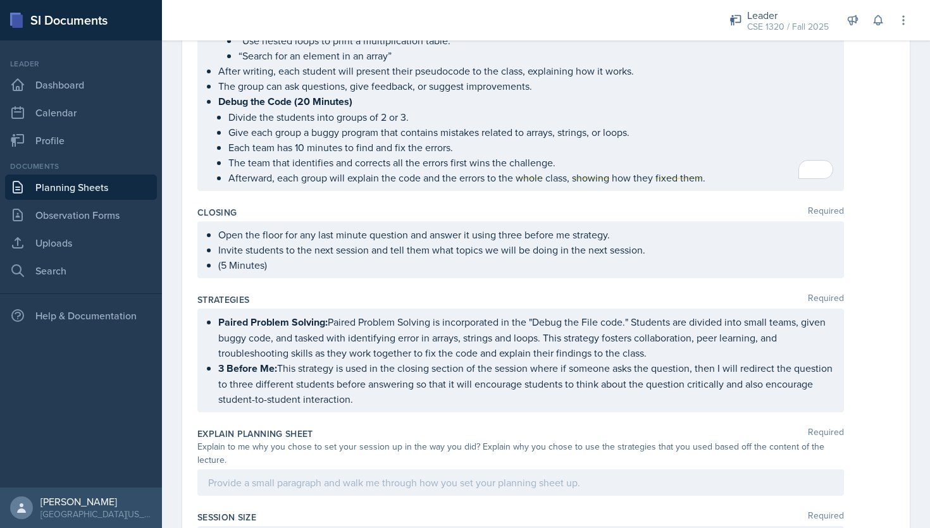
click at [436, 474] on div at bounding box center [520, 483] width 647 height 27
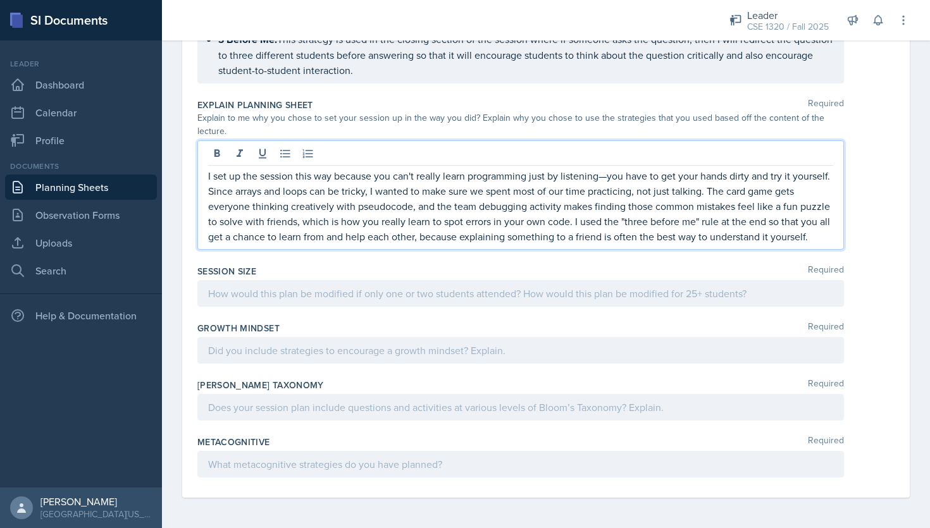
click at [351, 296] on p at bounding box center [520, 293] width 625 height 15
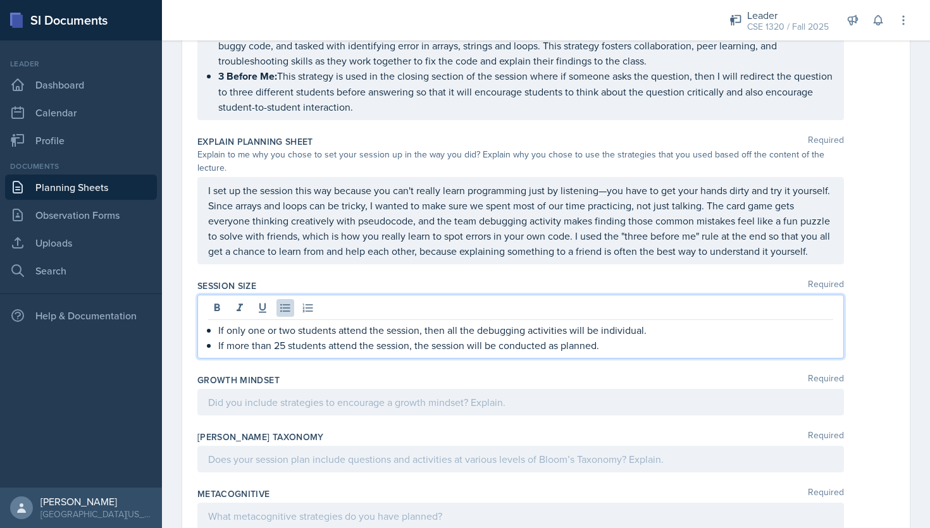
scroll to position [1932, 0]
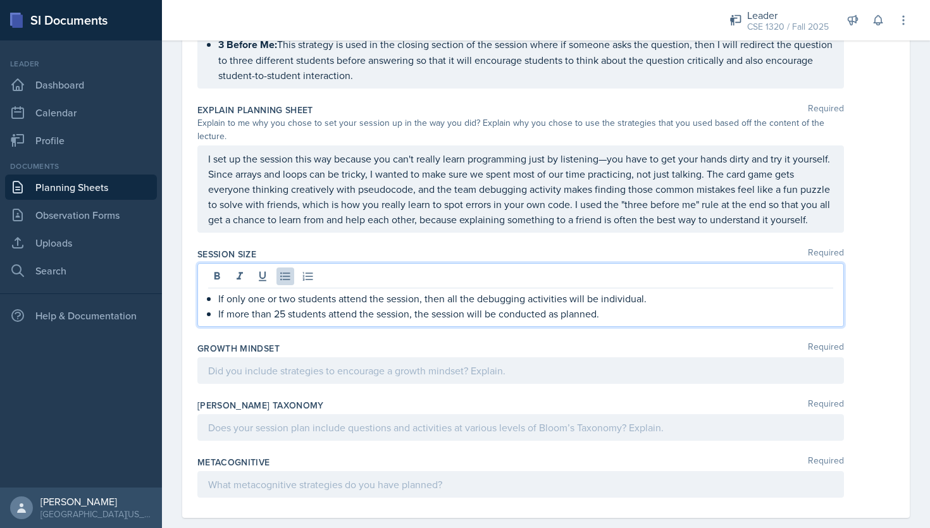
click at [500, 358] on div at bounding box center [520, 371] width 647 height 27
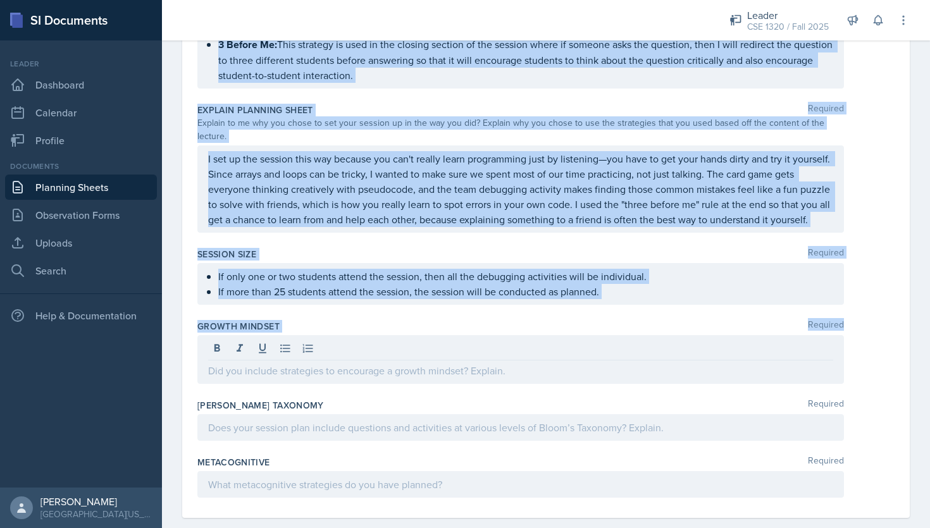
drag, startPoint x: 193, startPoint y: 108, endPoint x: 380, endPoint y: 330, distance: 290.2
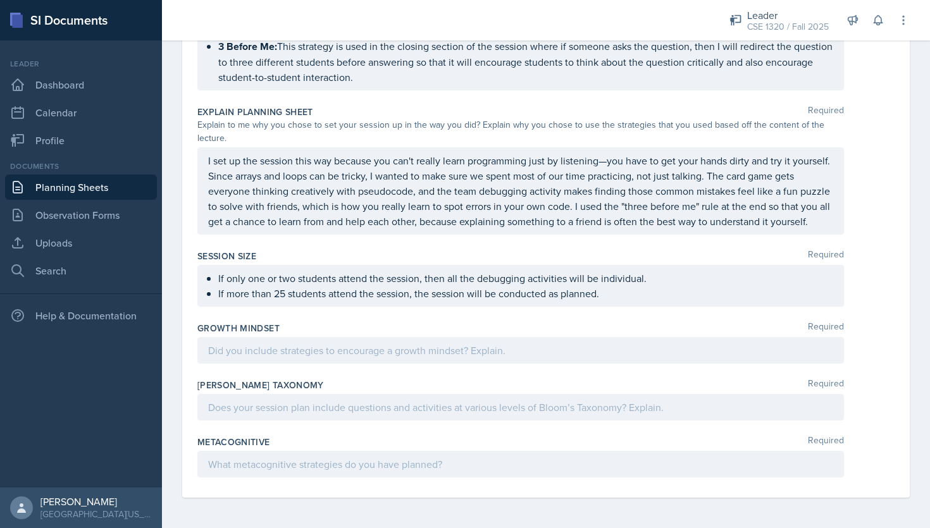
click at [506, 355] on p at bounding box center [520, 350] width 625 height 15
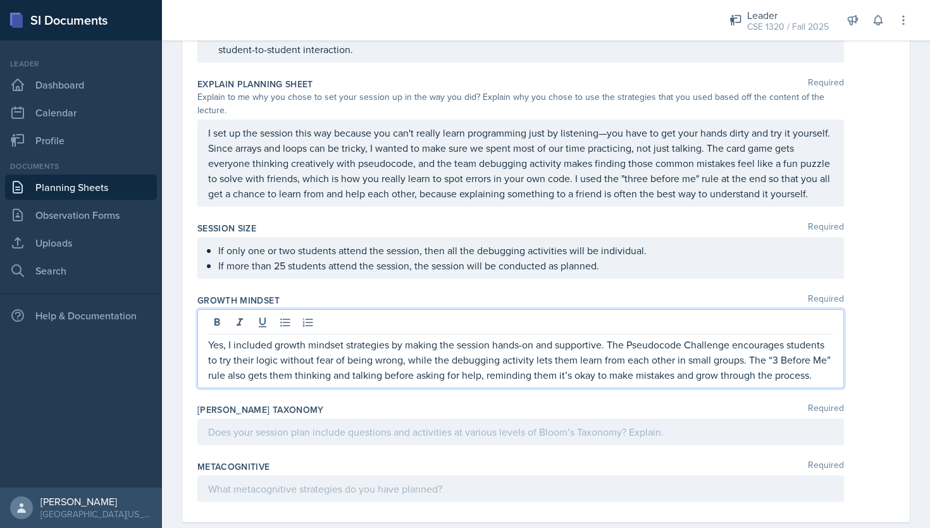
scroll to position [1962, 0]
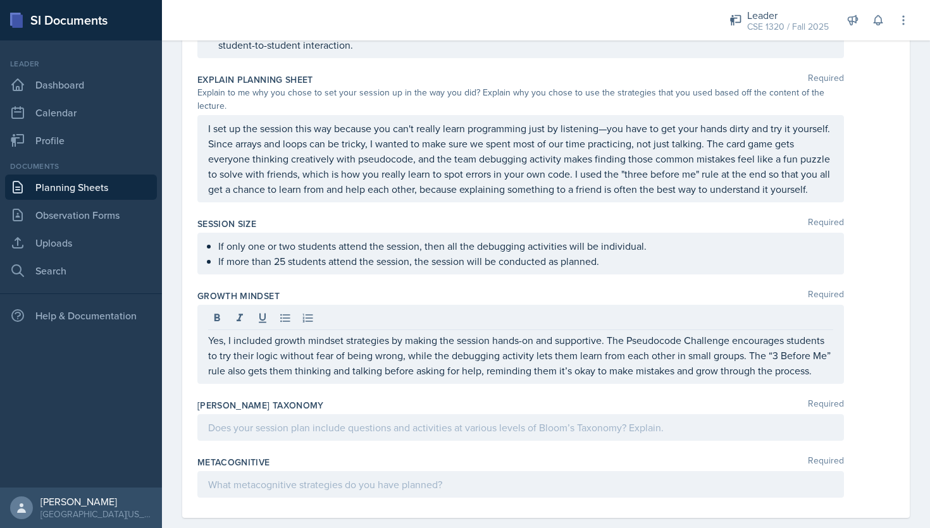
click at [874, 285] on div "Growth Mindset Required Yes, I included growth mindset strategies by making the…" at bounding box center [545, 339] width 697 height 109
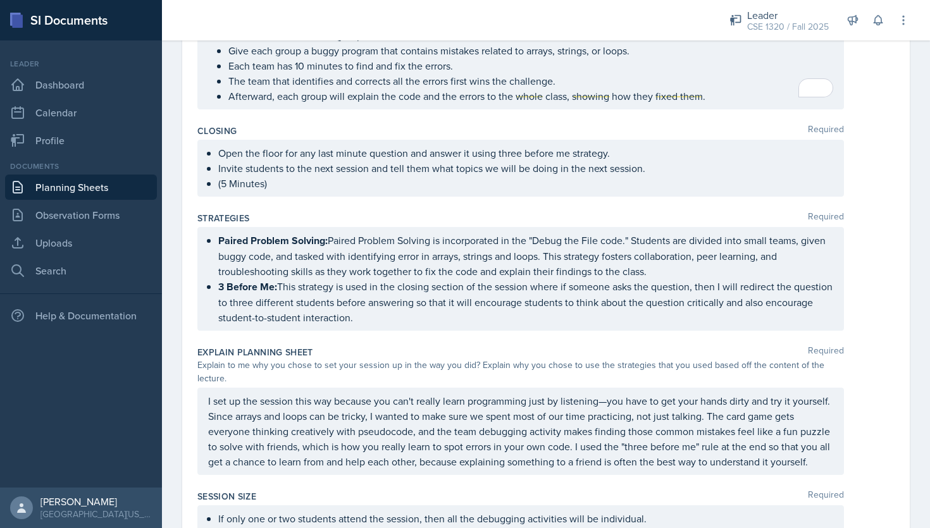
scroll to position [1940, 0]
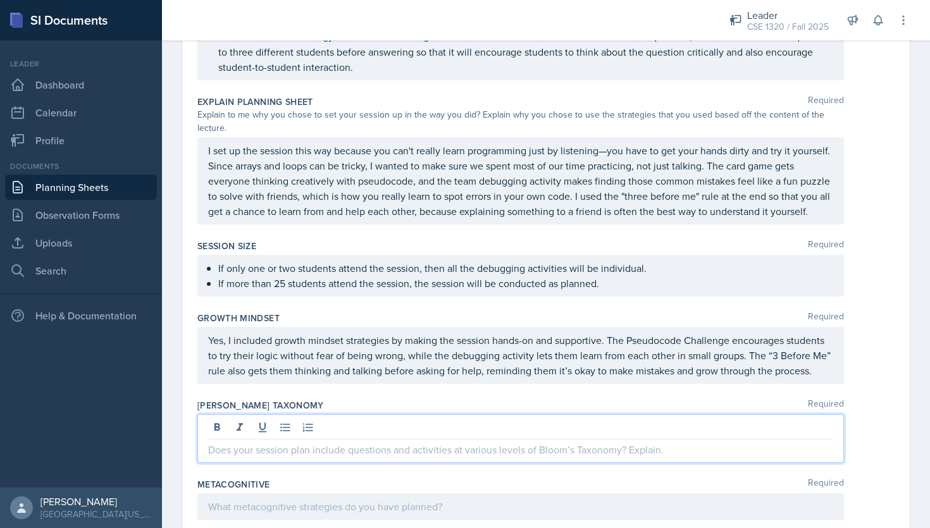
click at [589, 415] on div at bounding box center [520, 439] width 647 height 49
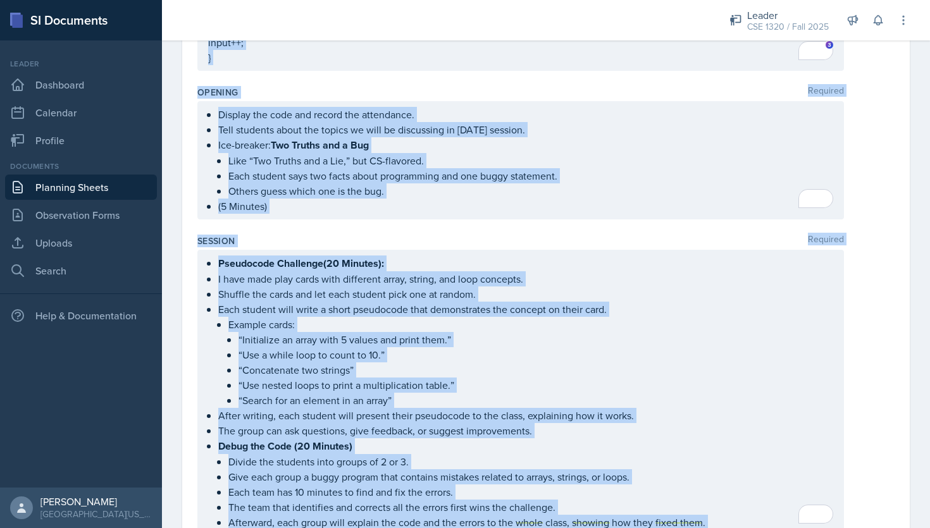
scroll to position [1962, 0]
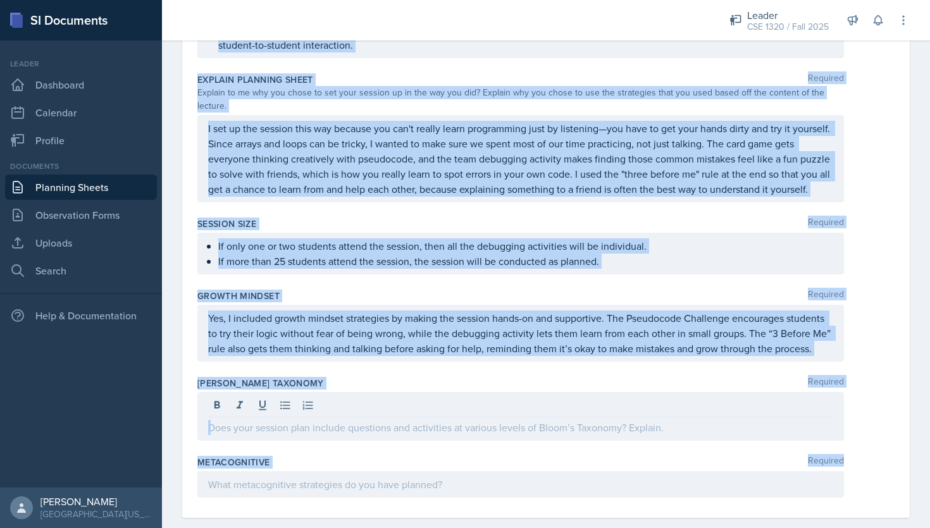
drag, startPoint x: 197, startPoint y: 111, endPoint x: 458, endPoint y: 457, distance: 432.5
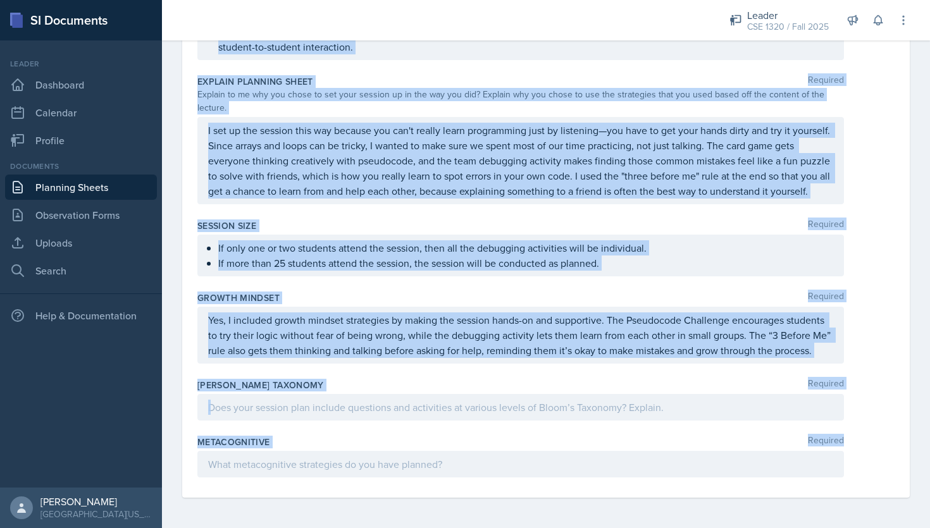
scroll to position [1940, 0]
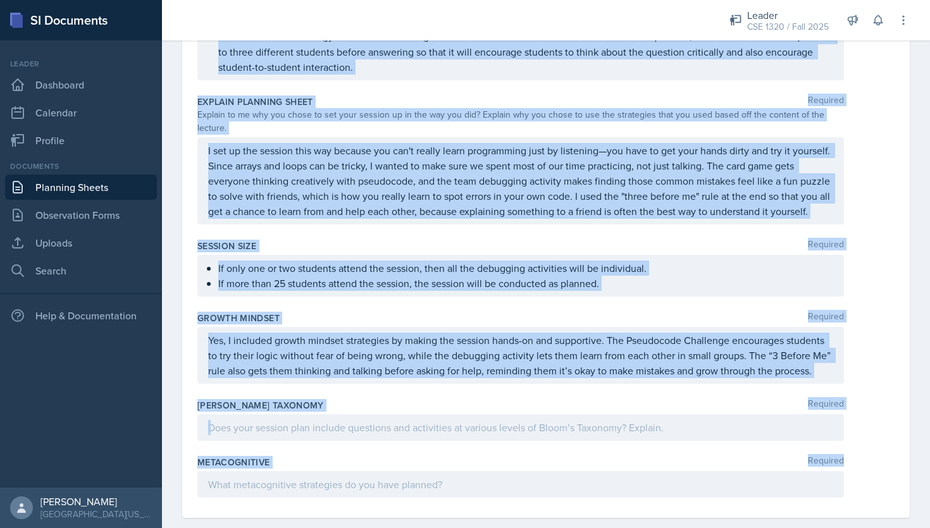
copy div "Date September 2025 31 1 2 3 4 5 6 7 8 9 10 11 12 13 14 15 16 17 18 19 20 21 22…"
click at [491, 420] on p at bounding box center [520, 427] width 625 height 15
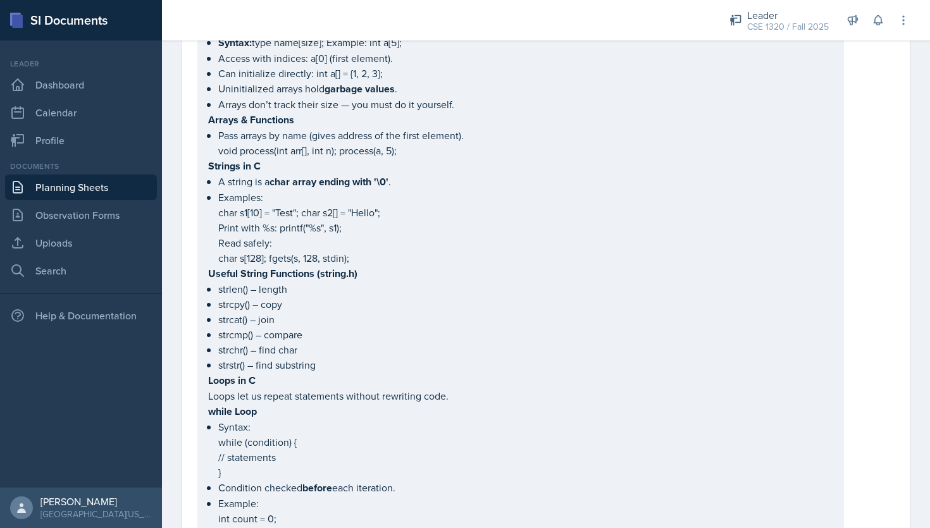
scroll to position [0, 0]
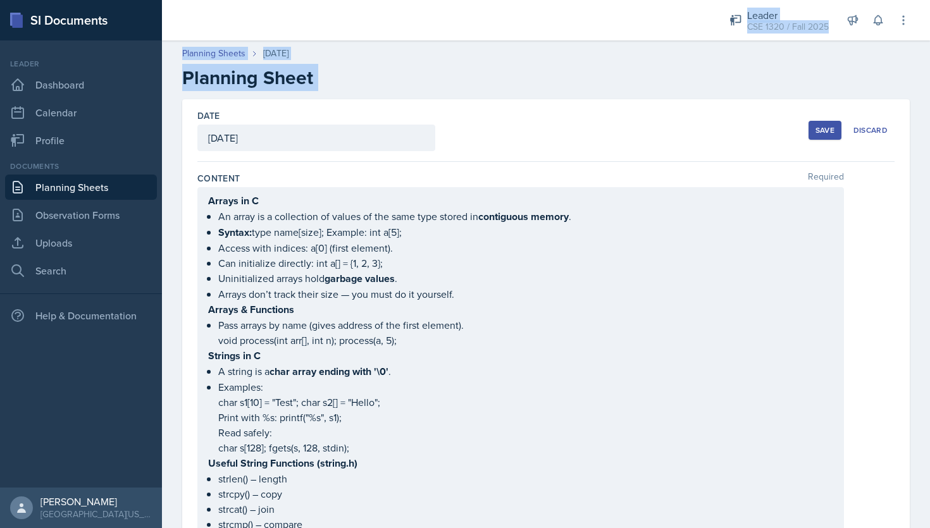
drag, startPoint x: 196, startPoint y: 114, endPoint x: 353, endPoint y: -10, distance: 200.1
click at [353, 0] on html "SI Documents Leader Dashboard Calendar Profile Documents Planning Sheets Observ…" at bounding box center [465, 264] width 930 height 528
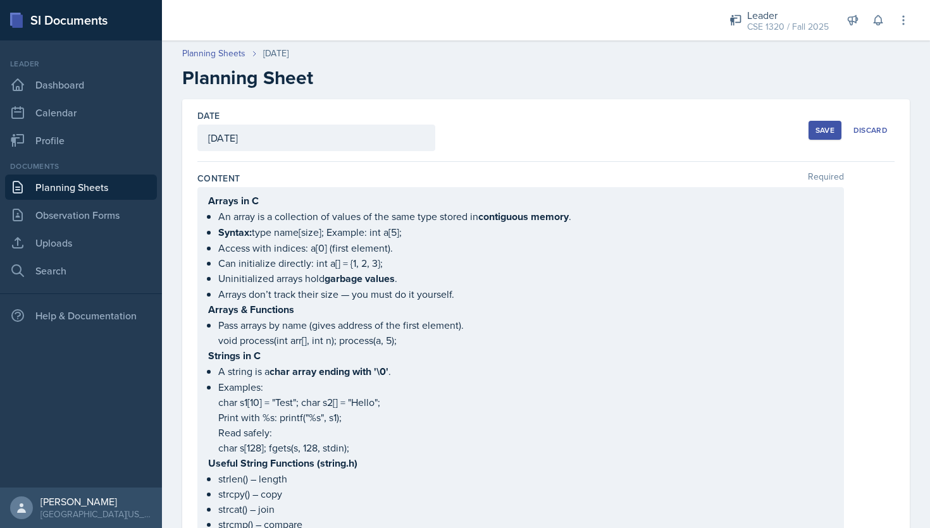
click at [514, 141] on div "Date September 3rd, 2025 September 2025 31 1 2 3 4 5 6 7 8 9 10 11 12 13 14 15 …" at bounding box center [545, 130] width 697 height 63
drag, startPoint x: 197, startPoint y: 113, endPoint x: 375, endPoint y: 57, distance: 186.4
click at [513, 253] on ul "An array is a collection of values of the same type stored in contiguous memory…" at bounding box center [525, 255] width 615 height 93
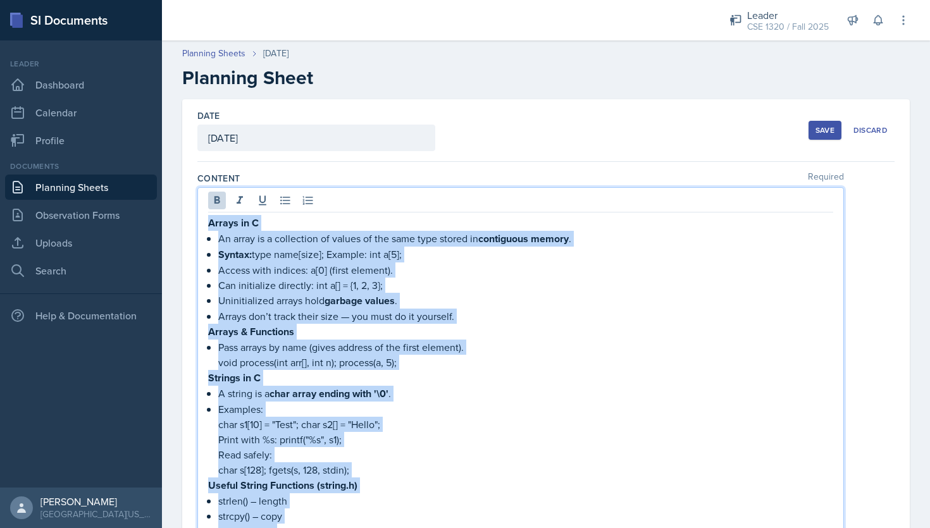
copy div "Loremi do S Am conse ad e seddoeiusm te incidi ut lab etdo magn aliqua en admin…"
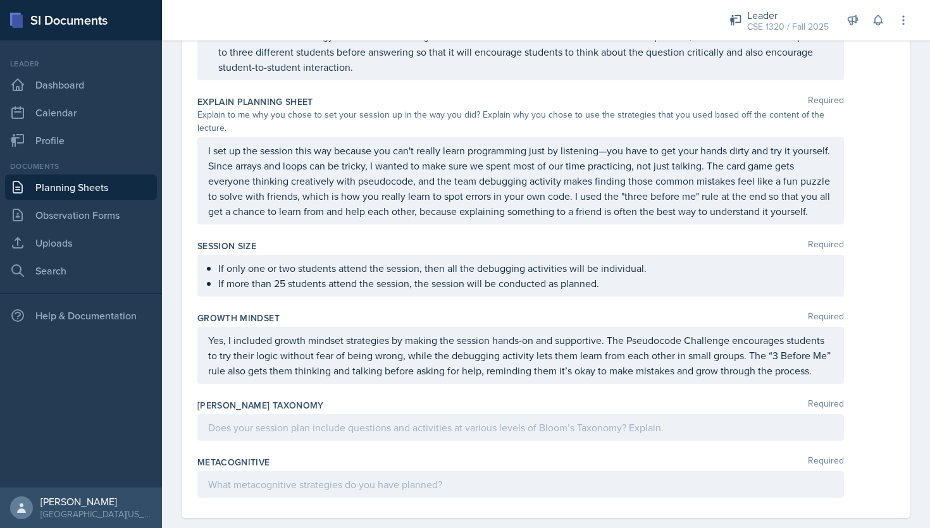
click at [456, 240] on div "Session Size Required" at bounding box center [545, 246] width 697 height 13
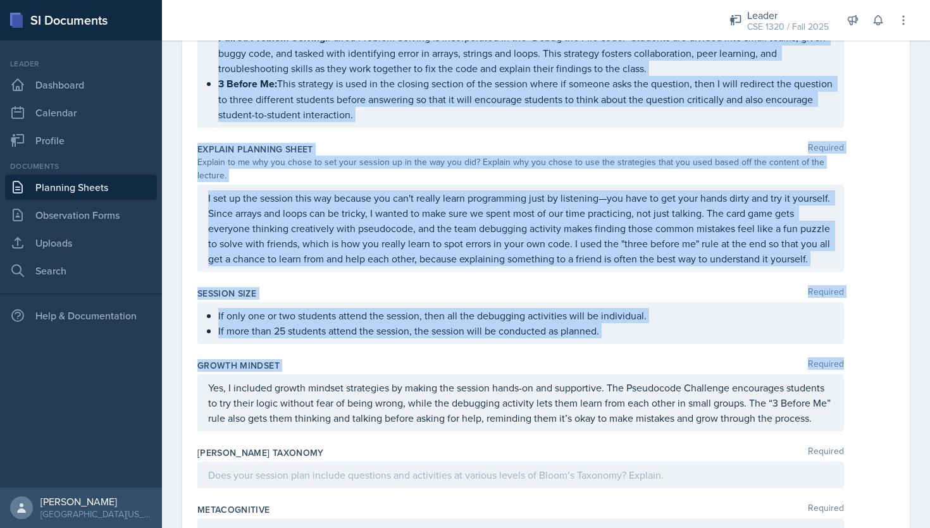
scroll to position [1940, 0]
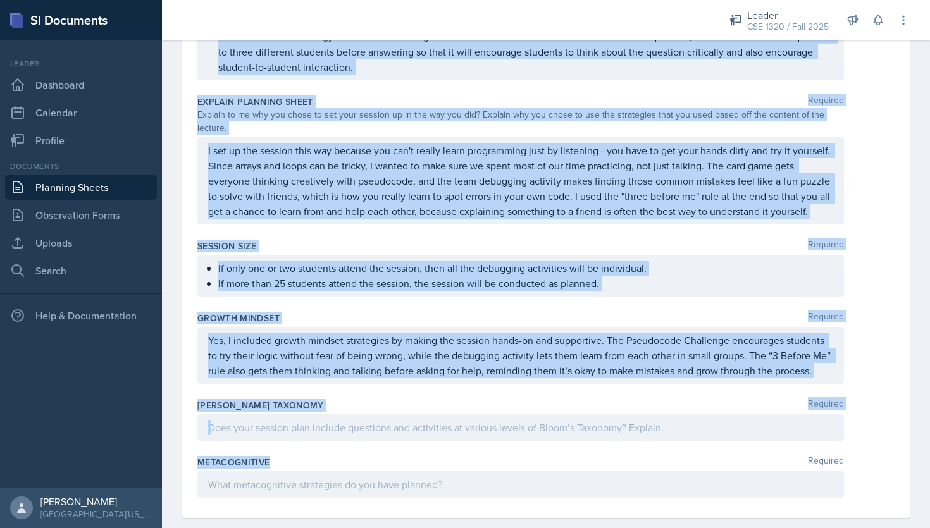
drag, startPoint x: 196, startPoint y: 177, endPoint x: 435, endPoint y: 439, distance: 353.9
copy div "Content Required Arrays in C An array is a collection of values of the same typ…"
click at [268, 420] on p at bounding box center [520, 427] width 625 height 15
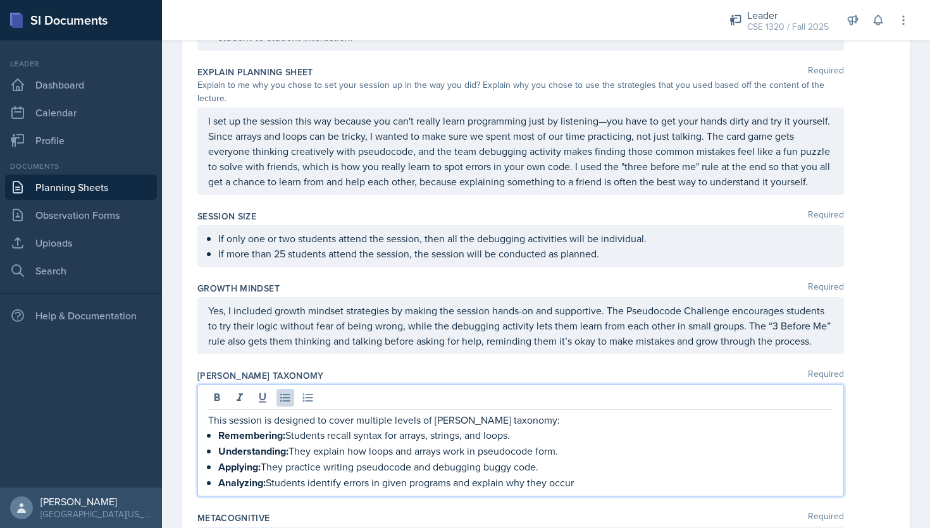
scroll to position [1971, 0]
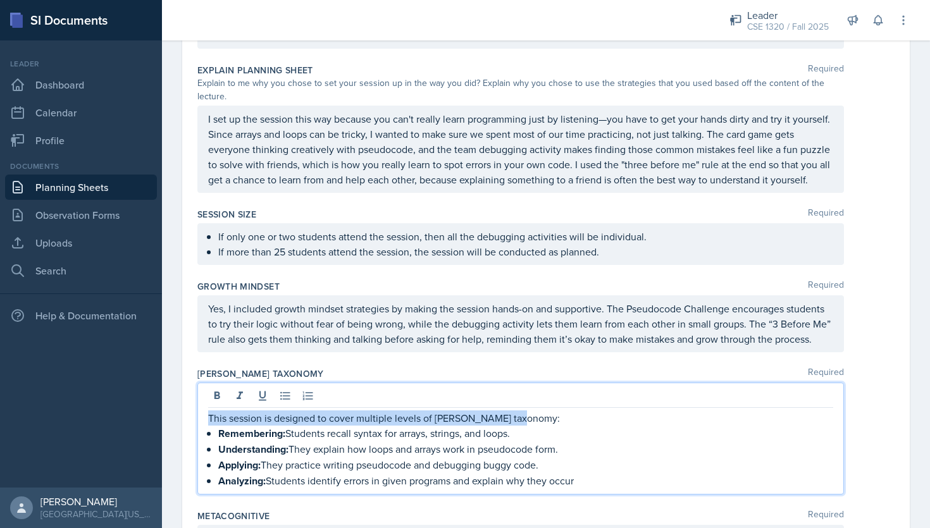
drag, startPoint x: 525, startPoint y: 397, endPoint x: 210, endPoint y: 395, distance: 314.5
click at [210, 411] on p "This session is designed to cover multiple levels of Bloom’s taxonomy:" at bounding box center [520, 418] width 625 height 15
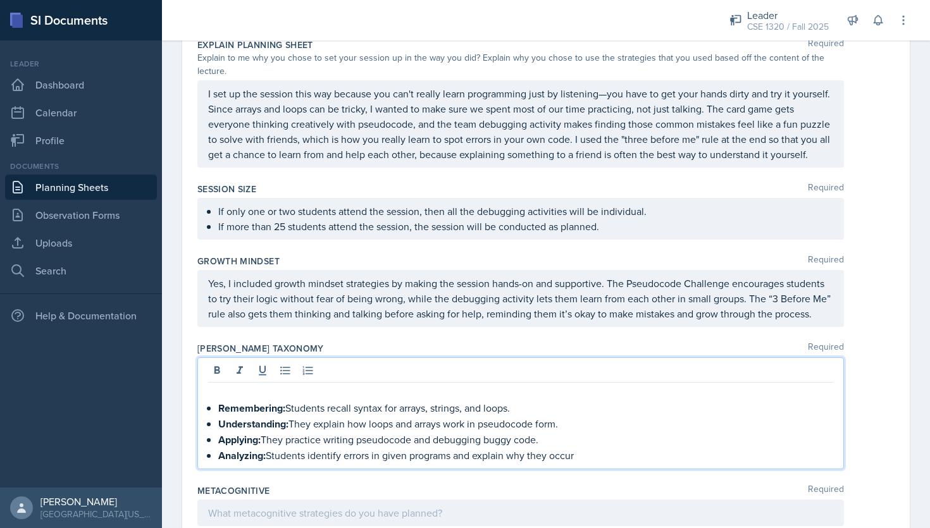
scroll to position [1998, 0]
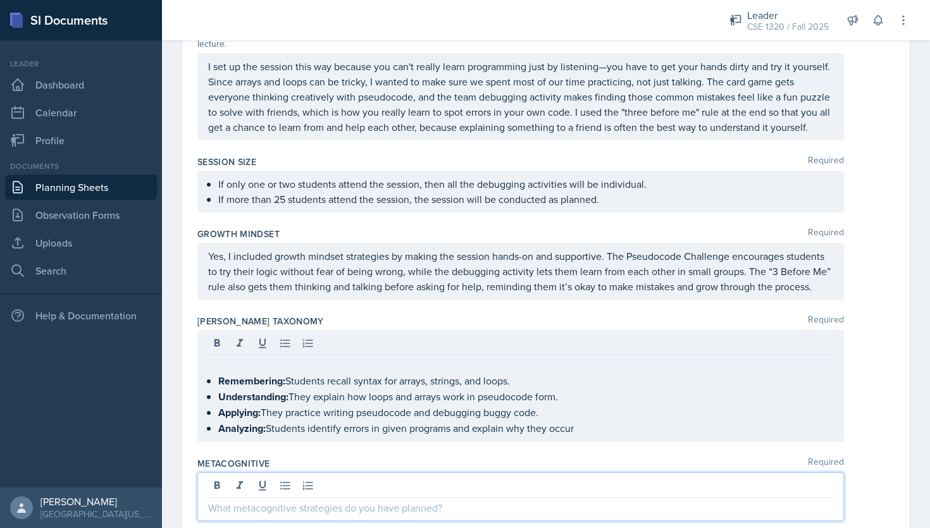
click at [307, 501] on p at bounding box center [520, 508] width 625 height 15
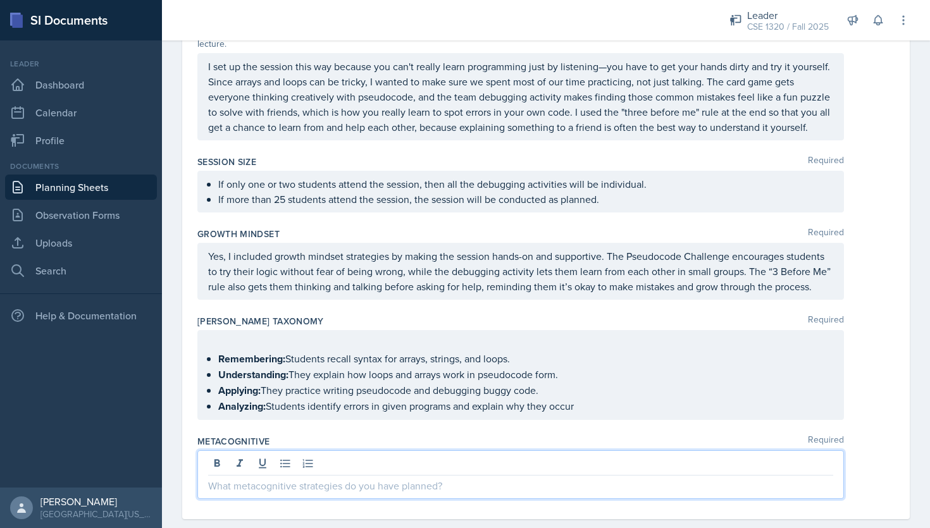
click at [320, 478] on p at bounding box center [520, 485] width 625 height 15
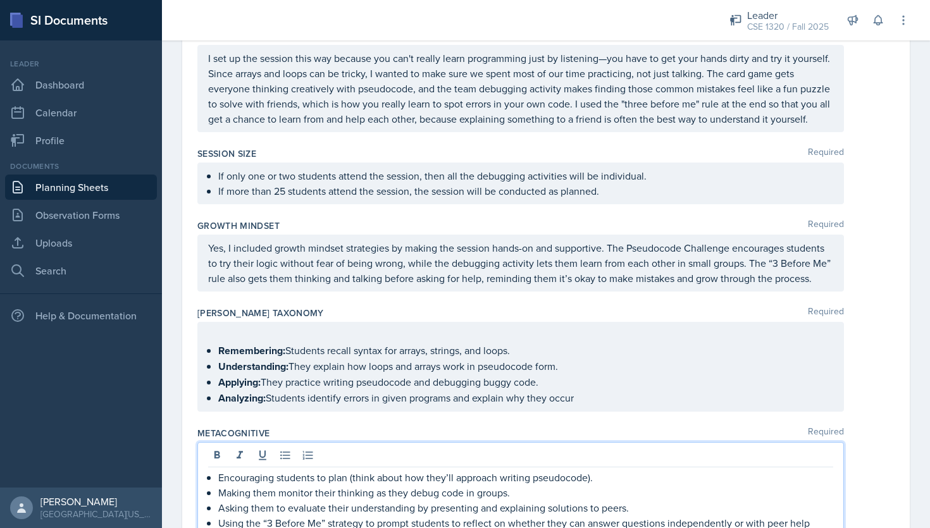
scroll to position [2050, 0]
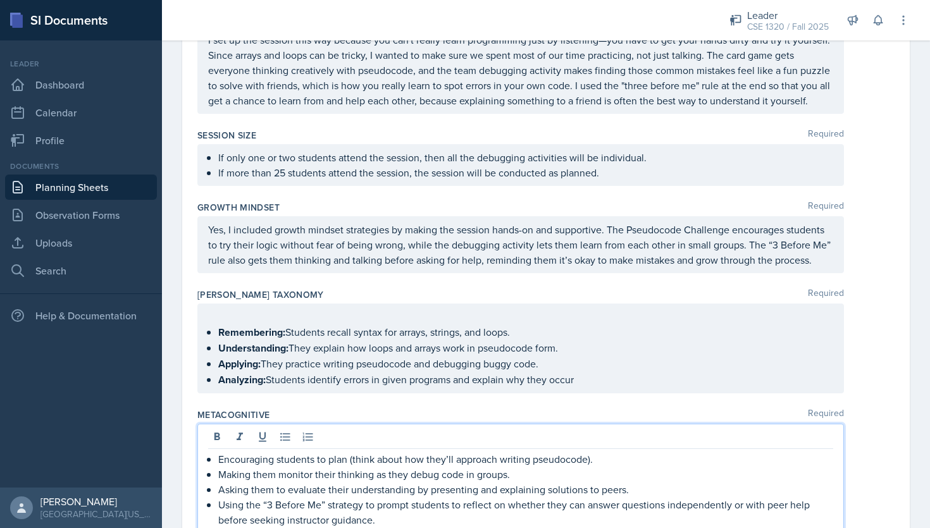
click at [418, 505] on p "Using the “3 Before Me” strategy to prompt students to reflect on whether they …" at bounding box center [525, 512] width 615 height 30
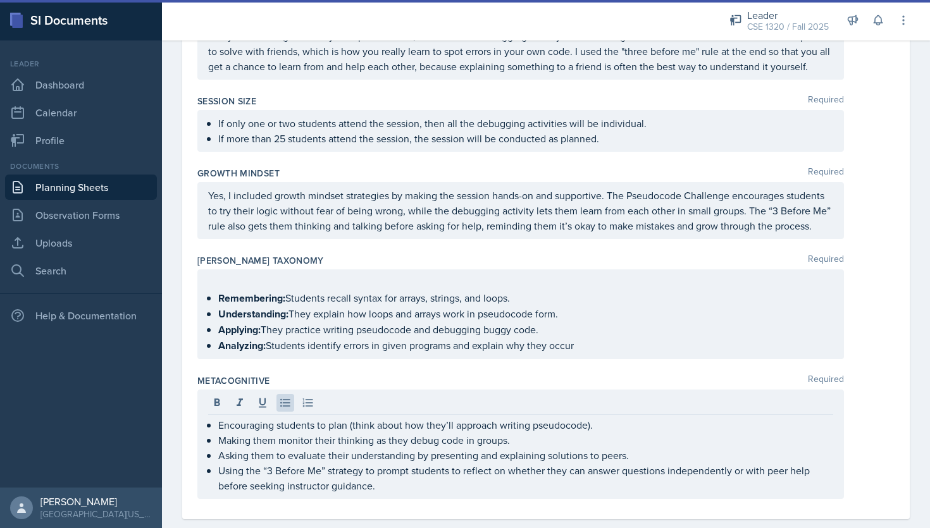
click at [871, 292] on div "Remembering: Students recall syntax for arrays, strings, and loops. Understandi…" at bounding box center [545, 315] width 697 height 90
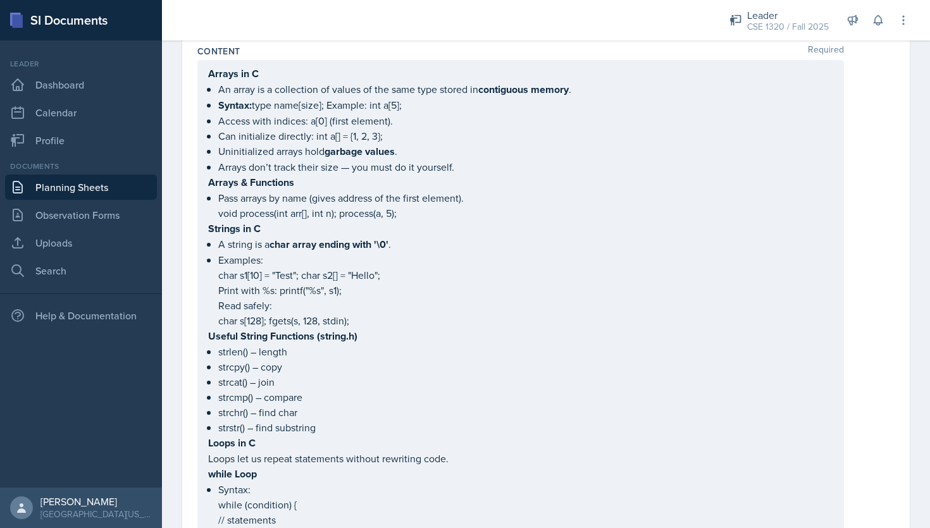
scroll to position [0, 0]
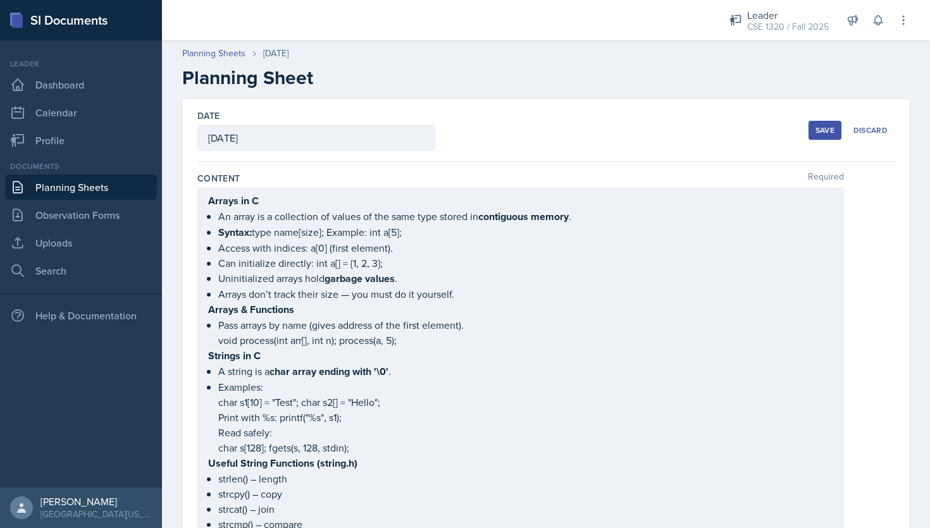
click at [825, 133] on div "Save" at bounding box center [825, 130] width 19 height 10
